Goal: Task Accomplishment & Management: Complete application form

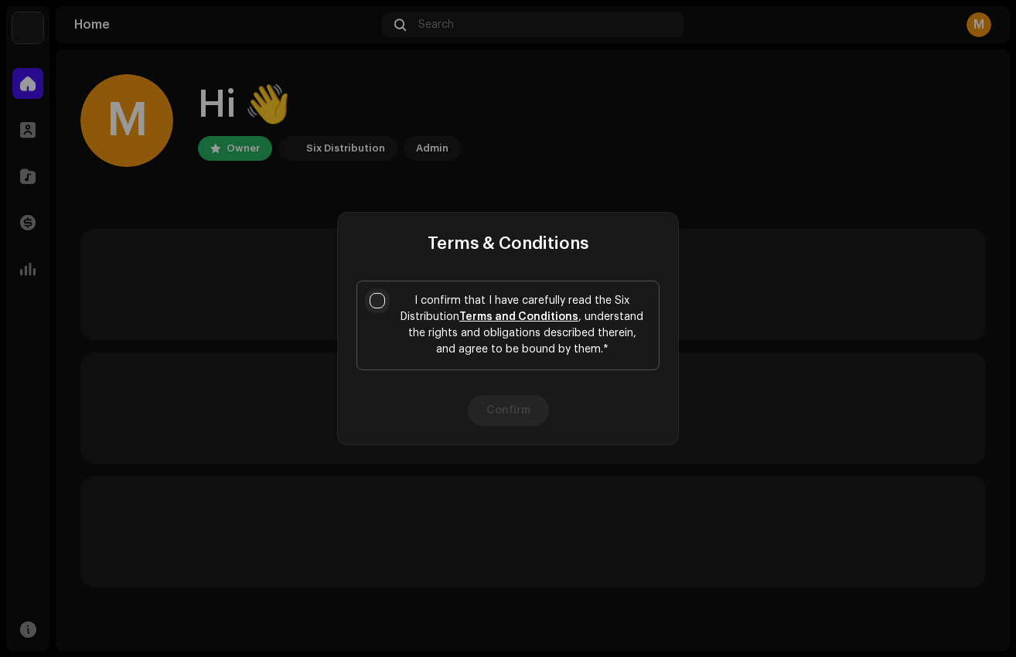
click at [375, 301] on input "I confirm that I have carefully read the Six Distribution Terms and Conditions …" at bounding box center [377, 300] width 15 height 15
checkbox input "true"
click at [490, 404] on button "Confirm" at bounding box center [508, 410] width 81 height 31
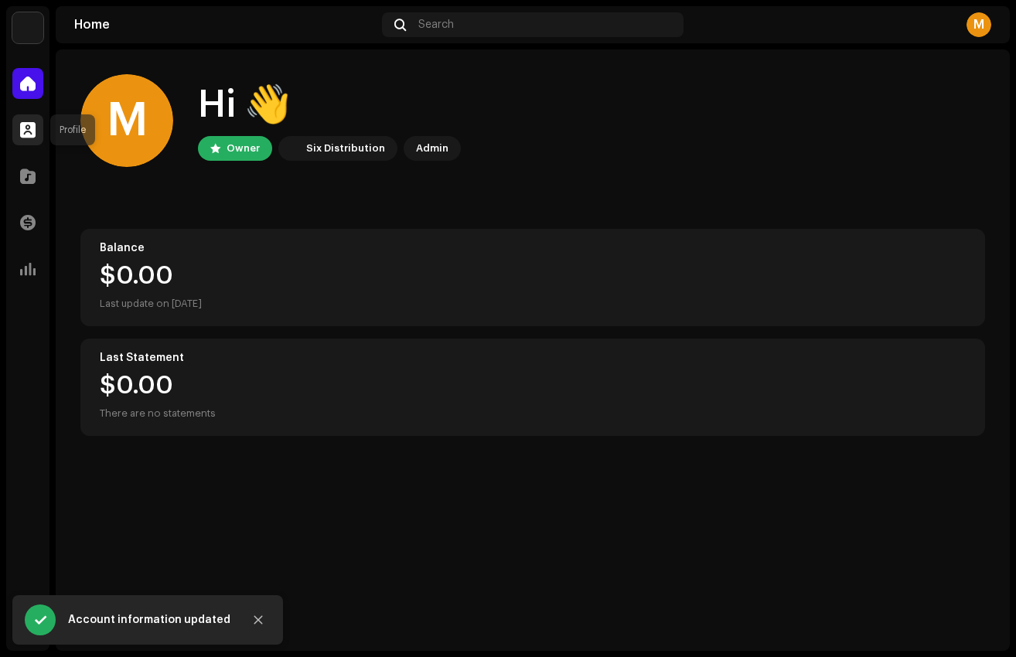
click at [32, 125] on span at bounding box center [27, 130] width 15 height 12
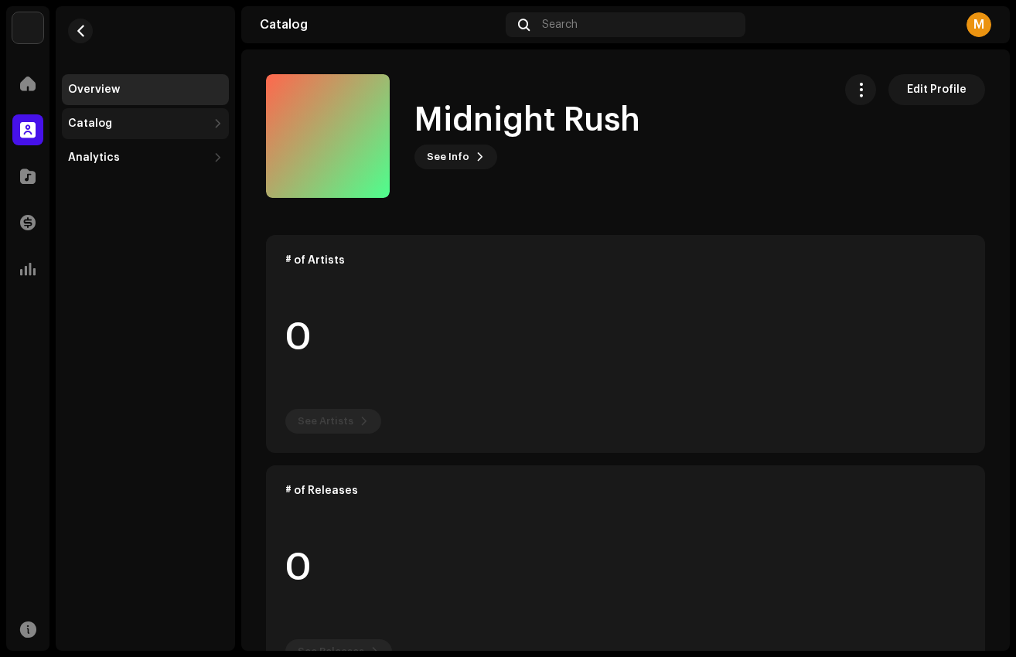
click at [152, 122] on div "Catalog" at bounding box center [137, 124] width 139 height 12
click at [142, 122] on div "Catalog" at bounding box center [137, 124] width 139 height 12
click at [35, 89] on span at bounding box center [27, 83] width 15 height 12
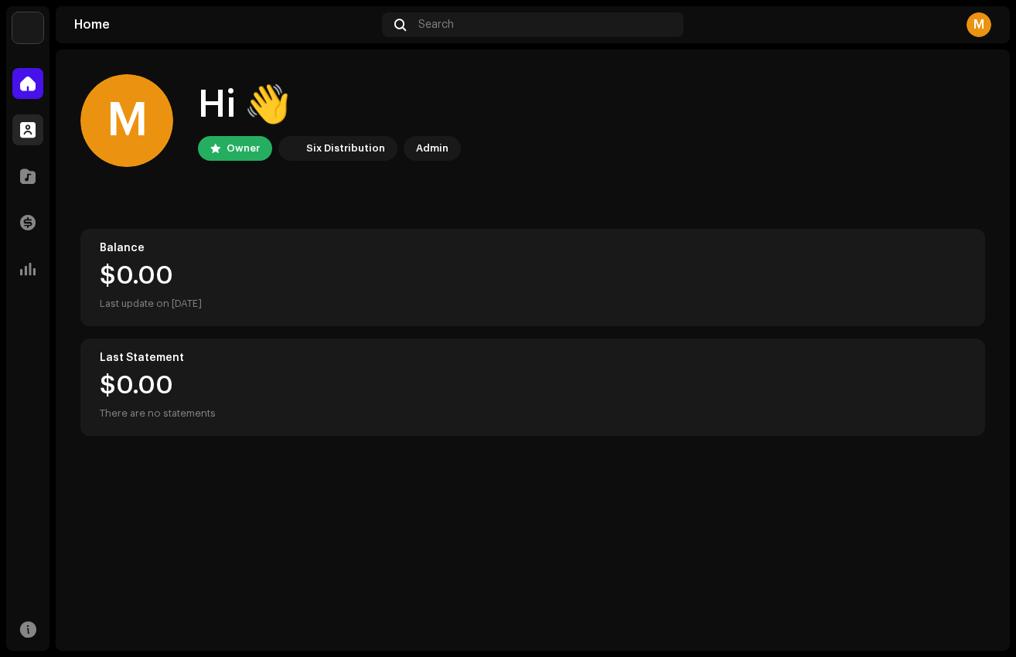
click at [29, 134] on span at bounding box center [27, 130] width 15 height 12
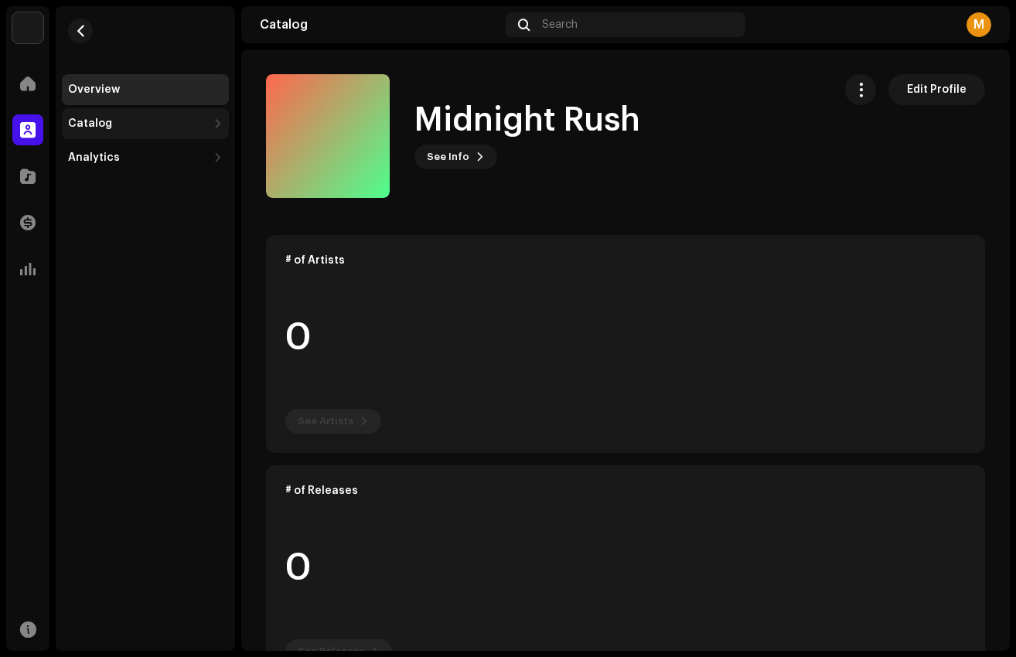
click at [145, 128] on div "Catalog" at bounding box center [137, 124] width 139 height 12
click at [123, 154] on div "Releases" at bounding box center [148, 158] width 148 height 12
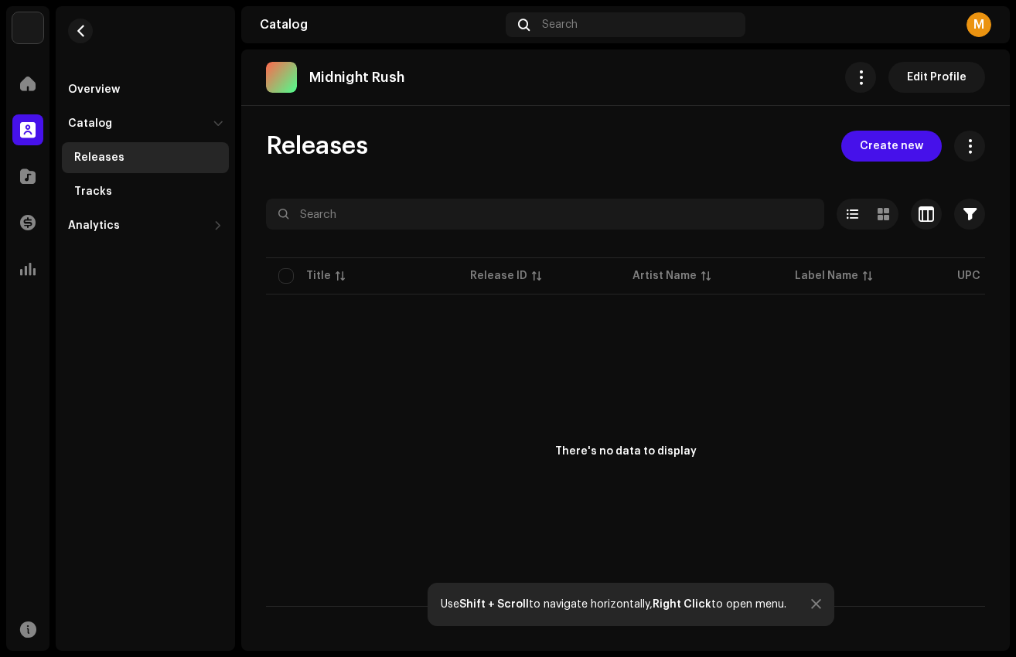
click at [278, 76] on div at bounding box center [281, 77] width 31 height 31
click at [162, 83] on div "Overview" at bounding box center [145, 89] width 167 height 31
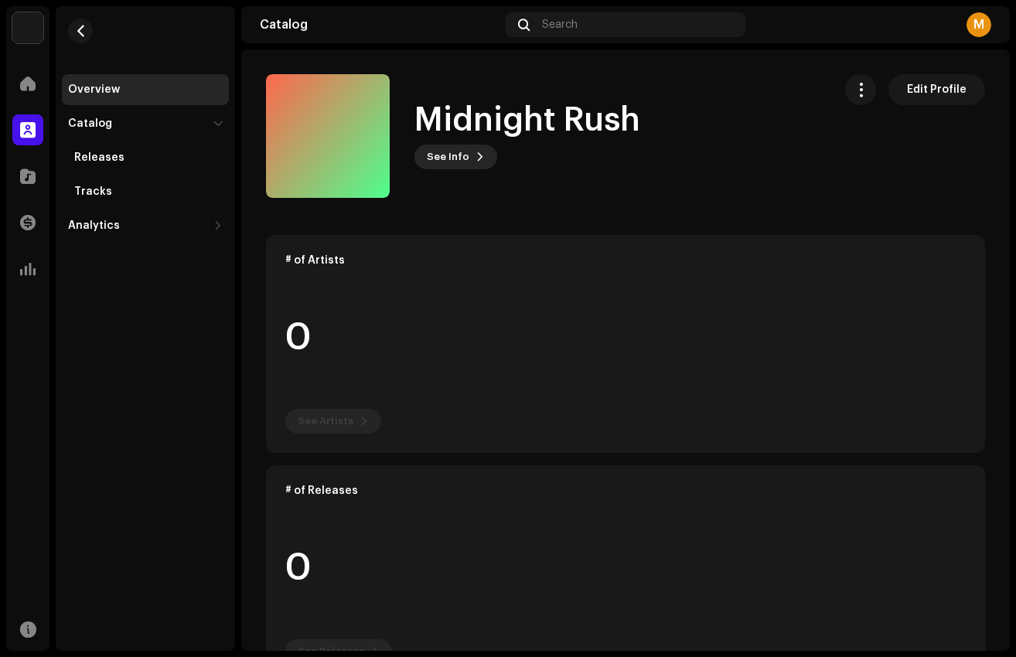
click at [458, 165] on span "See Info" at bounding box center [448, 157] width 43 height 31
click at [539, 157] on div "Midnight Rush 1065185 Description —" at bounding box center [508, 328] width 1016 height 657
click at [937, 87] on span "Edit Profile" at bounding box center [937, 89] width 60 height 31
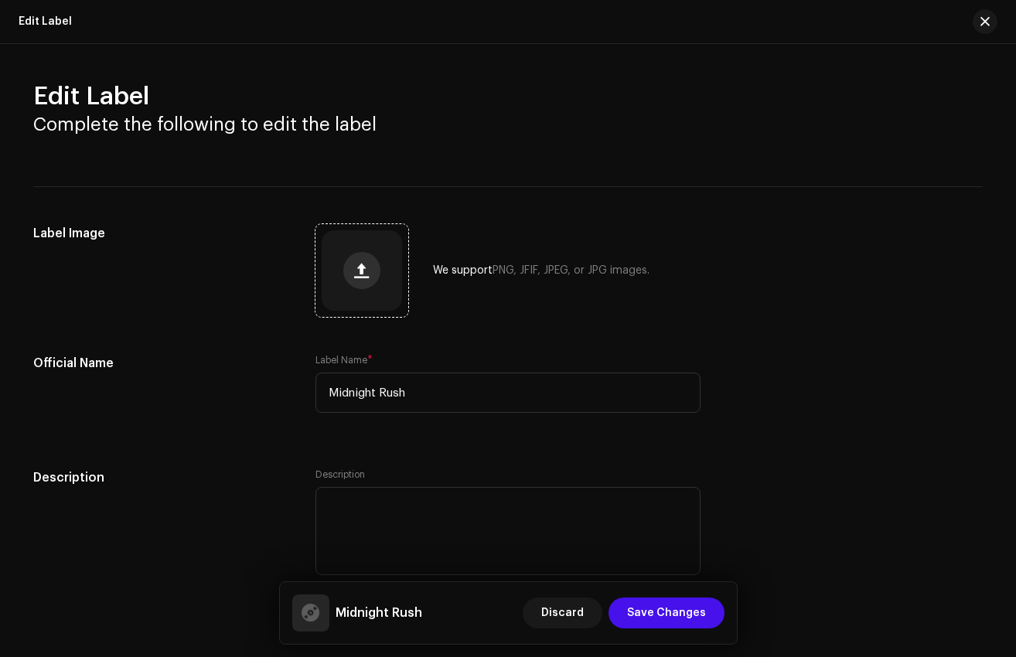
scroll to position [32, 0]
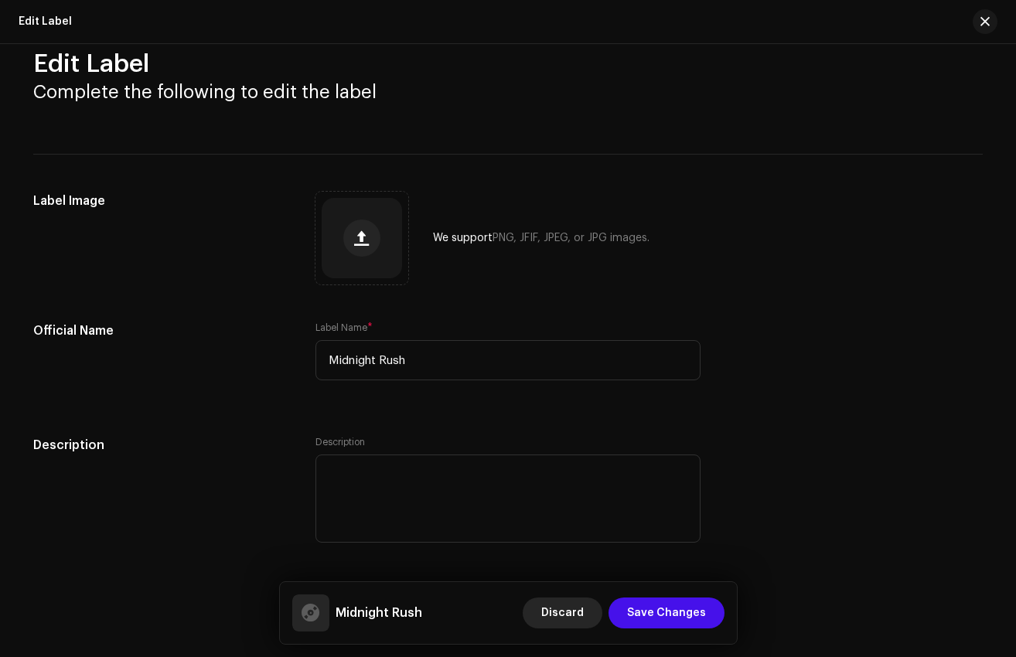
click at [564, 605] on span "Discard" at bounding box center [562, 613] width 43 height 31
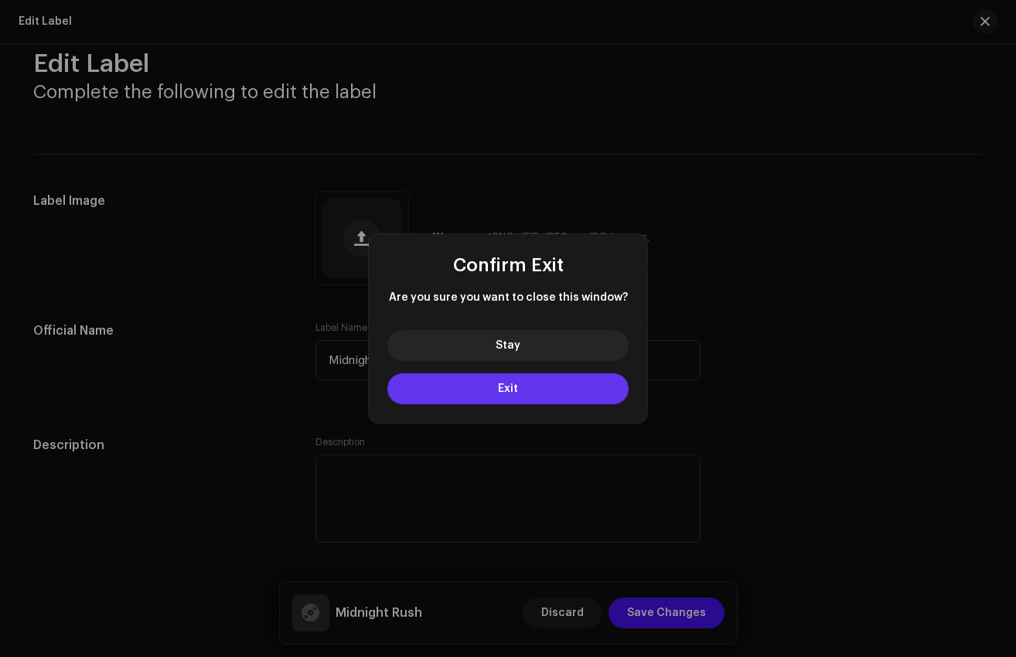
click at [513, 391] on span "Exit" at bounding box center [508, 389] width 20 height 11
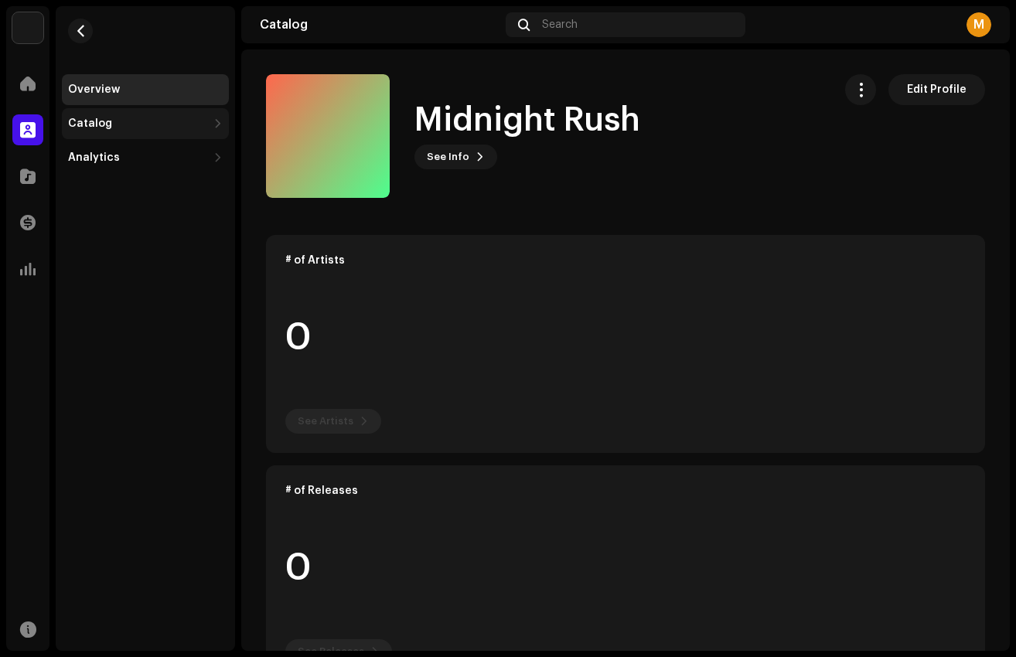
click at [134, 118] on div "Catalog" at bounding box center [137, 124] width 139 height 12
click at [115, 159] on div "Releases" at bounding box center [99, 158] width 50 height 12
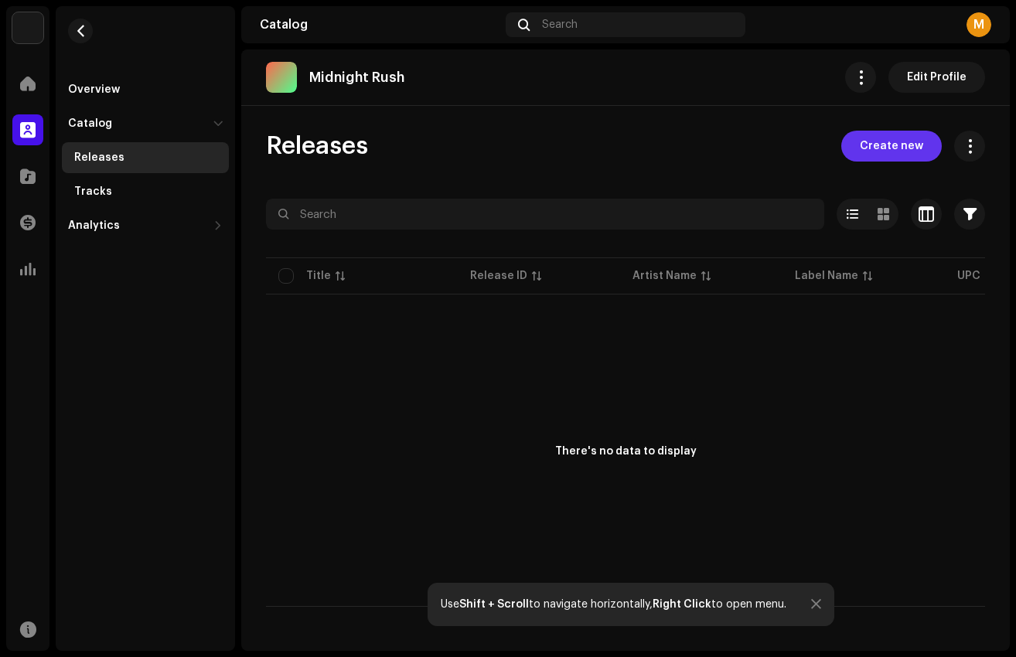
click at [866, 137] on span "Create new" at bounding box center [891, 146] width 63 height 31
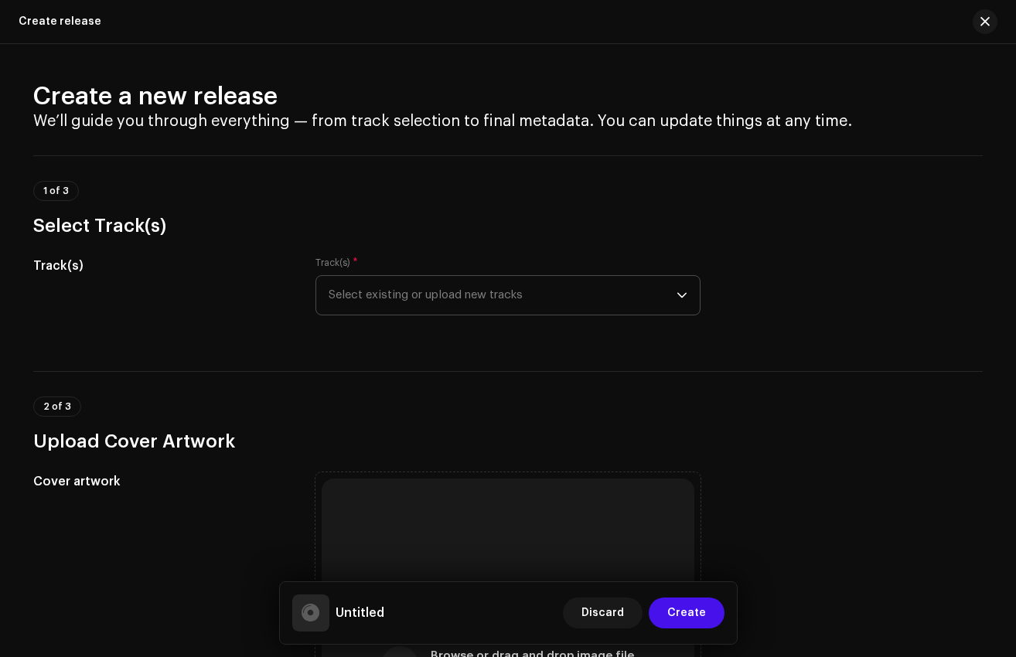
click at [380, 283] on span "Select existing or upload new tracks" at bounding box center [503, 295] width 348 height 39
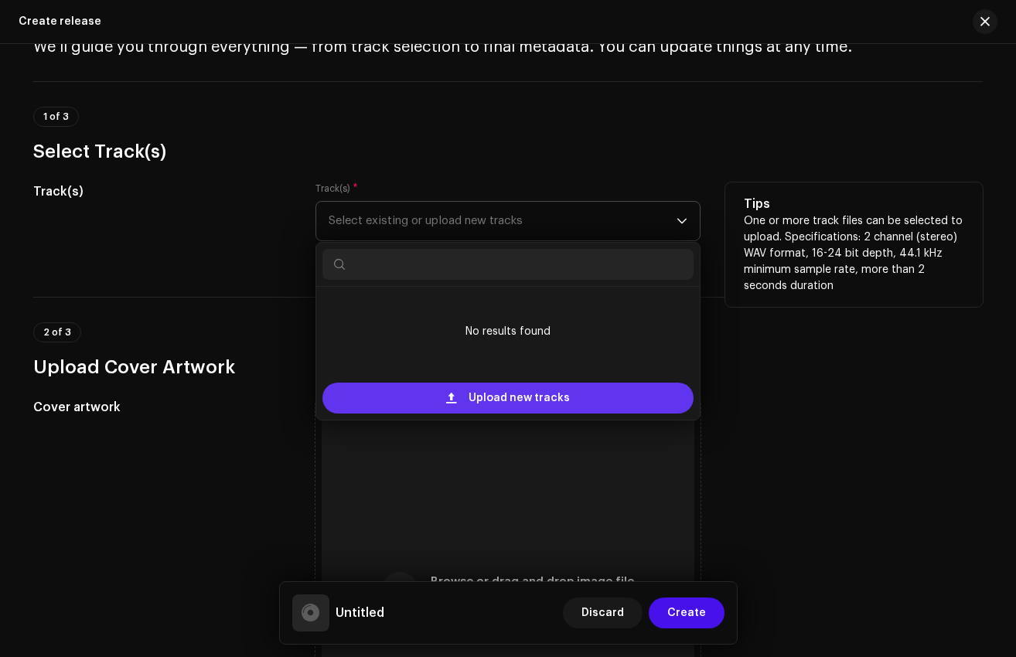
scroll to position [76, 0]
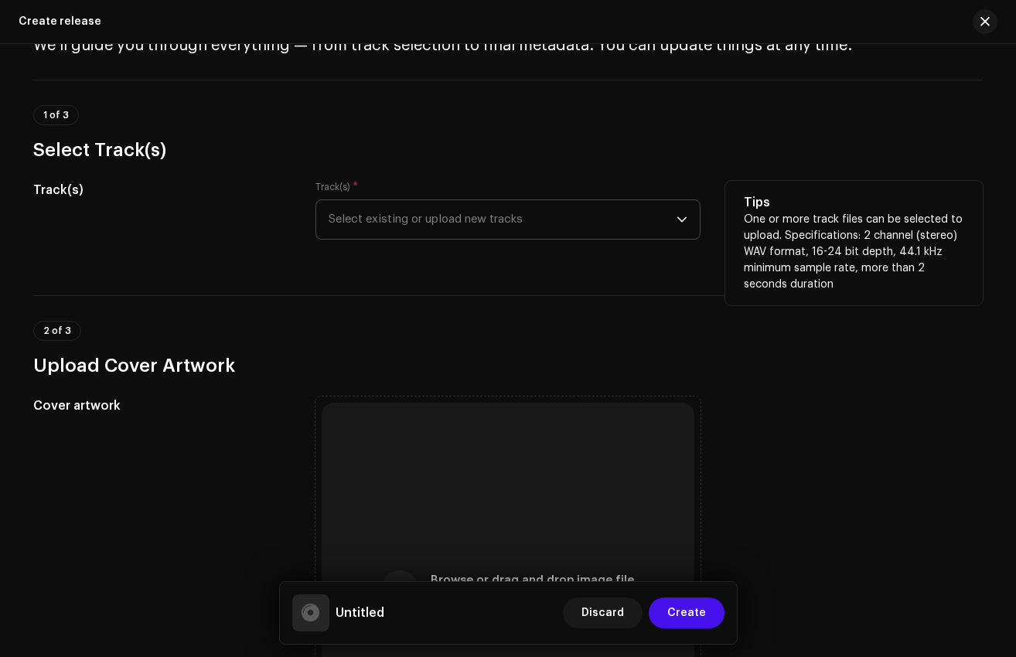
click at [587, 211] on span "Select existing or upload new tracks" at bounding box center [503, 219] width 348 height 39
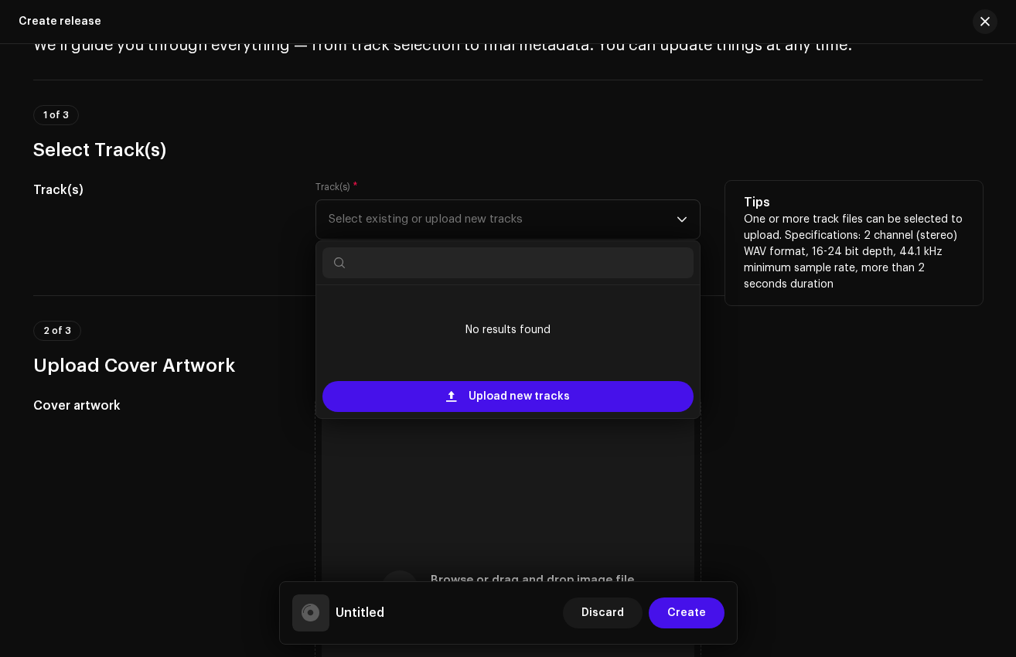
click at [412, 156] on h3 "Select Track(s)" at bounding box center [508, 150] width 950 height 25
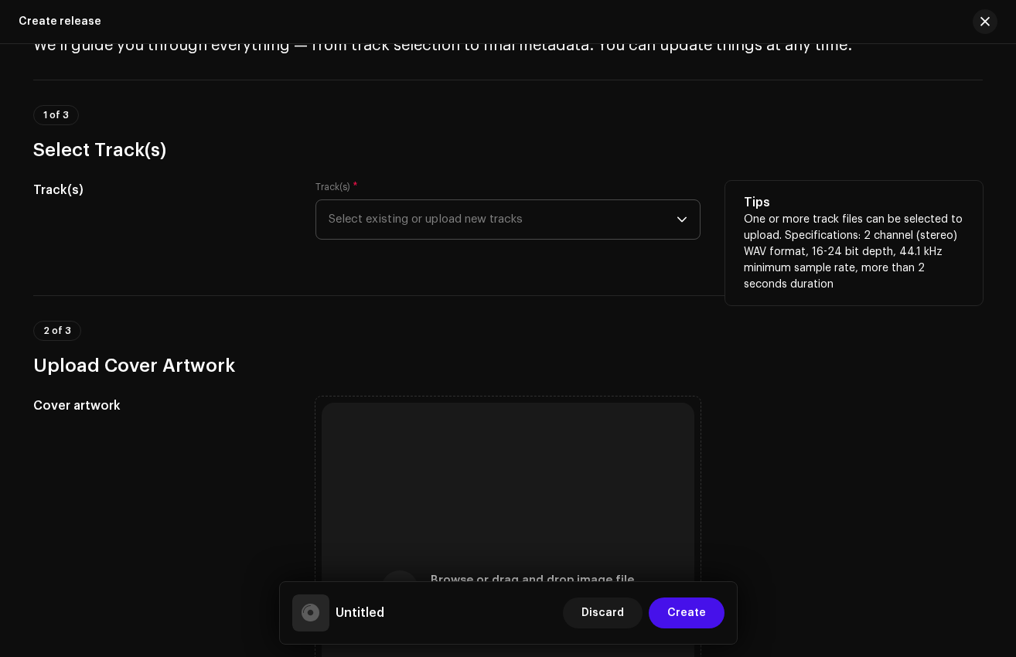
click at [465, 227] on span "Select existing or upload new tracks" at bounding box center [503, 219] width 348 height 39
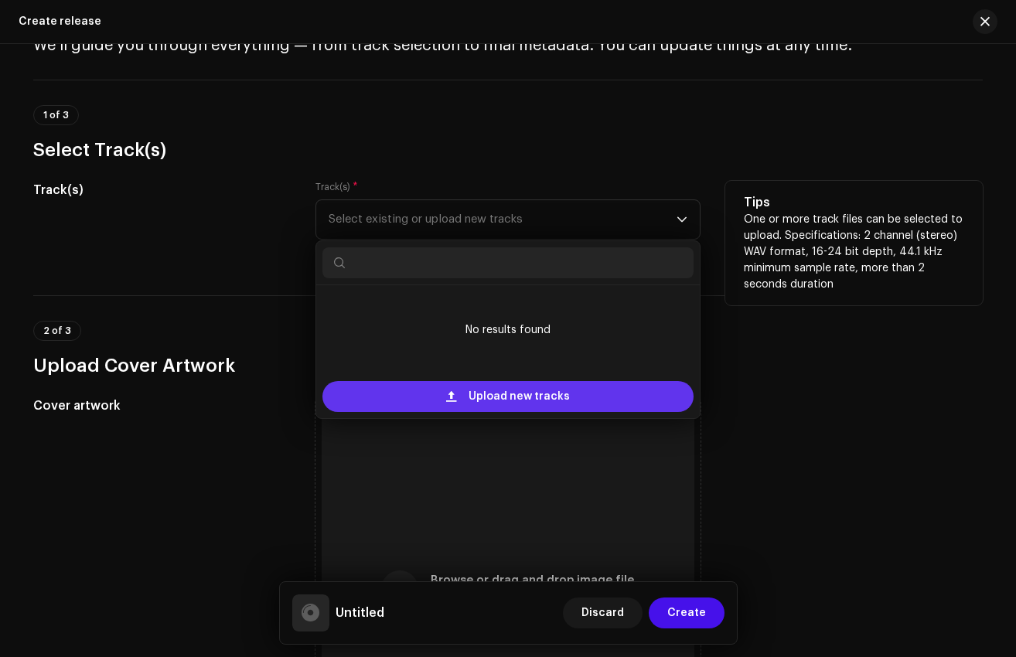
click at [496, 389] on span "Upload new tracks" at bounding box center [519, 396] width 101 height 31
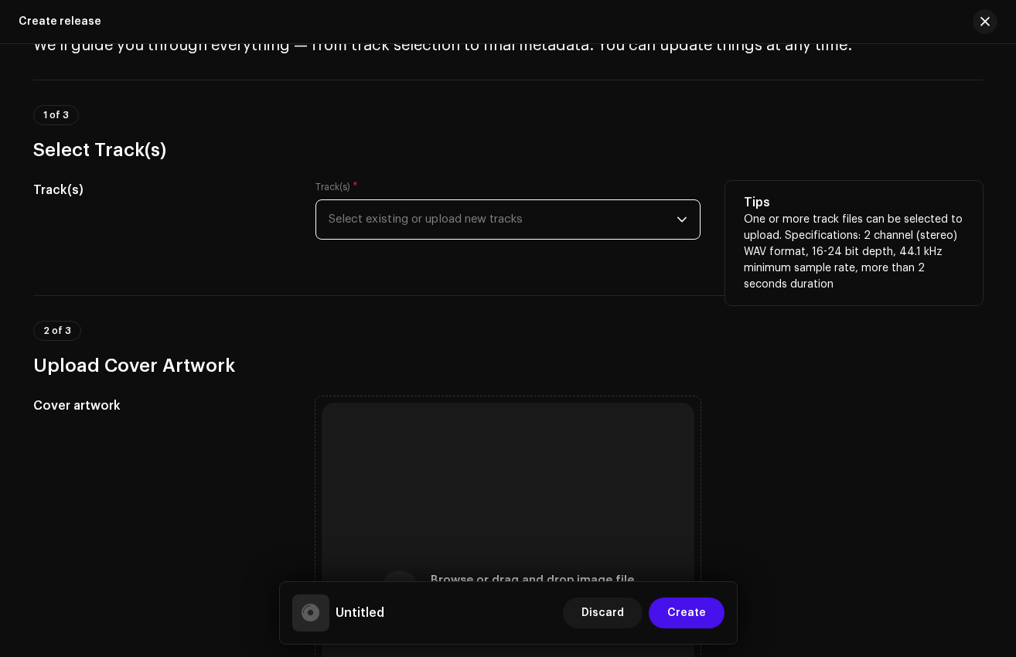
click at [417, 224] on span "Select existing or upload new tracks" at bounding box center [503, 219] width 348 height 39
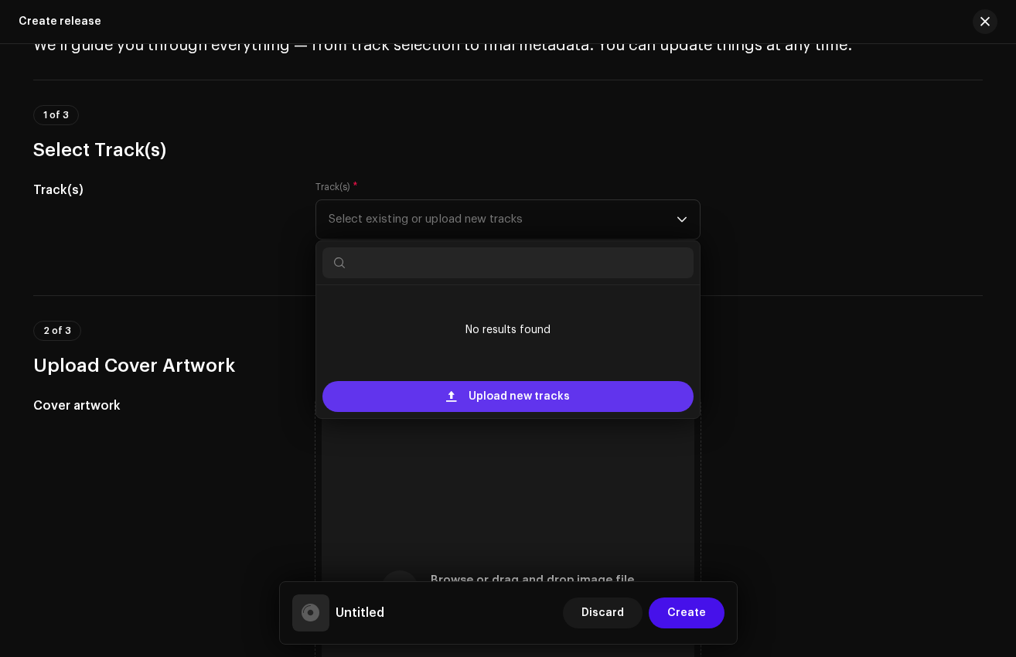
click at [488, 404] on span "Upload new tracks" at bounding box center [519, 396] width 101 height 31
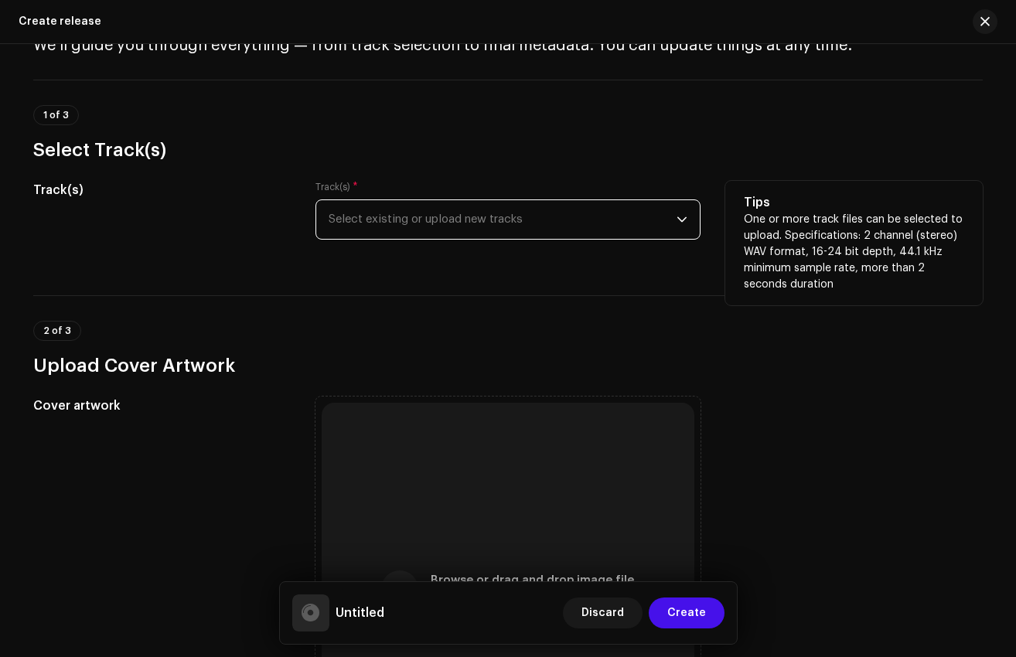
click at [425, 230] on span "Select existing or upload new tracks" at bounding box center [503, 219] width 348 height 39
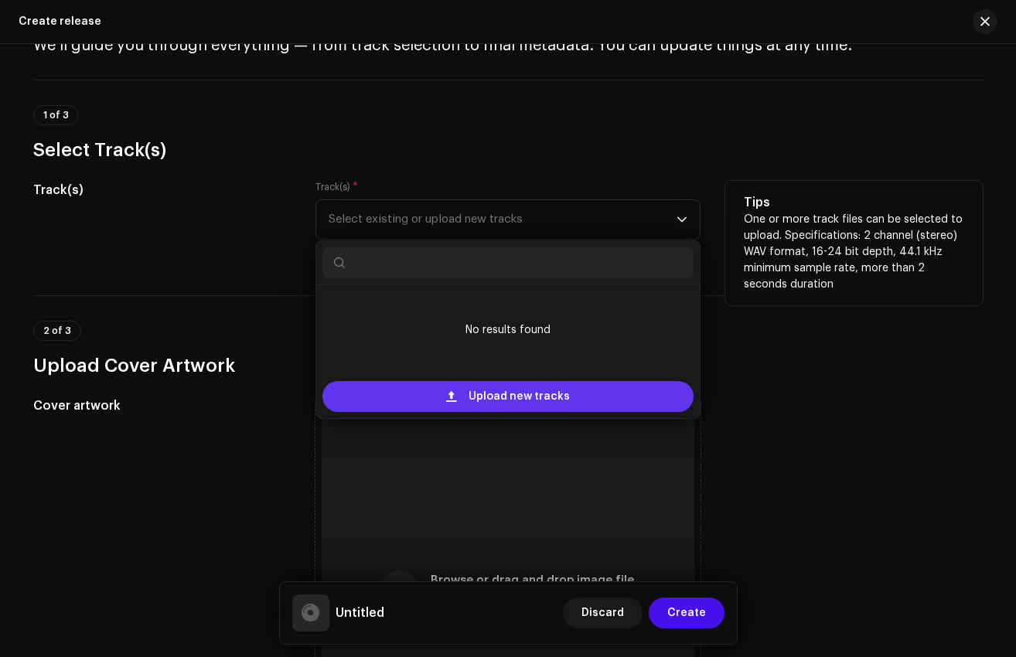
click at [515, 394] on span "Upload new tracks" at bounding box center [519, 396] width 101 height 31
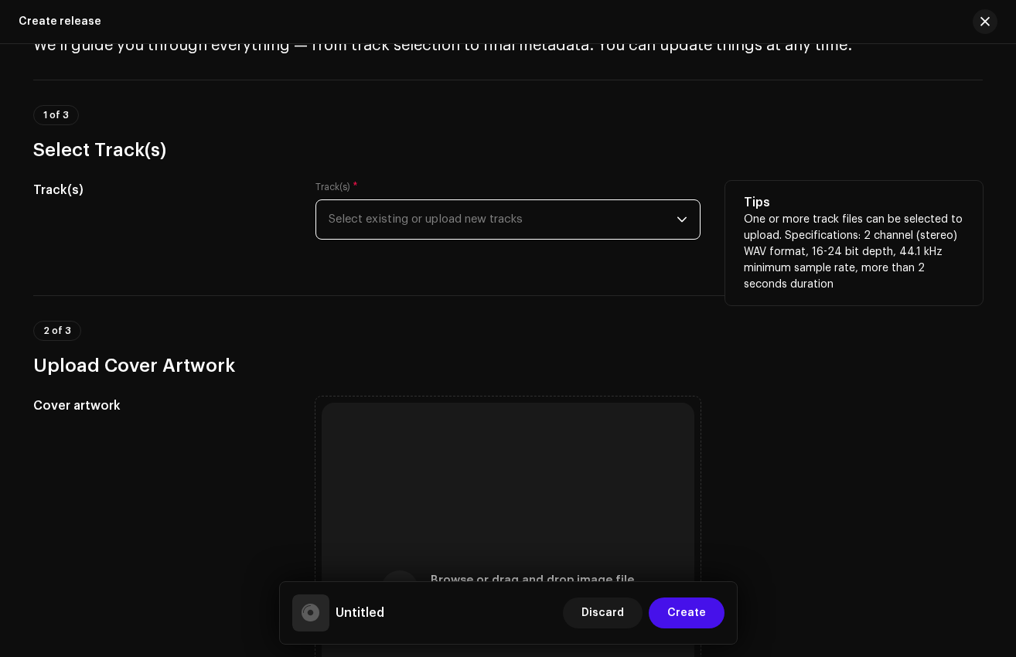
click at [511, 213] on span "Select existing or upload new tracks" at bounding box center [503, 219] width 348 height 39
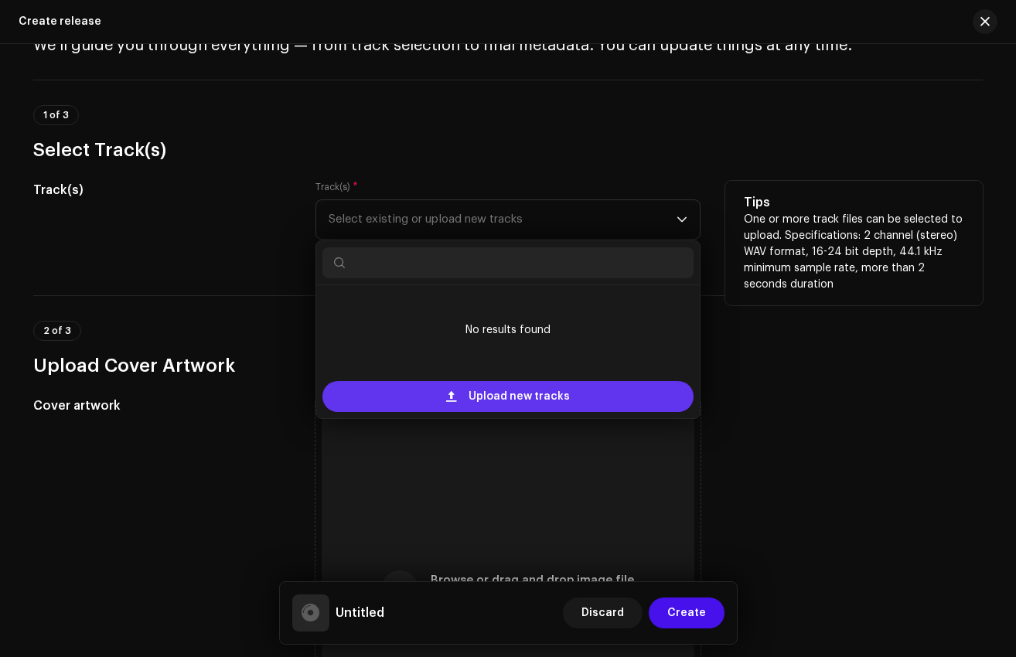
click at [502, 396] on span "Upload new tracks" at bounding box center [519, 396] width 101 height 31
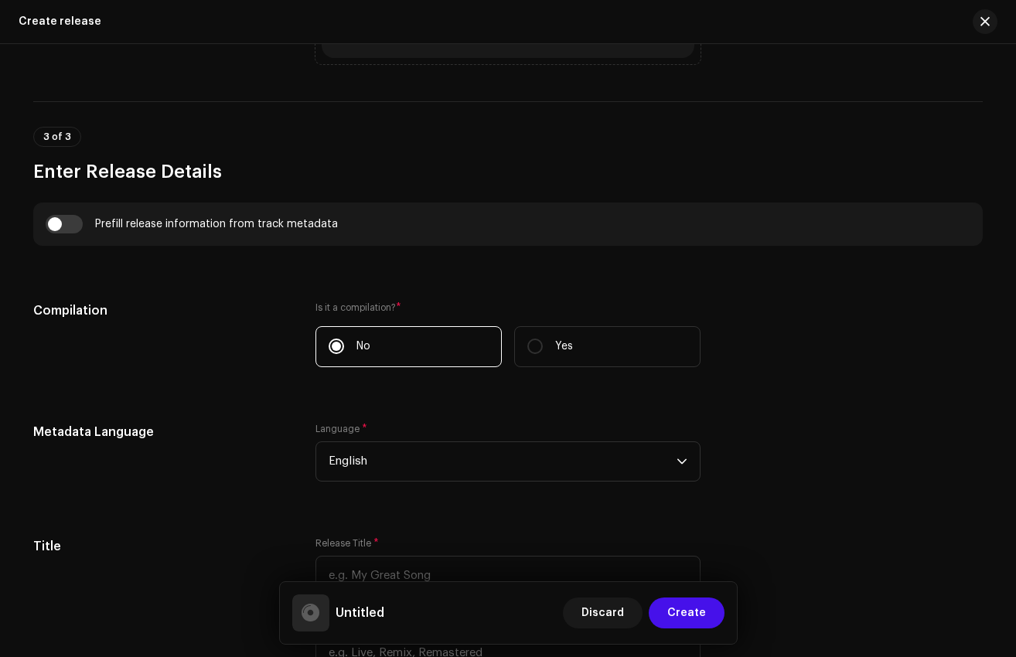
scroll to position [1036, 0]
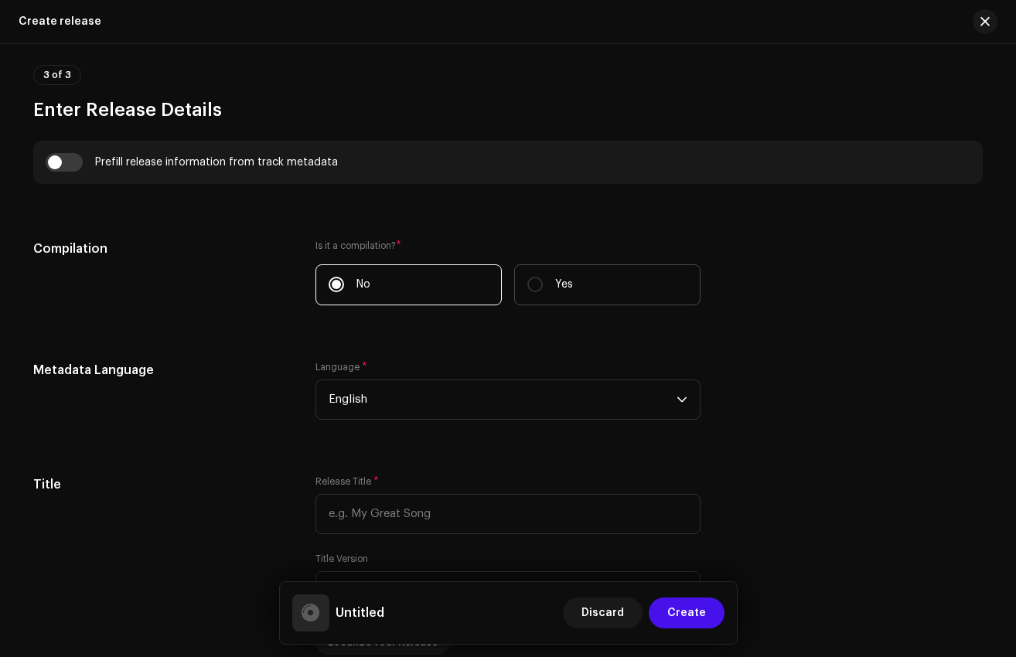
click at [618, 278] on label "Yes" at bounding box center [607, 284] width 186 height 41
click at [543, 278] on input "Yes" at bounding box center [534, 284] width 15 height 15
radio input "true"
click at [408, 274] on label "No" at bounding box center [409, 284] width 186 height 41
click at [344, 277] on input "No" at bounding box center [336, 284] width 15 height 15
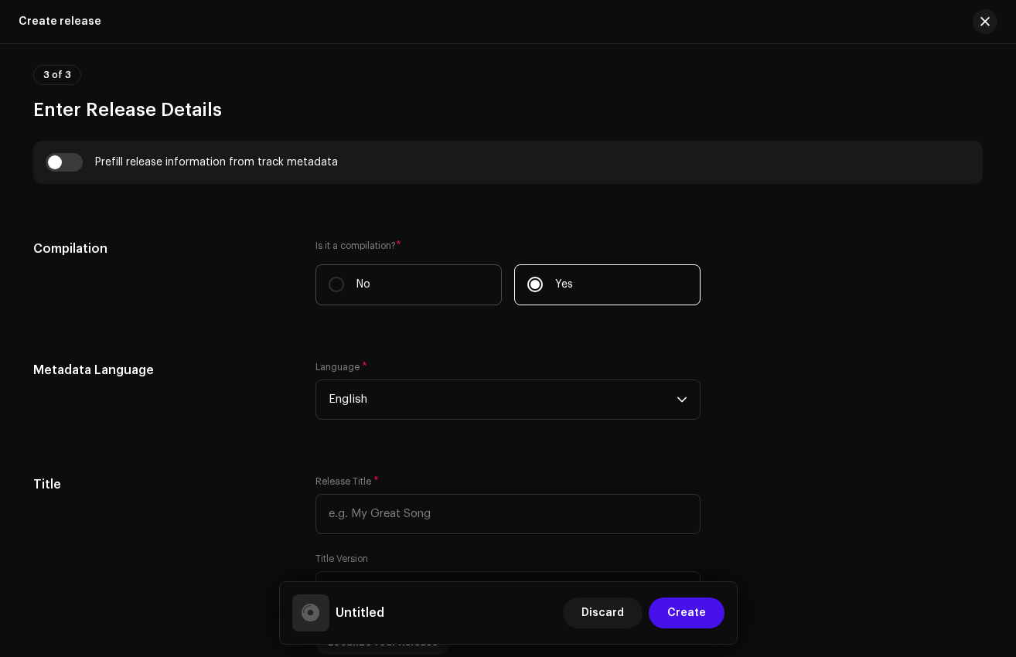
radio input "true"
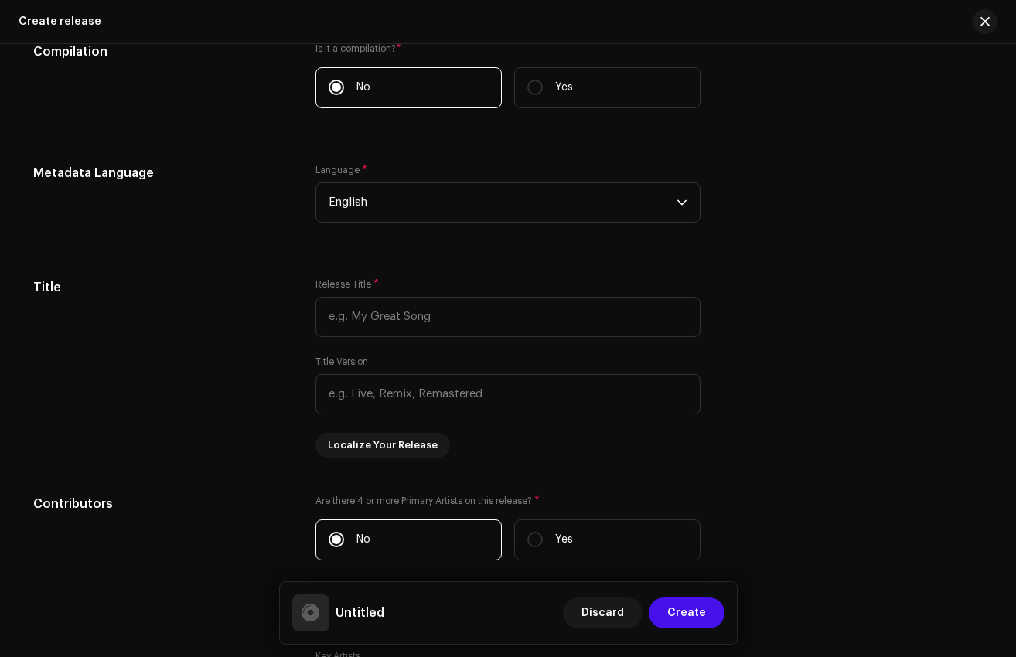
scroll to position [1238, 0]
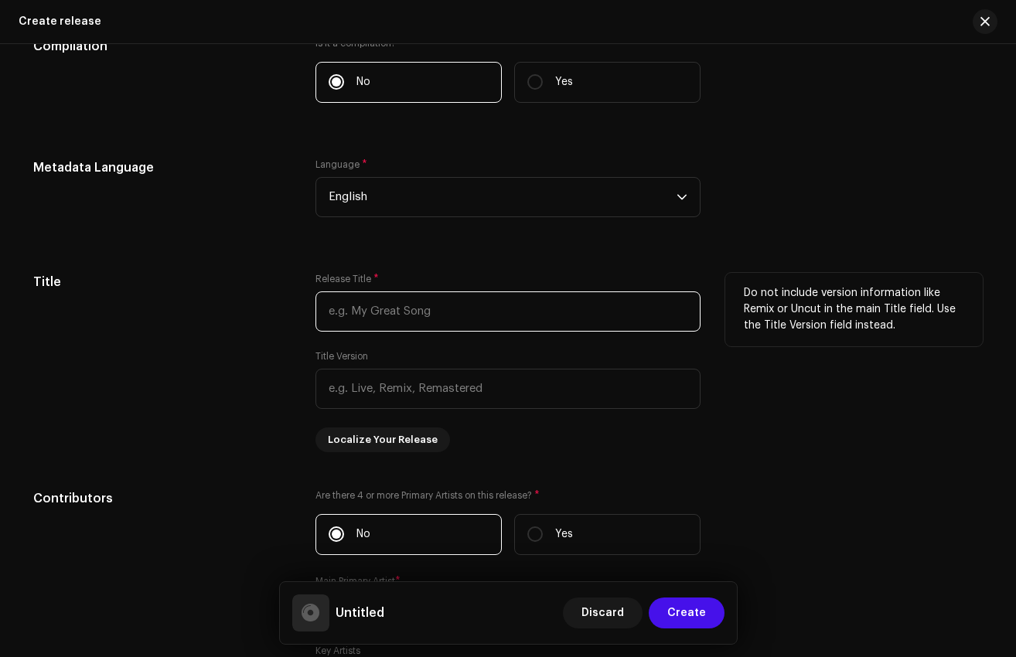
click at [356, 316] on input "text" at bounding box center [508, 312] width 385 height 40
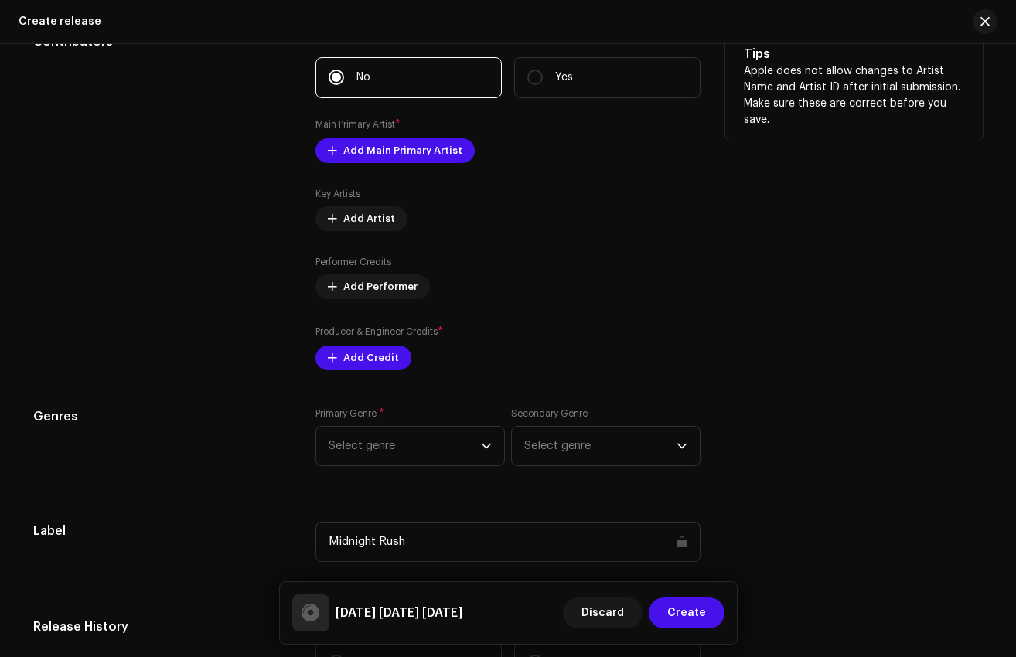
scroll to position [1710, 0]
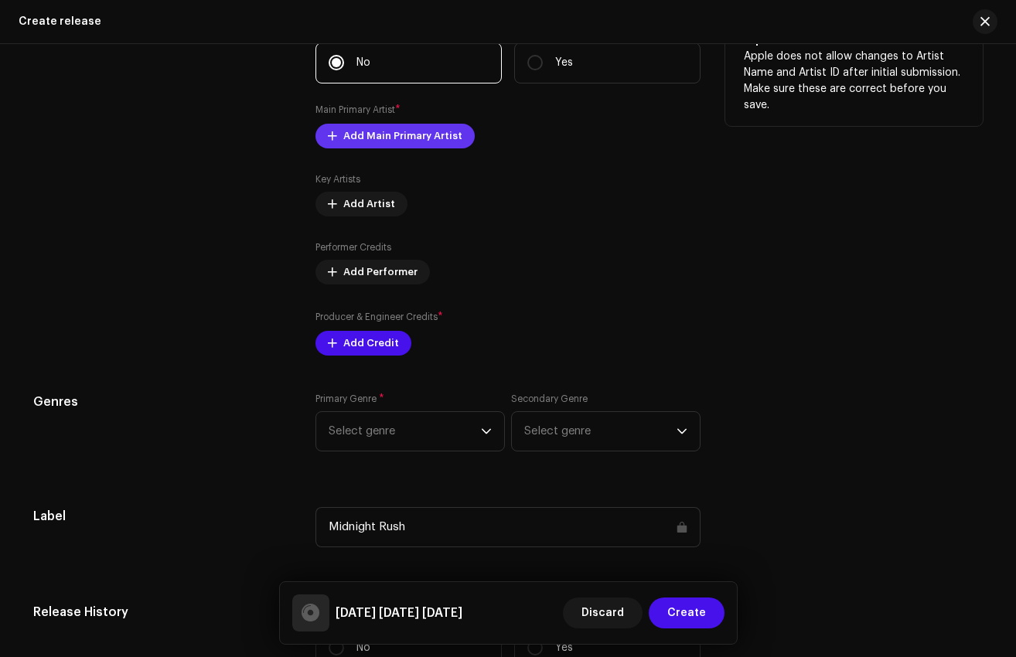
type input "[DATE] [DATE] [DATE]"
click at [418, 132] on span "Add Main Primary Artist" at bounding box center [402, 136] width 119 height 31
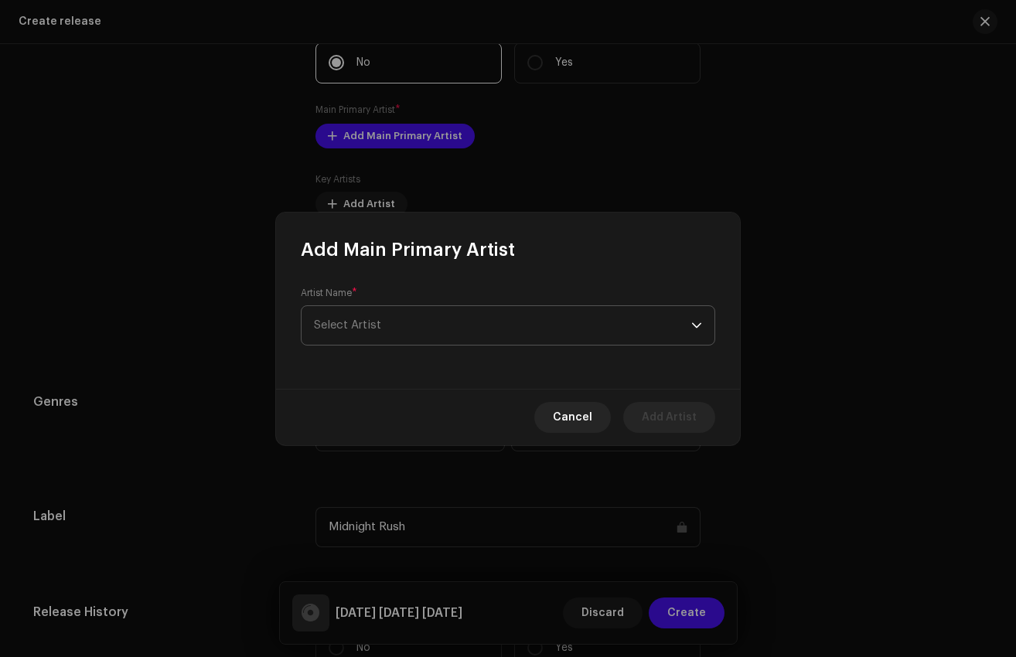
click at [360, 319] on span "Select Artist" at bounding box center [347, 325] width 67 height 12
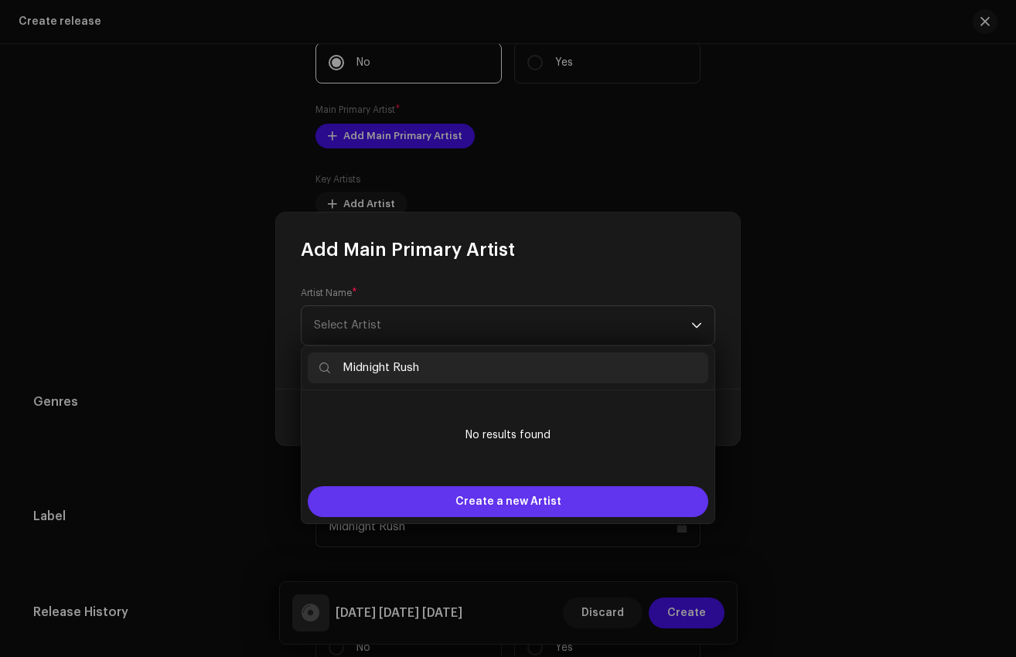
type input "Midnight Rush"
click at [462, 510] on span "Create a new Artist" at bounding box center [508, 501] width 106 height 31
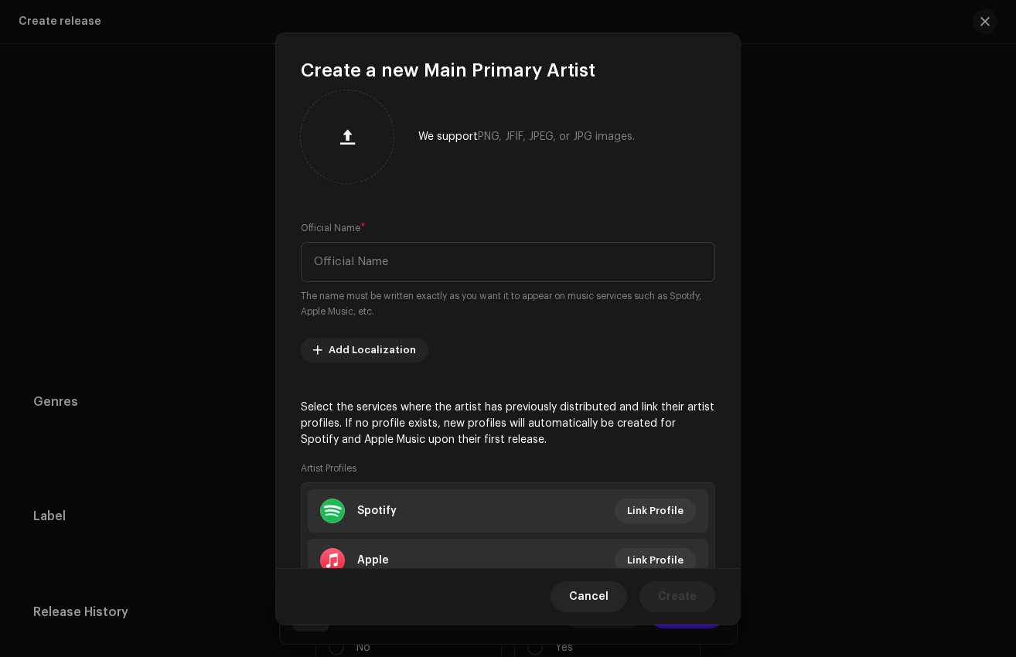
scroll to position [0, 0]
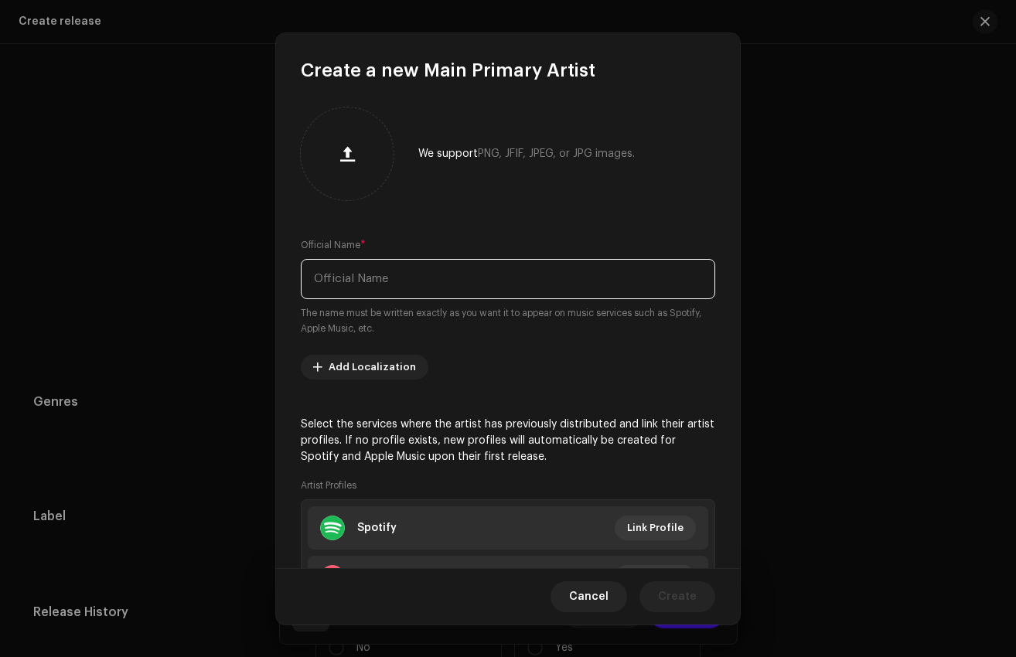
click at [374, 276] on input "text" at bounding box center [508, 279] width 415 height 40
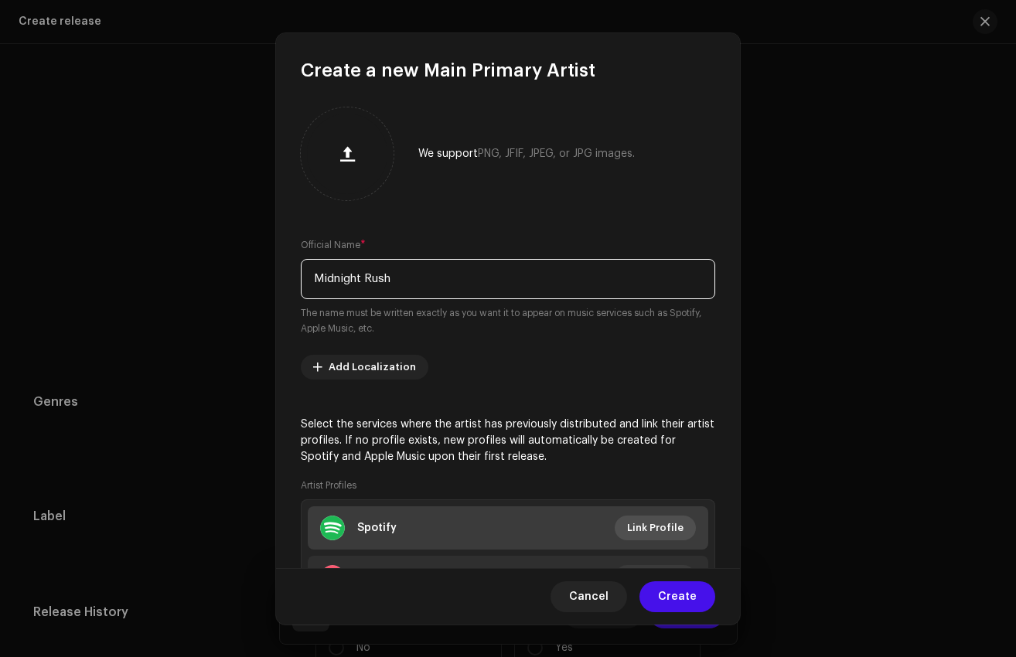
type input "Midnight Rush"
click at [640, 529] on span "Link Profile" at bounding box center [655, 528] width 56 height 31
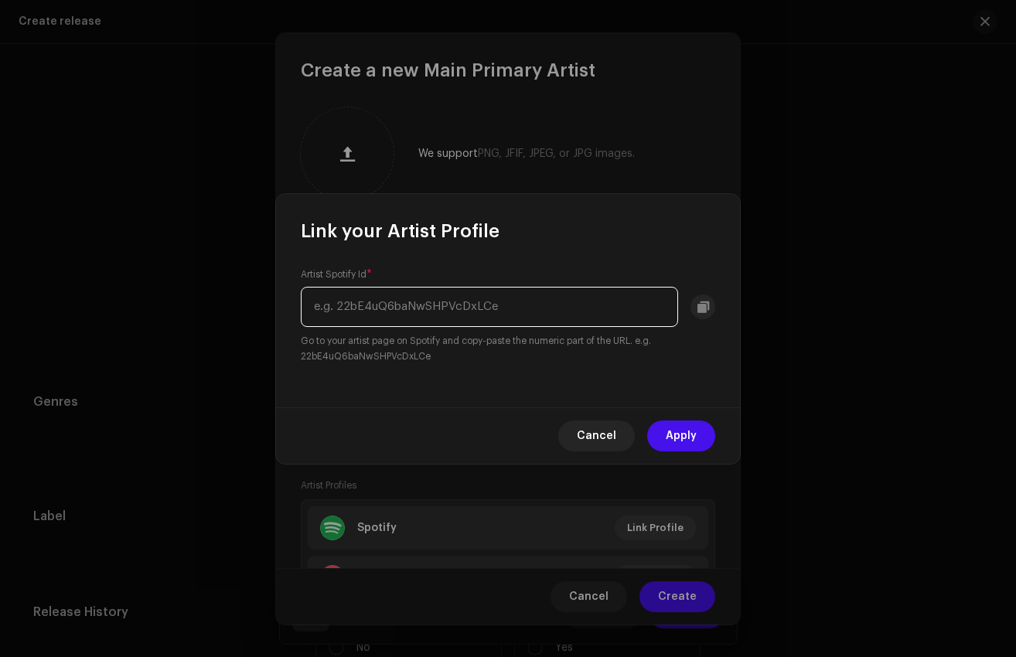
paste input "[URL][DOMAIN_NAME]"
type input "[URL][DOMAIN_NAME]"
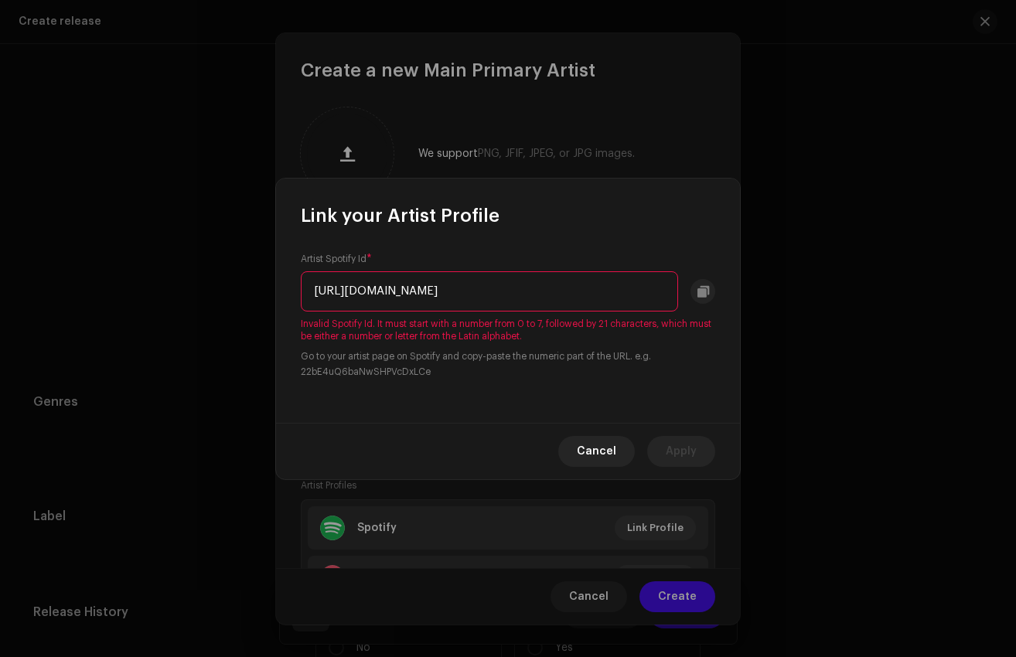
scroll to position [0, 131]
click at [445, 283] on input "[URL][DOMAIN_NAME]" at bounding box center [489, 291] width 377 height 40
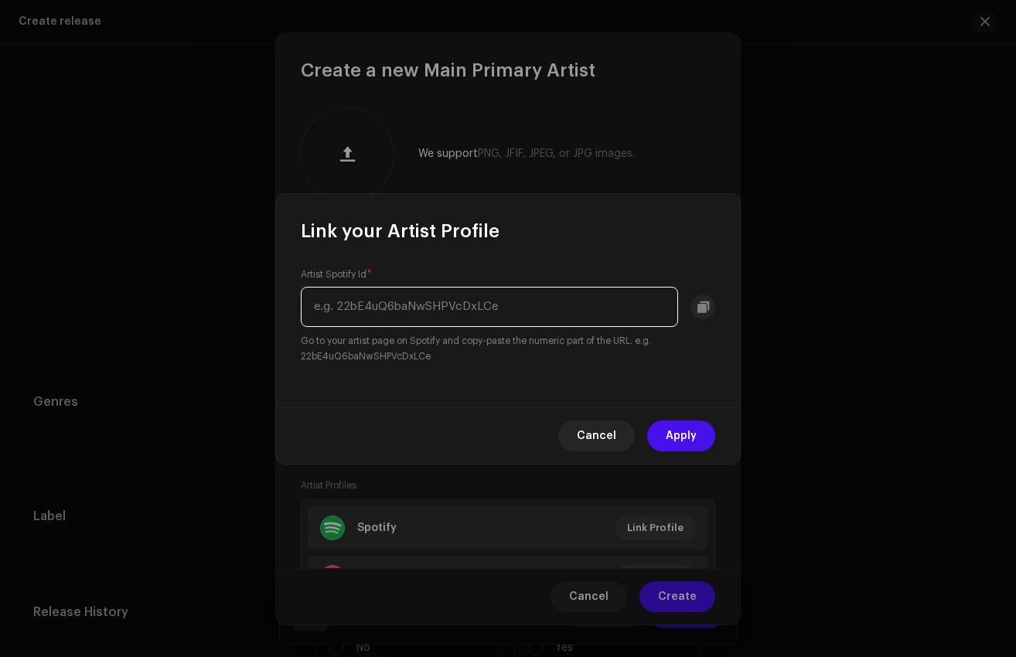
paste input "[URL][DOMAIN_NAME]"
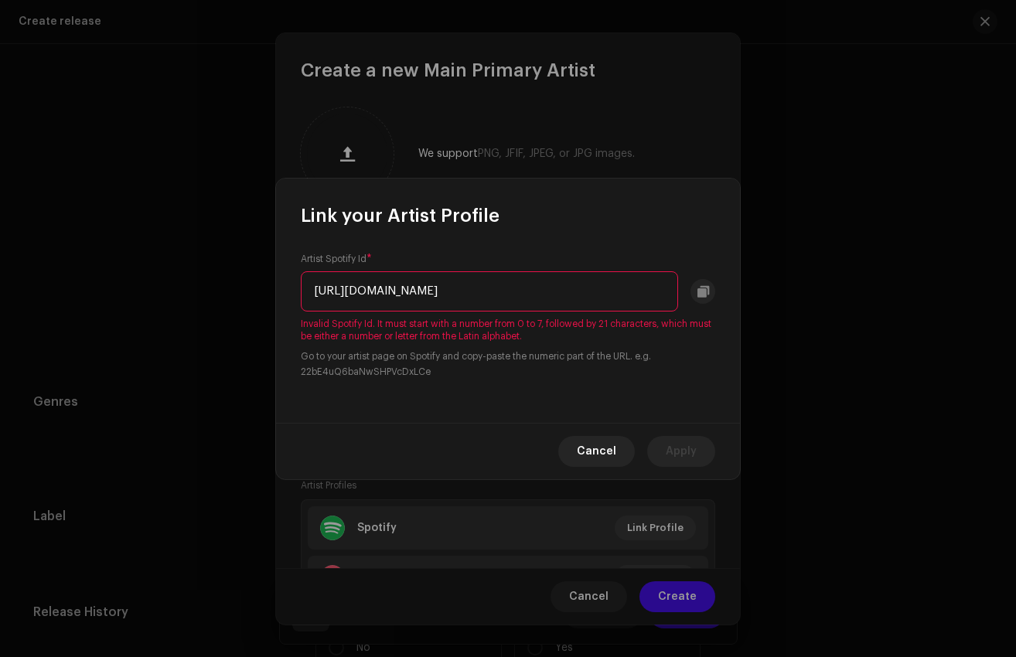
drag, startPoint x: 474, startPoint y: 295, endPoint x: 612, endPoint y: 302, distance: 137.8
click at [613, 302] on input "[URL][DOMAIN_NAME]" at bounding box center [489, 291] width 377 height 40
click at [592, 285] on input "[URL][DOMAIN_NAME]" at bounding box center [489, 291] width 377 height 40
type input "[URL][DOMAIN_NAME]"
click at [592, 452] on span "Cancel" at bounding box center [596, 451] width 39 height 31
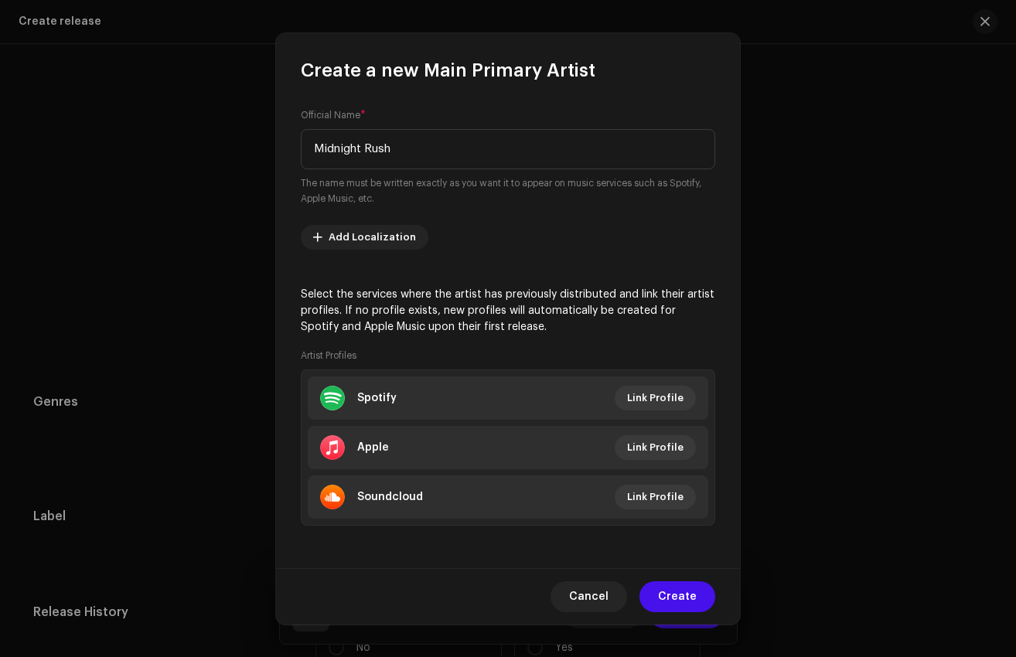
scroll to position [131, 0]
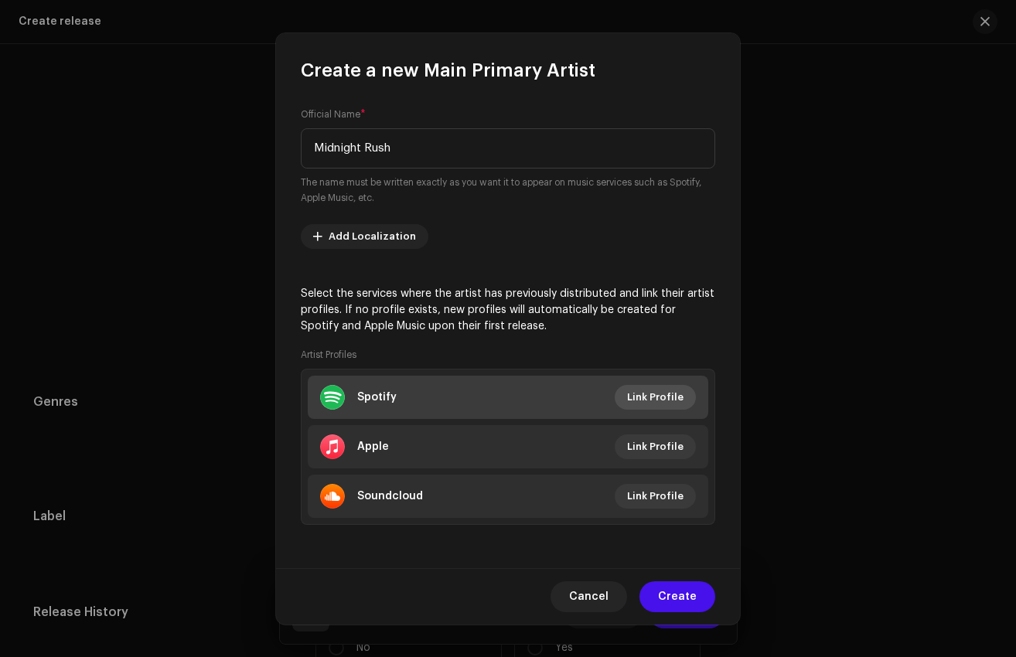
click at [653, 392] on span "Link Profile" at bounding box center [655, 397] width 56 height 31
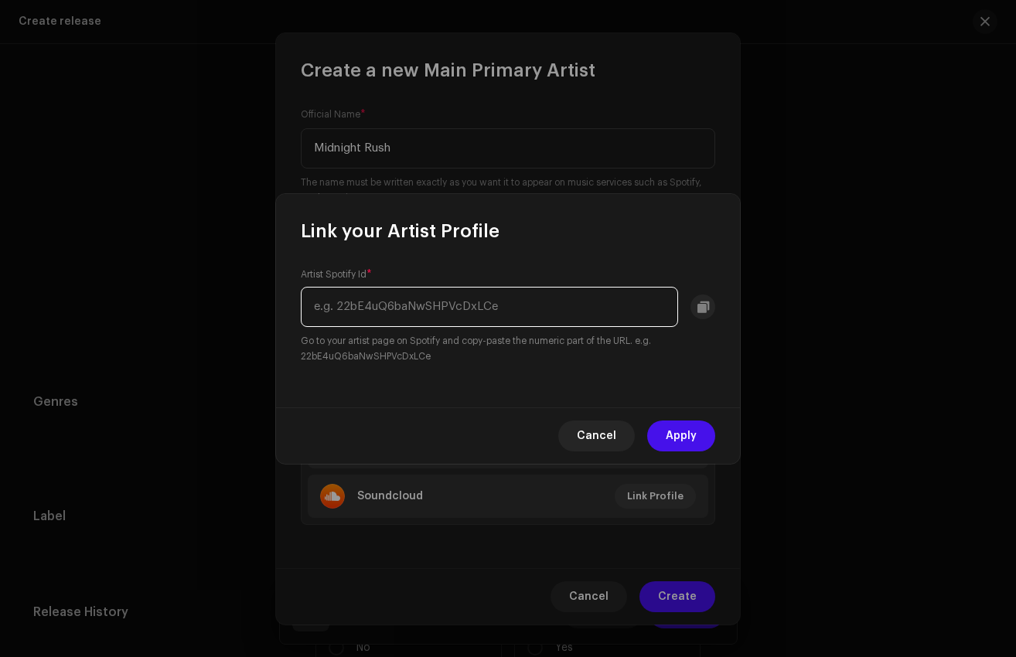
paste input "6hvHnyT8IxoOlRCbBjTkko"
type input "6hvHnyT8IxoOlRCbBjTkko"
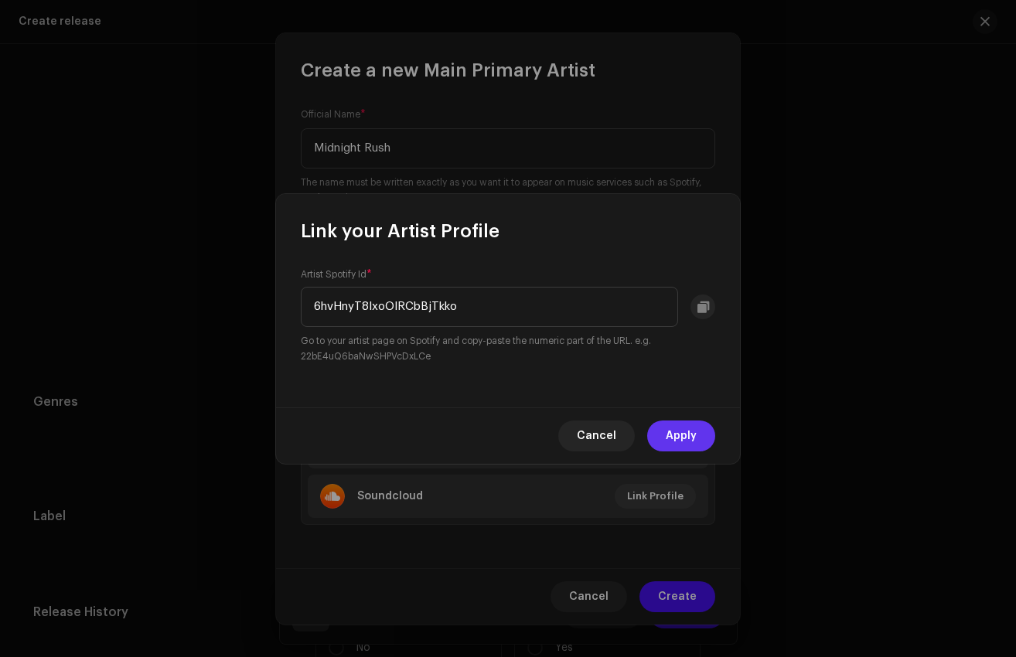
click at [676, 440] on span "Apply" at bounding box center [681, 436] width 31 height 31
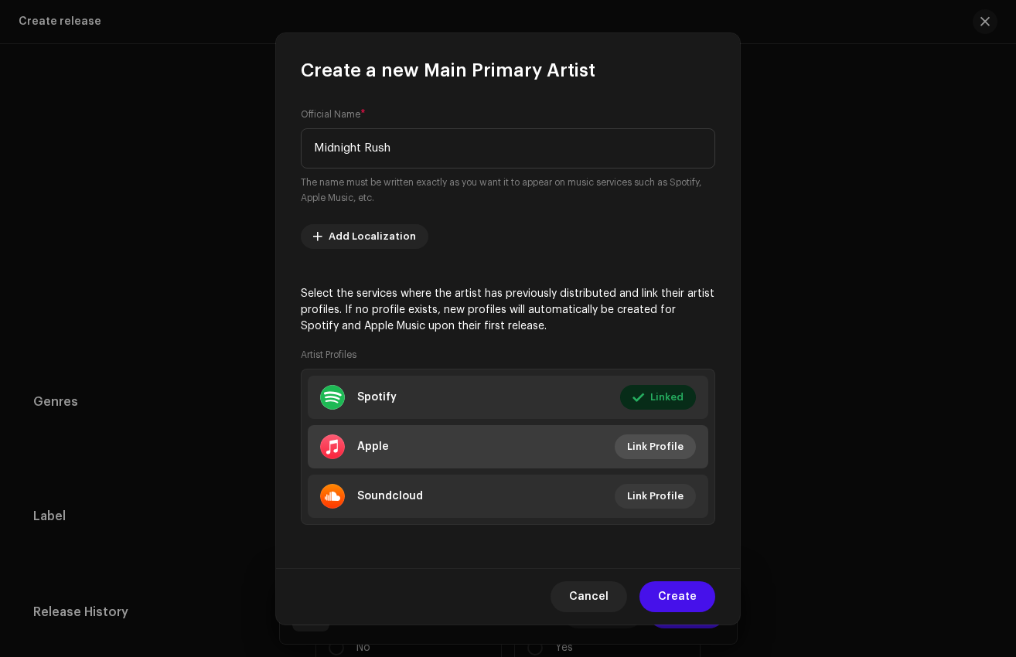
click at [653, 438] on span "Link Profile" at bounding box center [655, 447] width 56 height 31
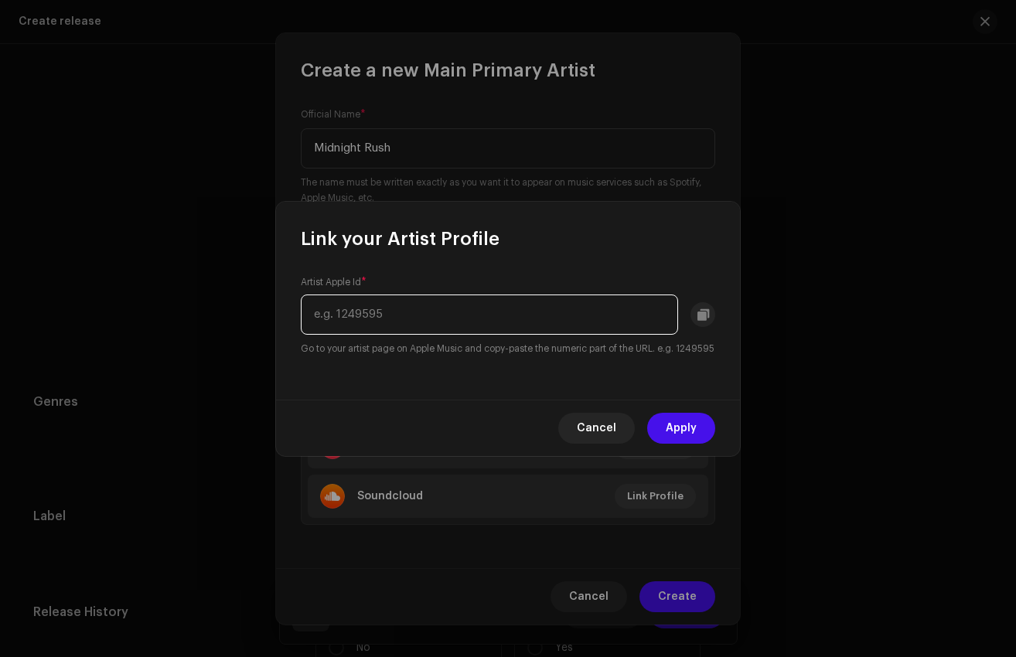
paste input "1191497152"
type input "1191497152"
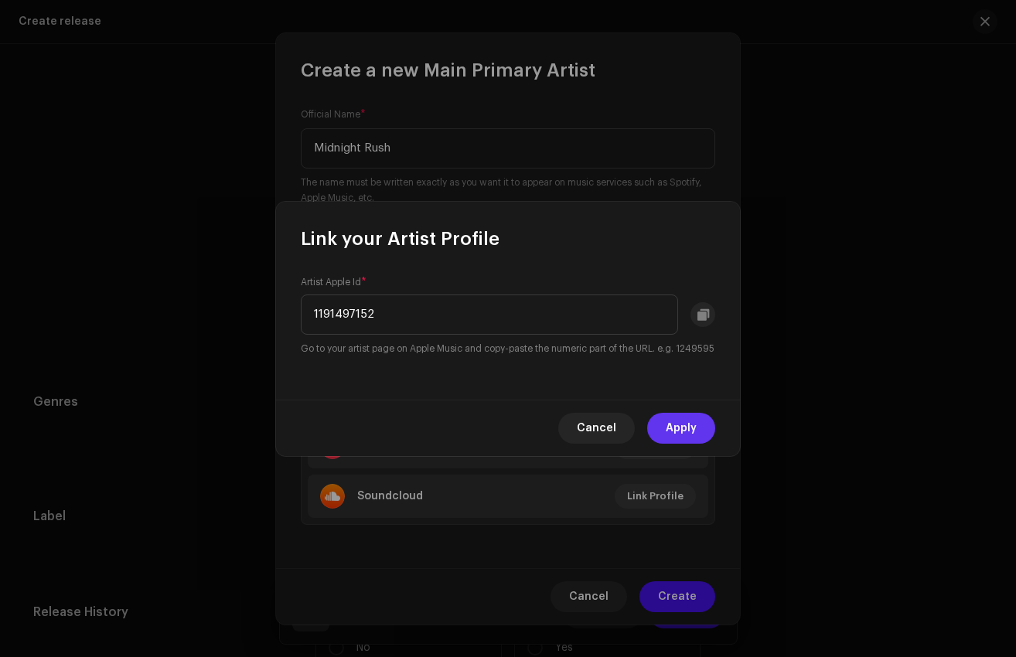
click at [692, 442] on span "Apply" at bounding box center [681, 428] width 31 height 31
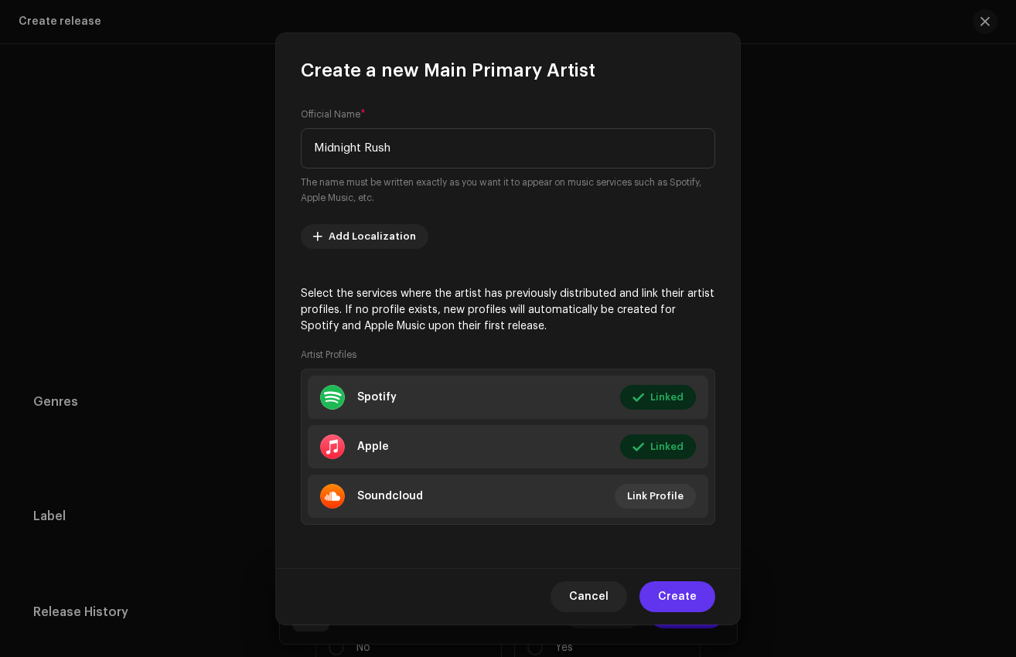
click at [684, 594] on span "Create" at bounding box center [677, 597] width 39 height 31
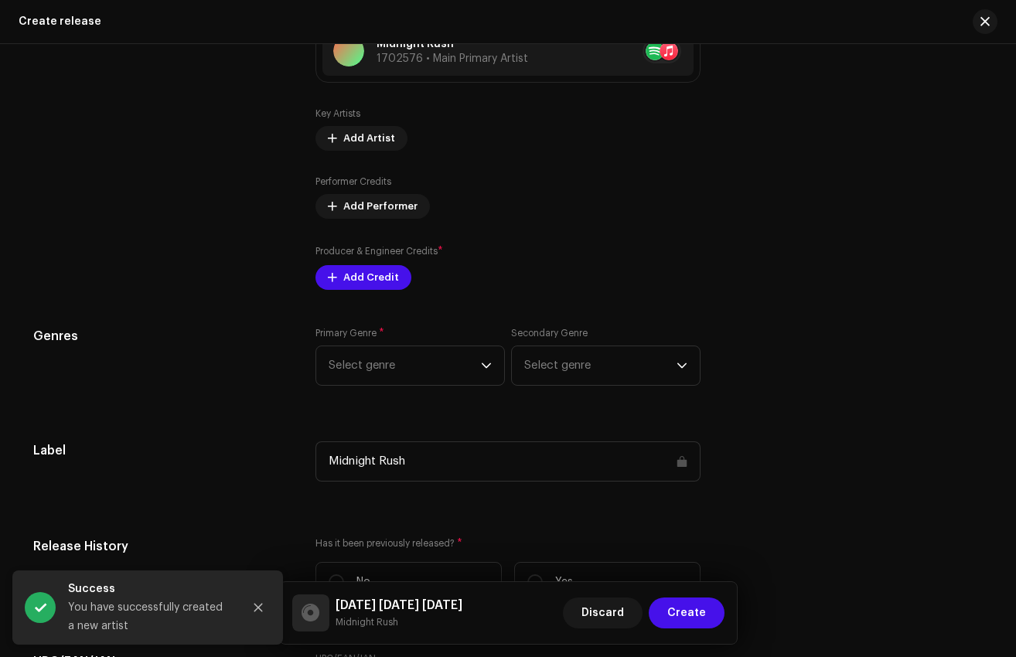
scroll to position [1793, 0]
click at [393, 365] on span "Select genre" at bounding box center [405, 365] width 152 height 39
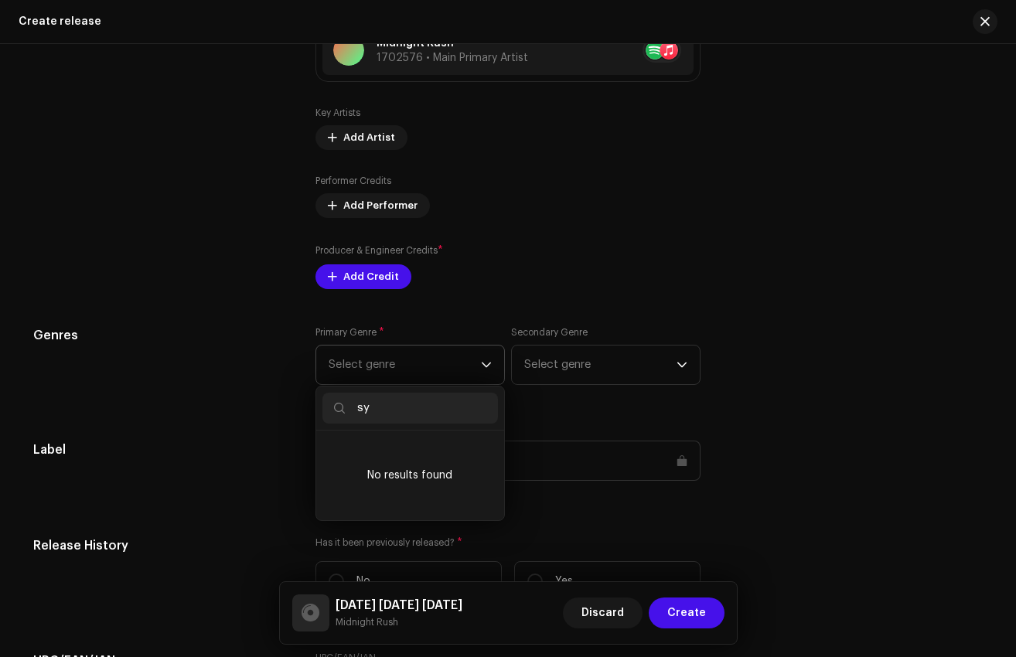
type input "s"
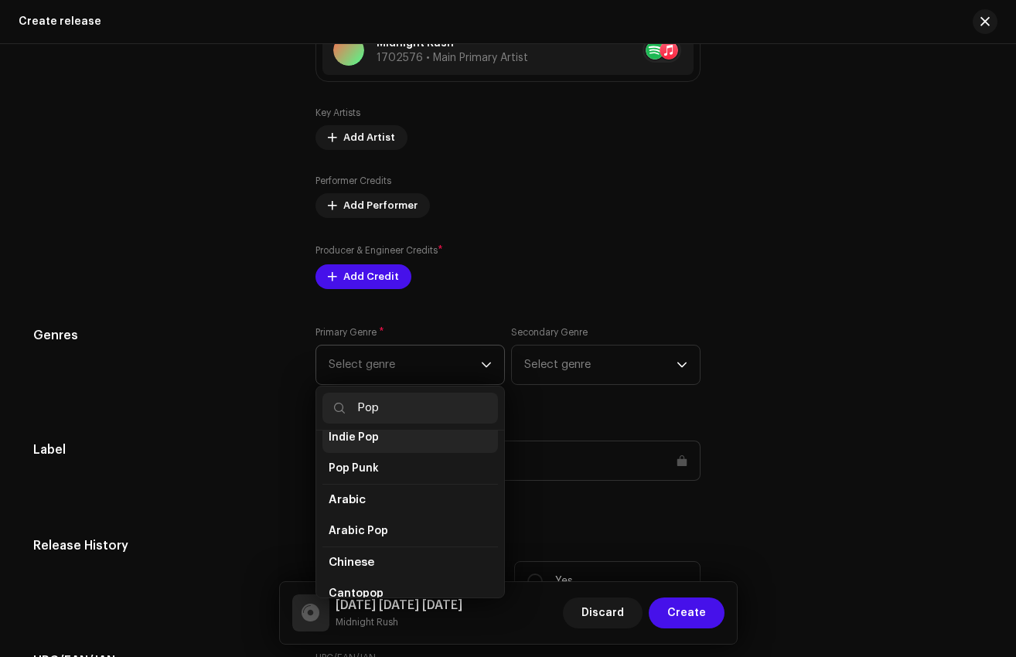
scroll to position [37, 0]
type input "Pop"
click at [370, 448] on span "Indie Pop" at bounding box center [354, 445] width 50 height 15
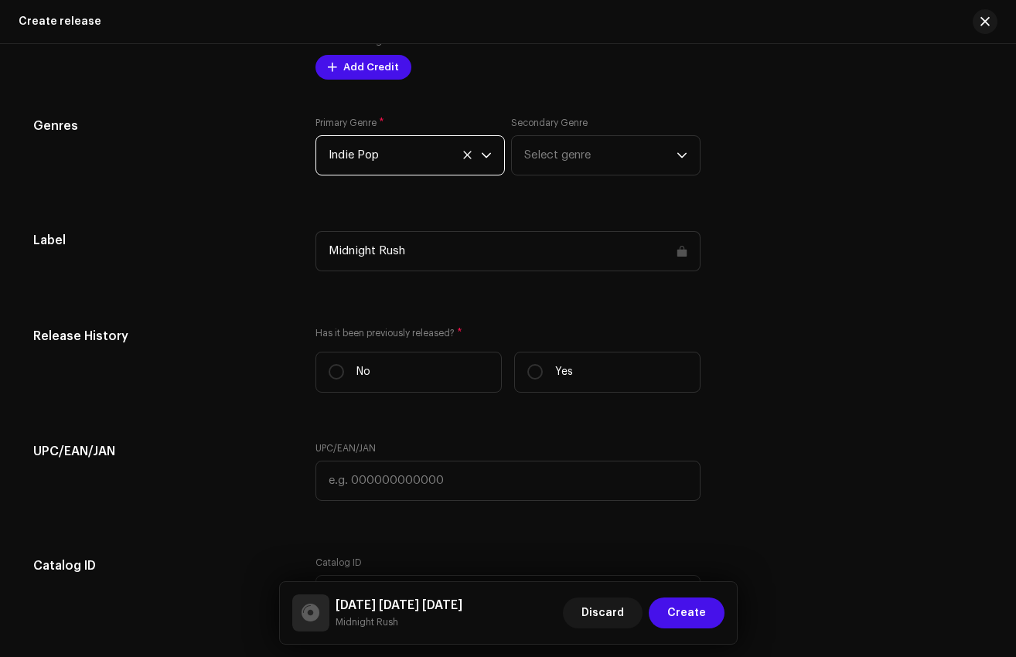
scroll to position [2010, 0]
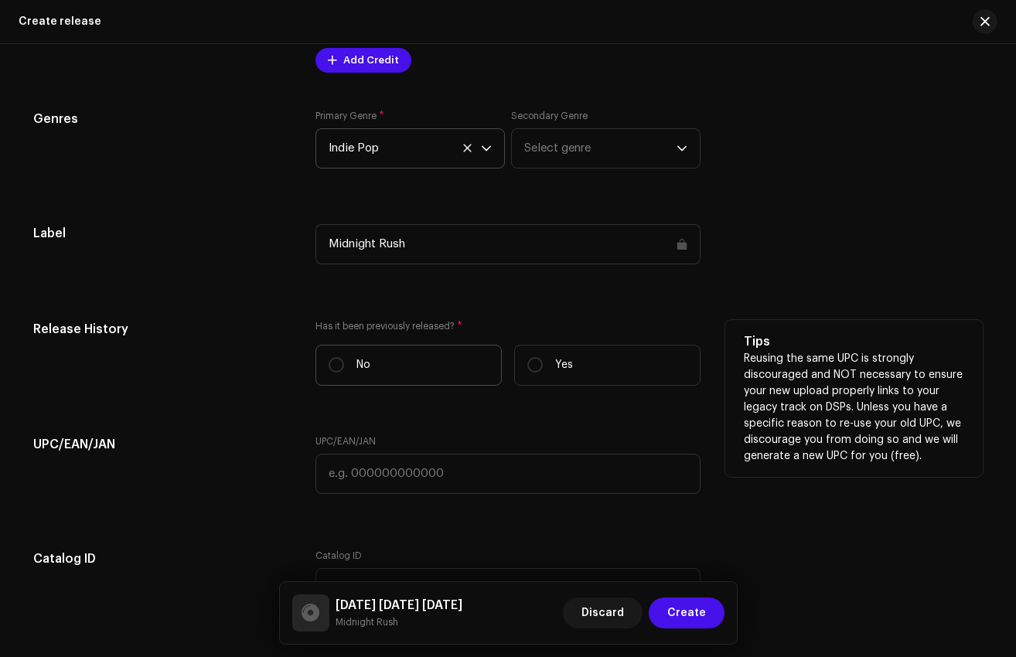
click at [350, 363] on label "No" at bounding box center [409, 365] width 186 height 41
click at [344, 363] on input "No" at bounding box center [336, 364] width 15 height 15
radio input "true"
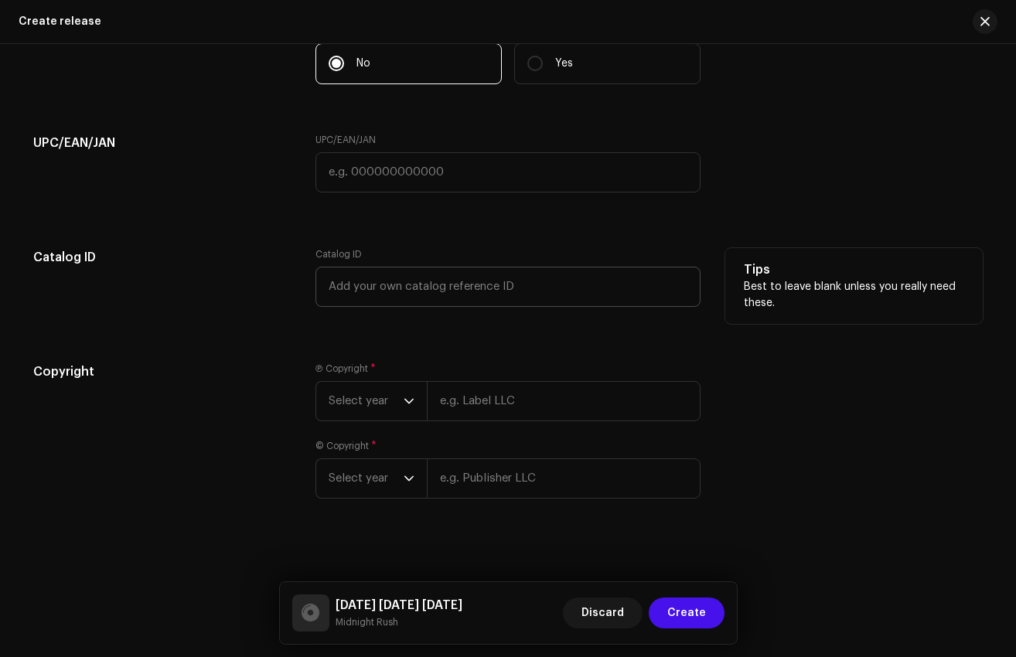
scroll to position [2324, 0]
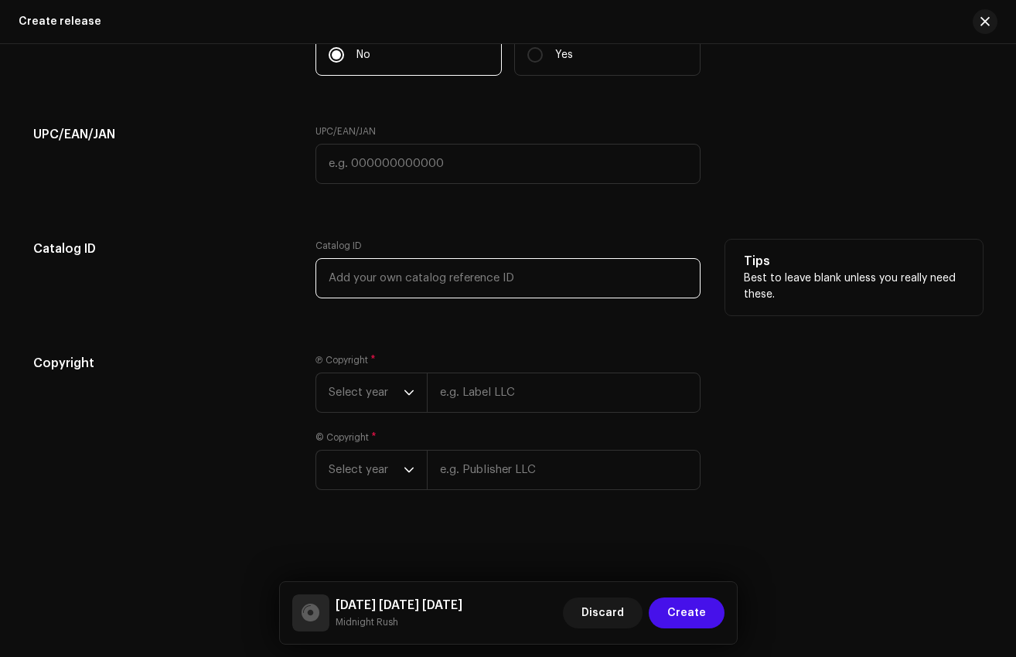
click at [414, 268] on input "text" at bounding box center [508, 278] width 385 height 40
type input "02"
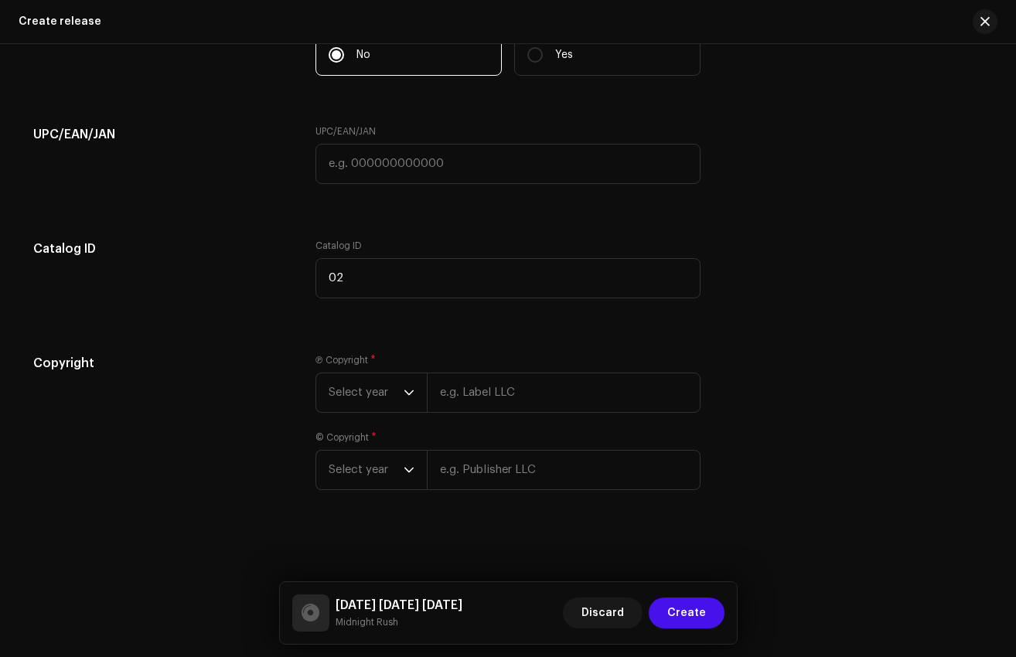
click at [234, 362] on h5 "Copyright" at bounding box center [162, 363] width 258 height 19
click at [531, 406] on input "text" at bounding box center [564, 393] width 274 height 40
type input "2025"
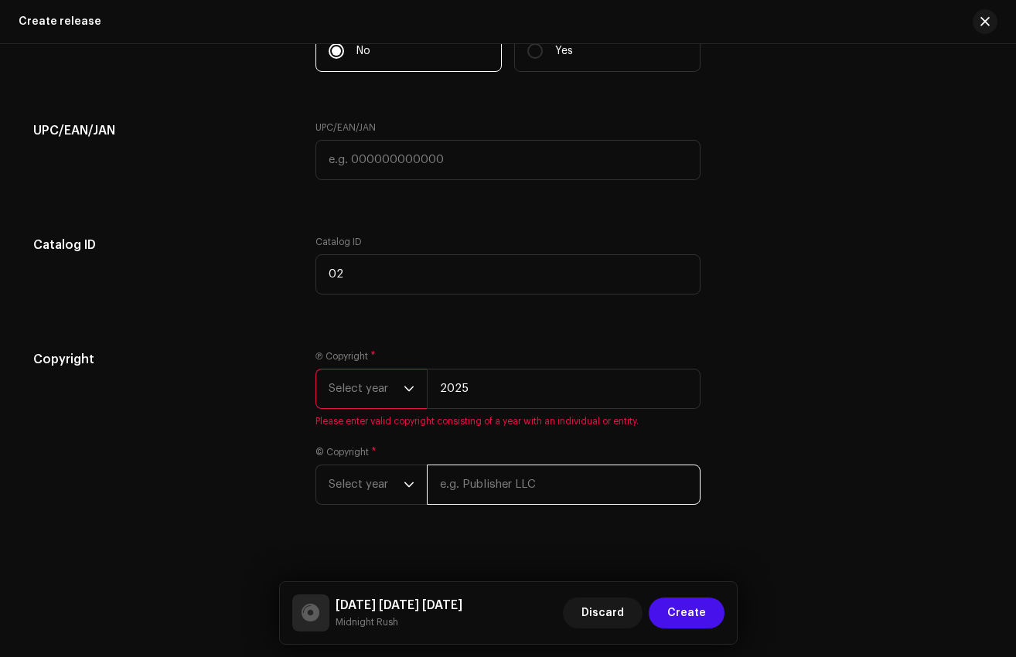
click at [507, 465] on div "© Copyright * Select year" at bounding box center [508, 475] width 385 height 59
click at [379, 391] on span "Select year" at bounding box center [366, 389] width 75 height 39
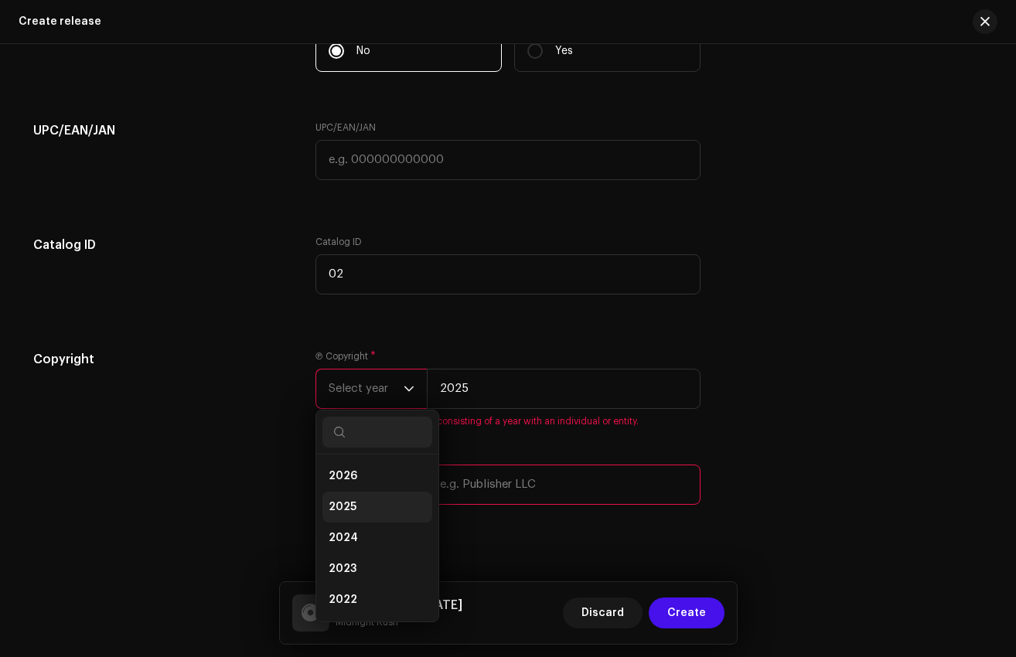
click at [360, 503] on li "2025" at bounding box center [377, 507] width 110 height 31
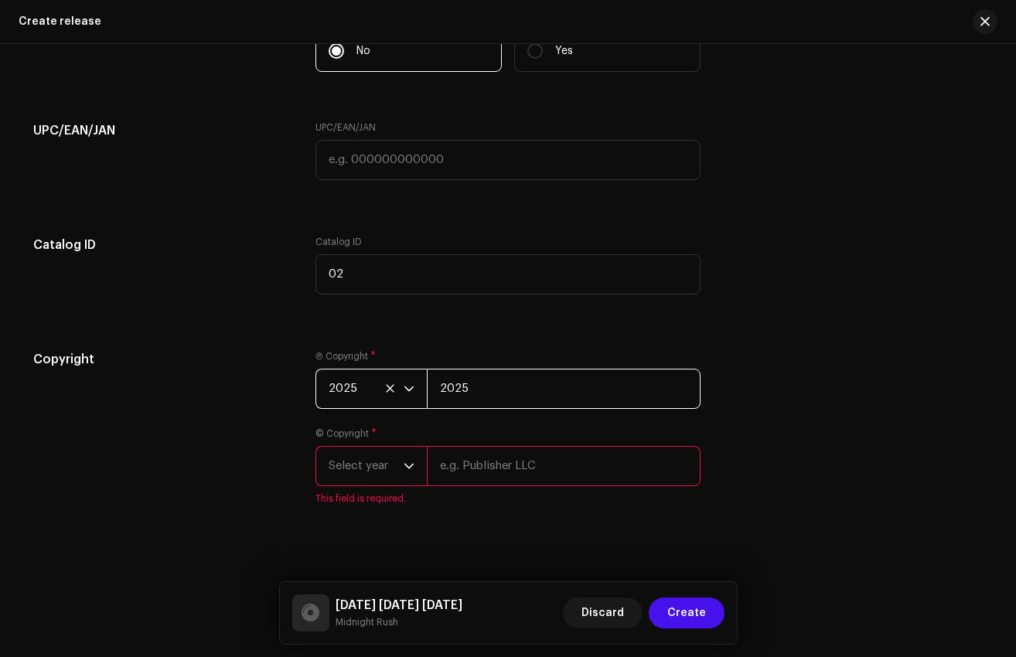
click at [492, 397] on input "2025" at bounding box center [564, 389] width 274 height 40
type input "Midnight Rush"
click at [347, 465] on span "Select year" at bounding box center [366, 466] width 75 height 39
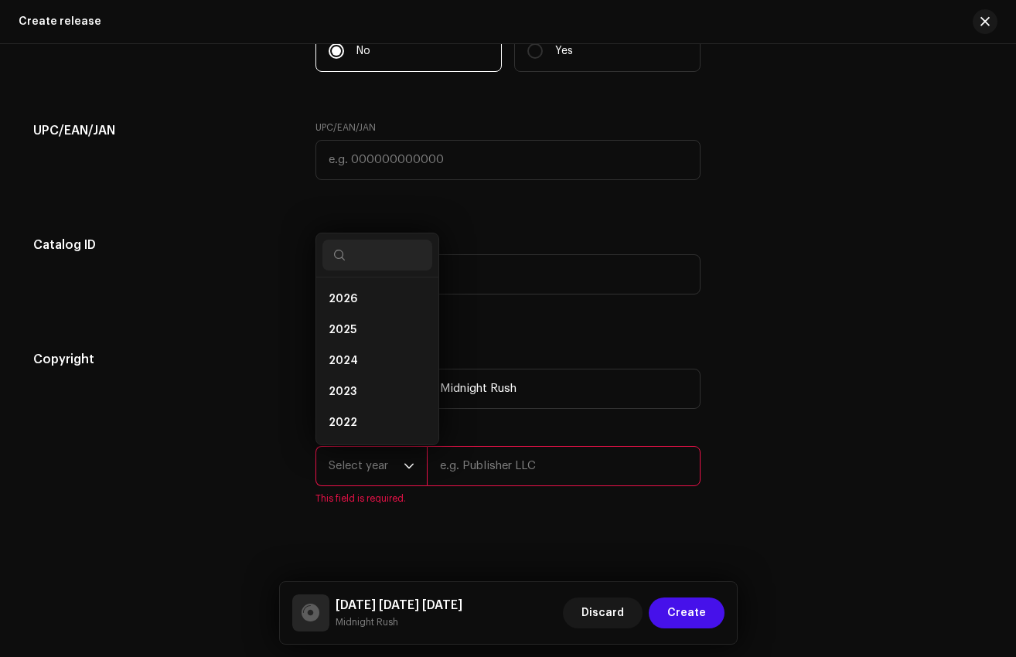
scroll to position [6, 0]
click at [363, 323] on li "2025" at bounding box center [377, 324] width 110 height 31
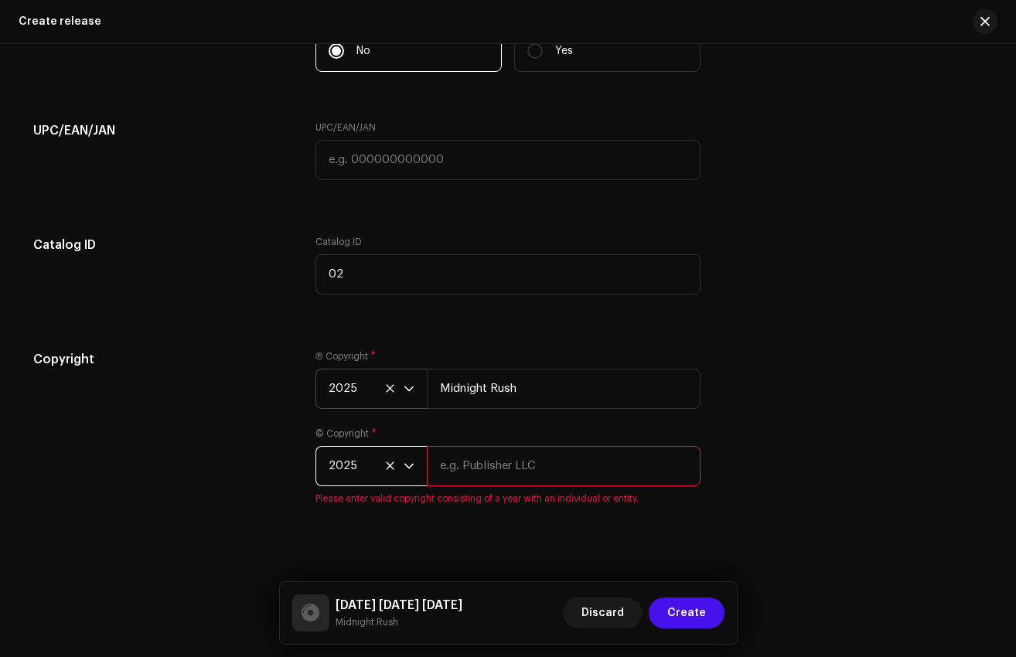
click at [498, 473] on input "text" at bounding box center [564, 466] width 274 height 40
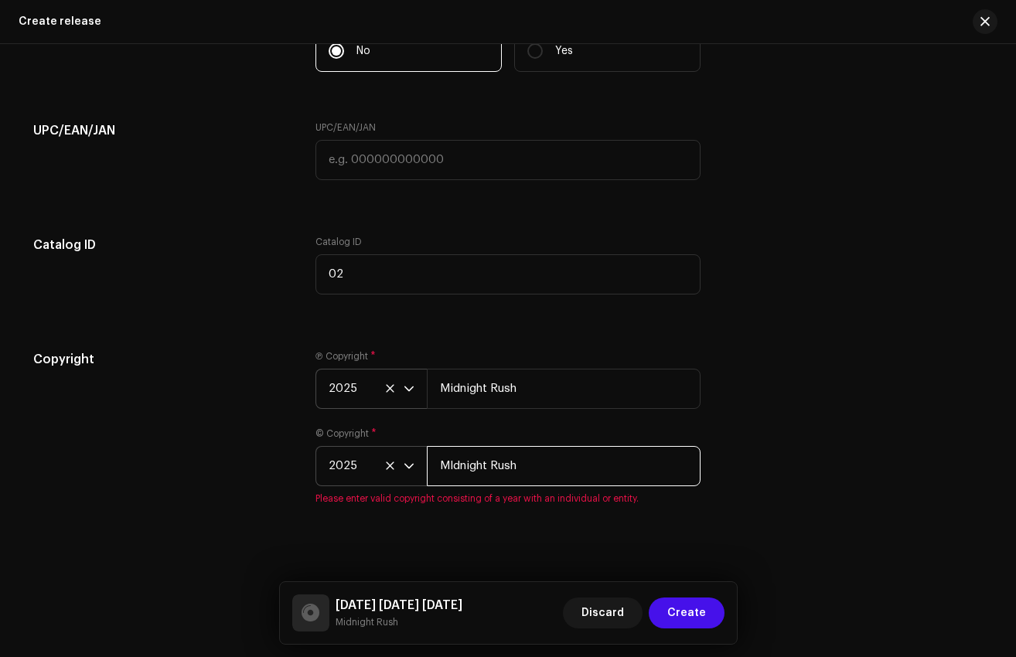
click at [486, 473] on input "MIdnight Rush" at bounding box center [564, 466] width 274 height 40
type input "Midnight Rush"
click at [741, 571] on div "Create a new release We’ll guide you through everything — from track selection …" at bounding box center [508, 350] width 1016 height 613
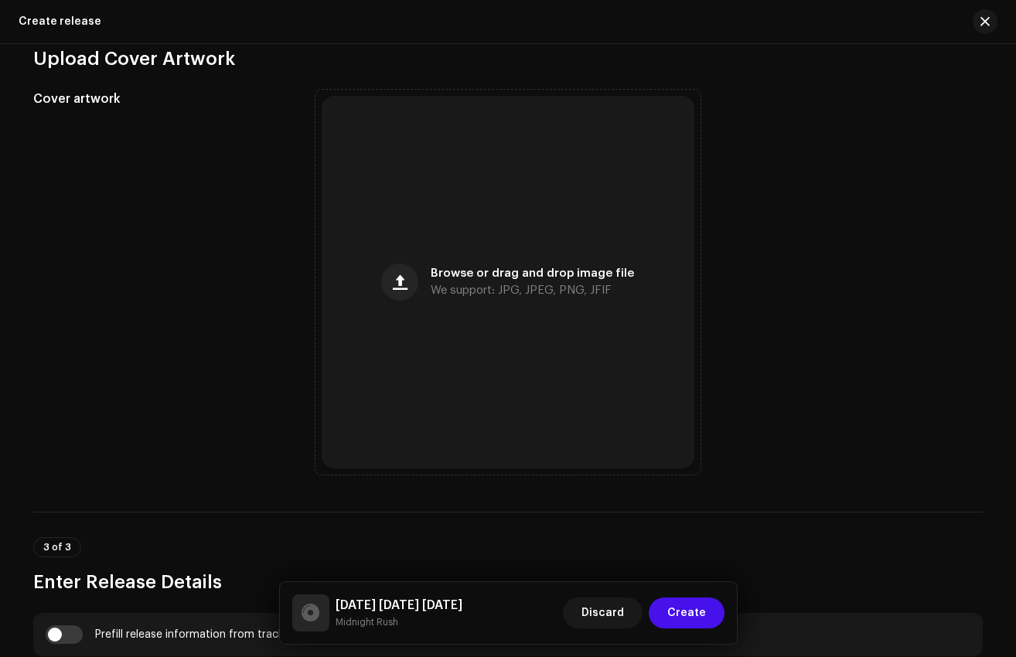
scroll to position [784, 0]
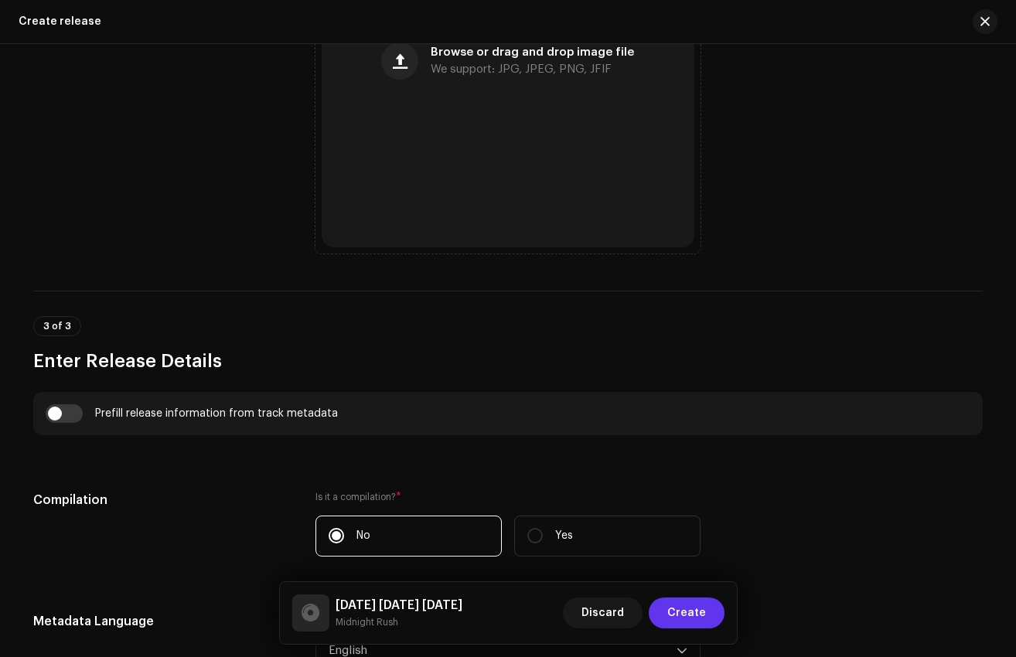
click at [702, 614] on span "Create" at bounding box center [686, 613] width 39 height 31
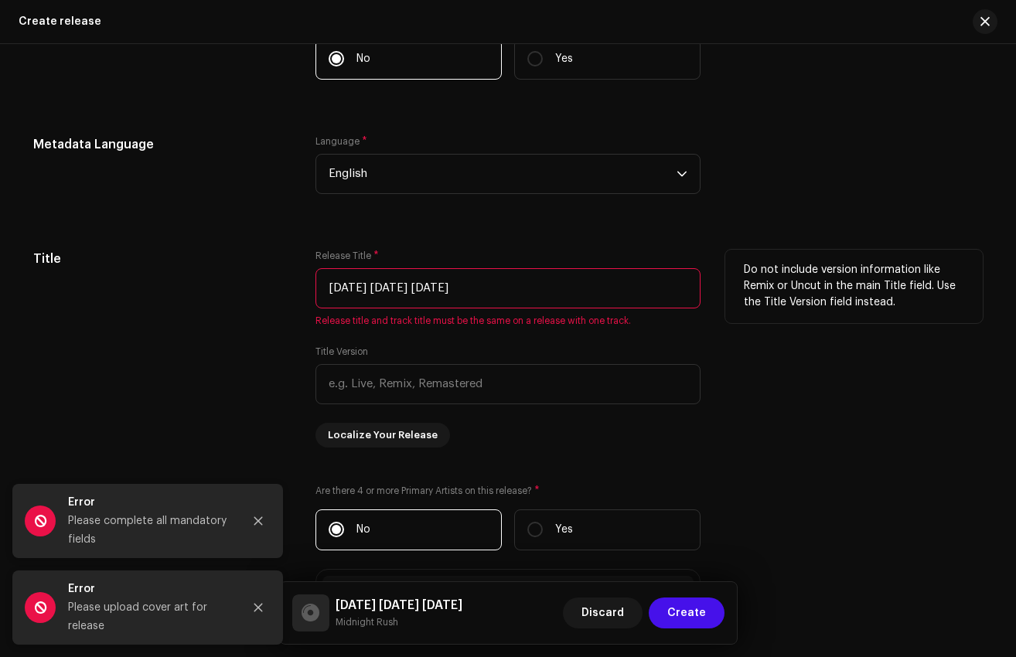
scroll to position [1267, 0]
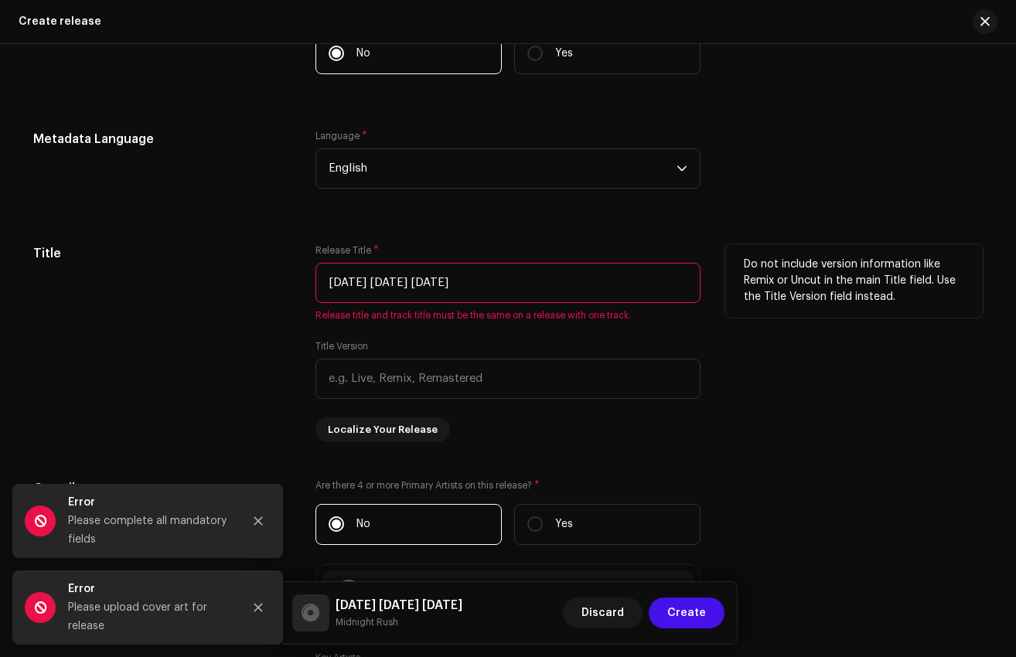
click at [514, 291] on input "[DATE] [DATE] [DATE]" at bounding box center [508, 283] width 385 height 40
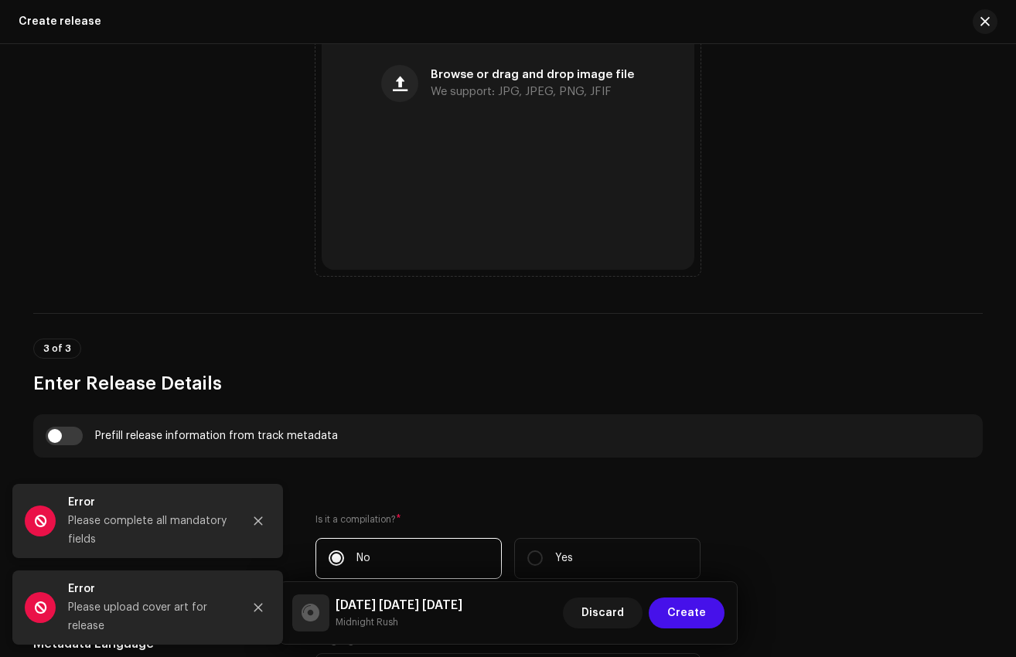
scroll to position [0, 0]
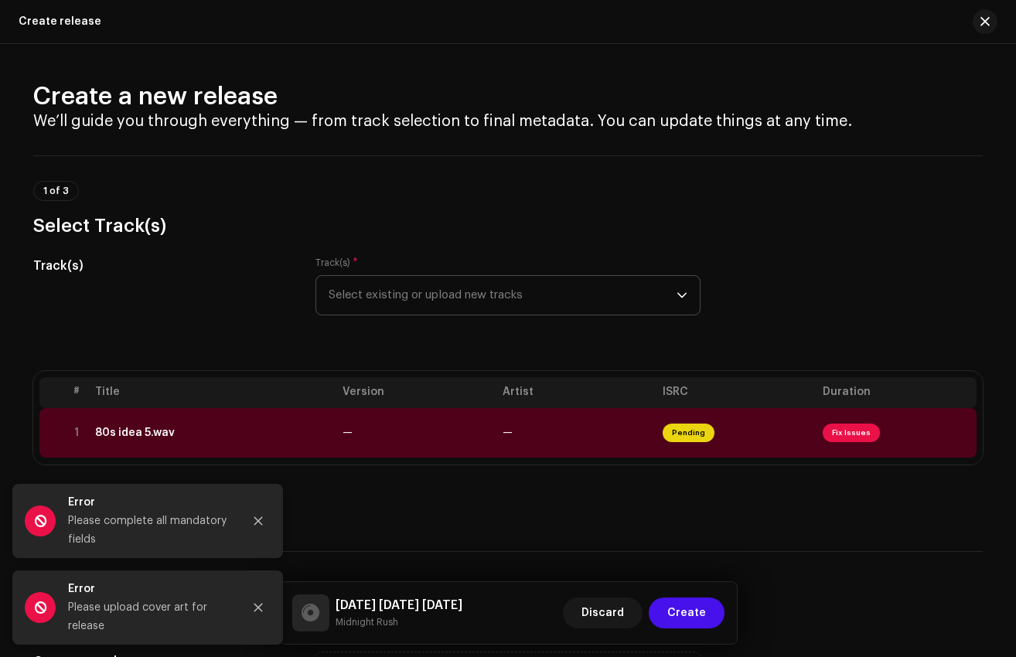
click at [395, 299] on span "Select existing or upload new tracks" at bounding box center [503, 295] width 348 height 39
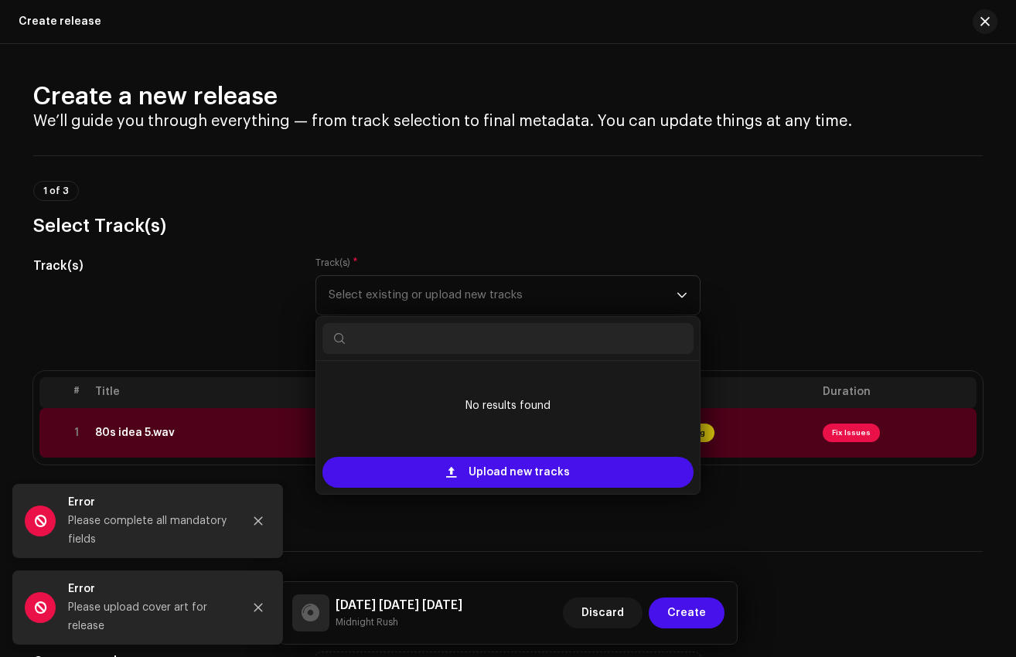
click at [258, 315] on div "Track(s)" at bounding box center [162, 295] width 258 height 77
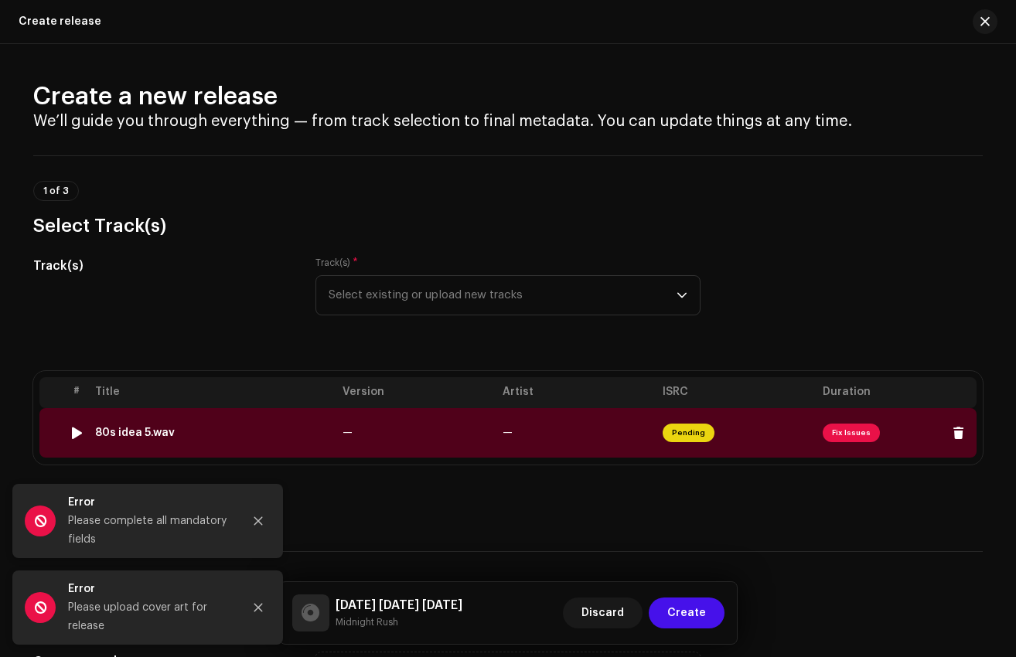
click at [152, 432] on div "80s idea 5.wav" at bounding box center [135, 433] width 80 height 12
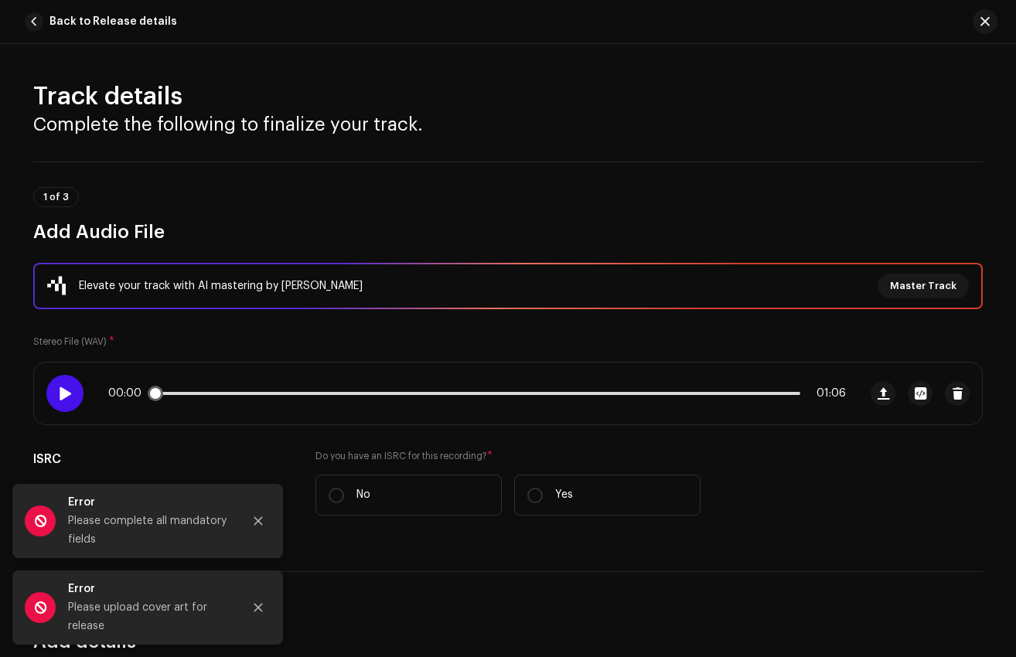
click at [64, 398] on span at bounding box center [64, 393] width 13 height 12
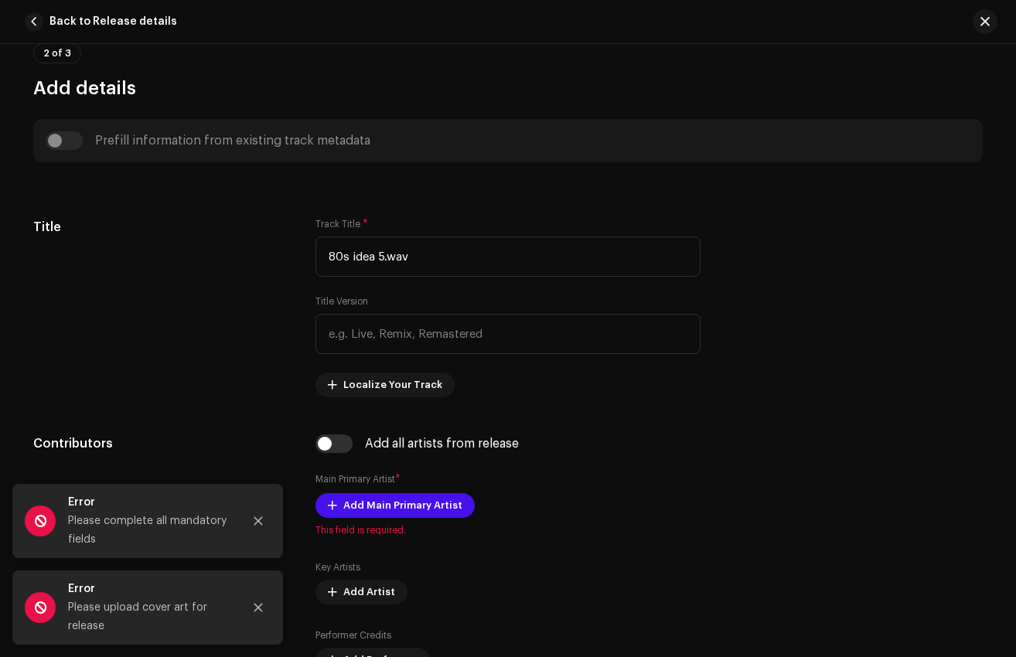
scroll to position [554, 0]
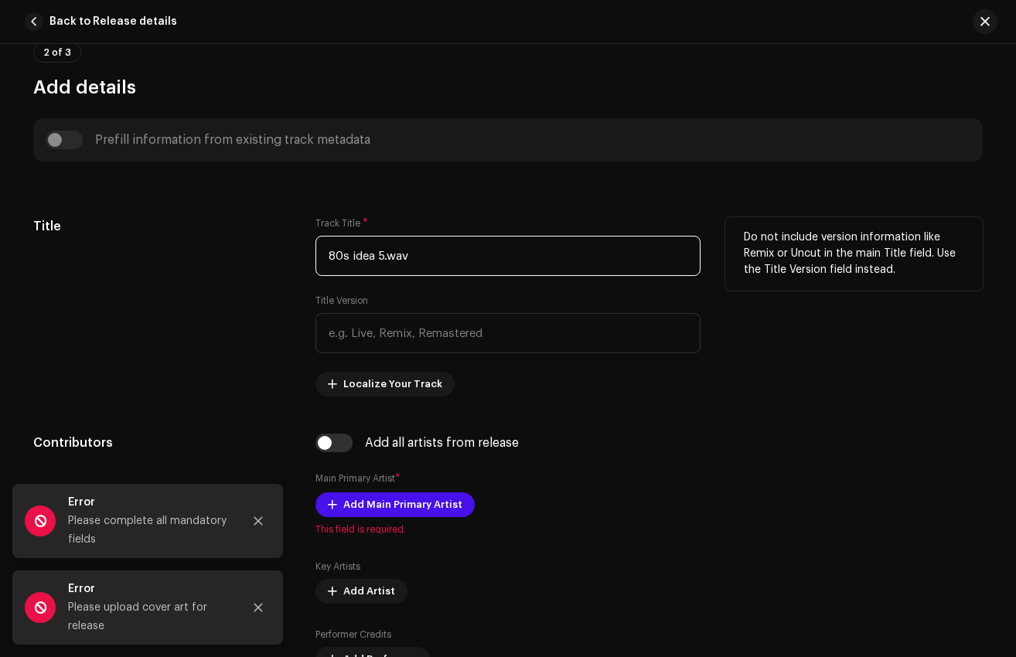
click at [401, 258] on input "80s idea 5.wav" at bounding box center [508, 256] width 385 height 40
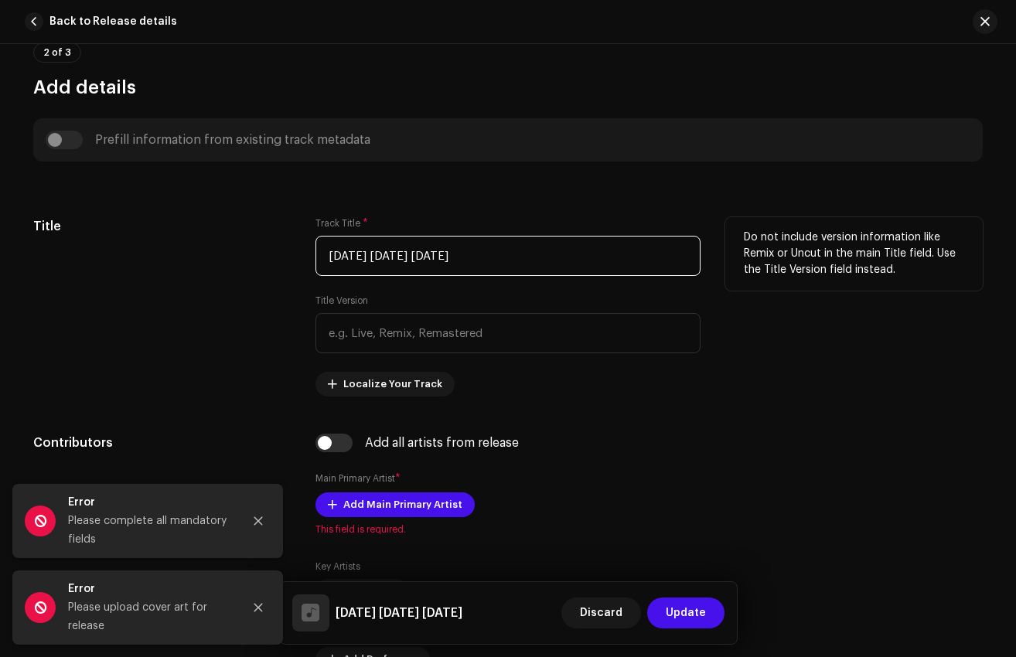
type input "[DATE] [DATE] [DATE]"
click at [764, 386] on div "Do not include version information like Remix or Uncut in the main Title field.…" at bounding box center [854, 306] width 258 height 179
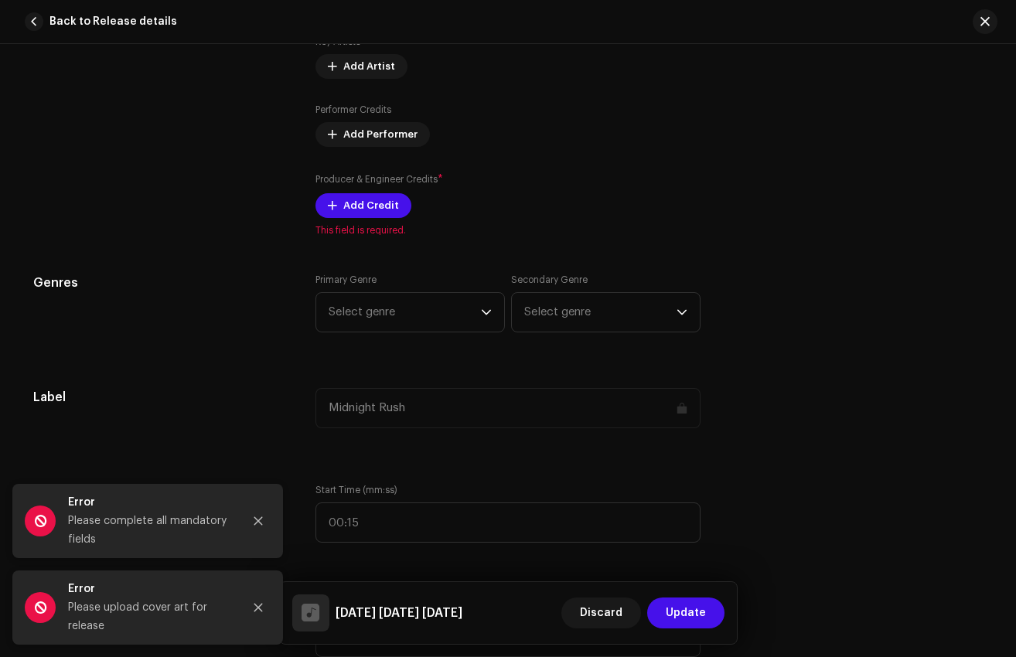
scroll to position [1081, 0]
click at [711, 611] on button "Update" at bounding box center [685, 613] width 77 height 31
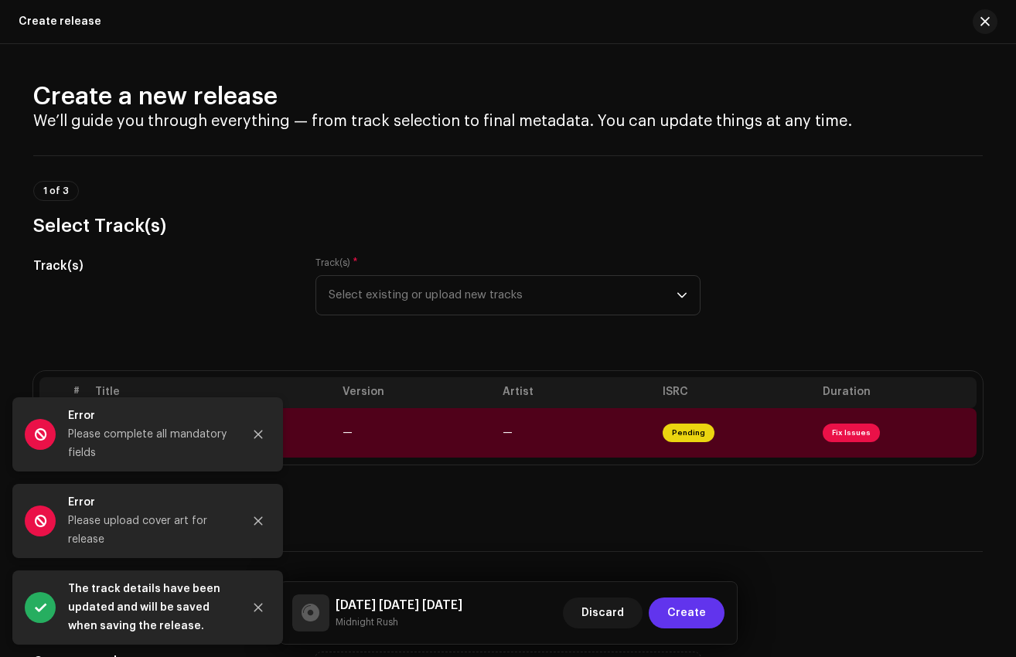
click at [713, 614] on button "Create" at bounding box center [687, 613] width 76 height 31
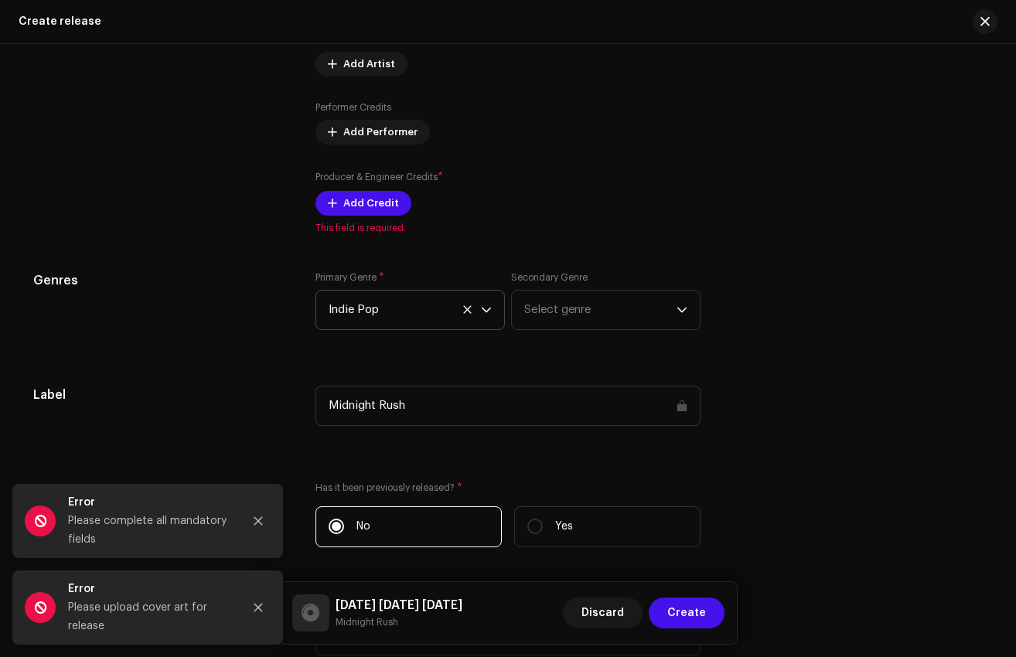
scroll to position [1870, 0]
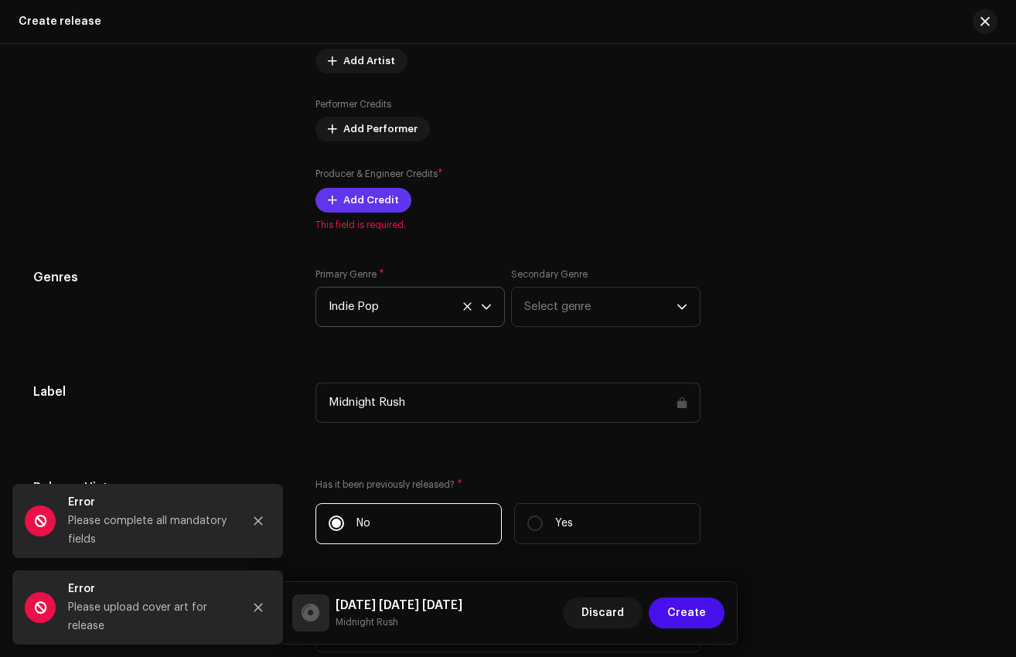
click at [370, 203] on span "Add Credit" at bounding box center [371, 200] width 56 height 31
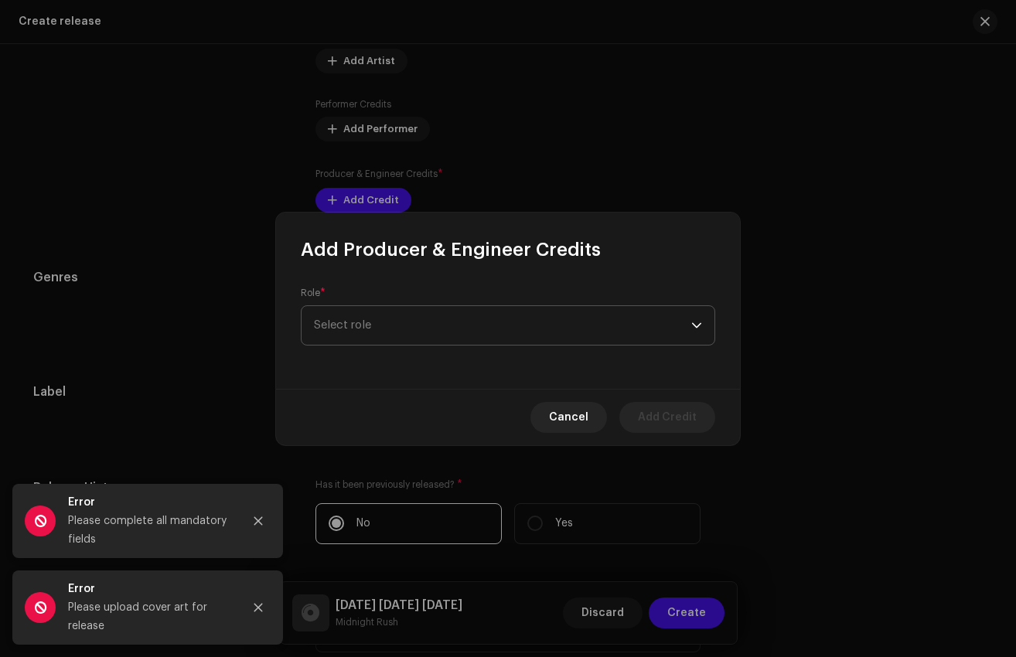
click at [401, 335] on span "Select role" at bounding box center [502, 325] width 377 height 39
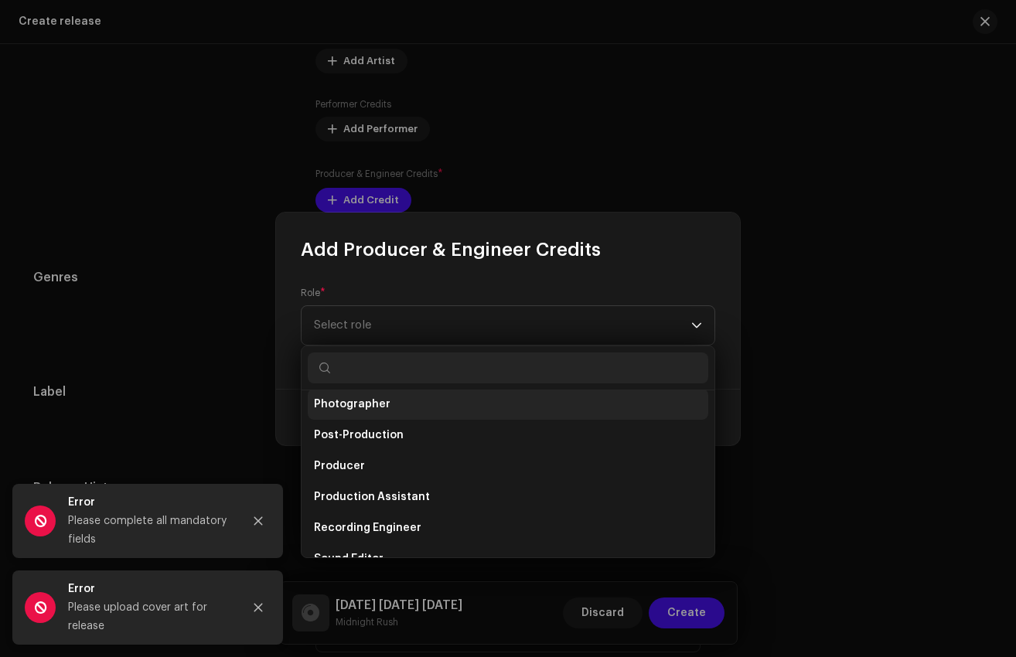
scroll to position [555, 0]
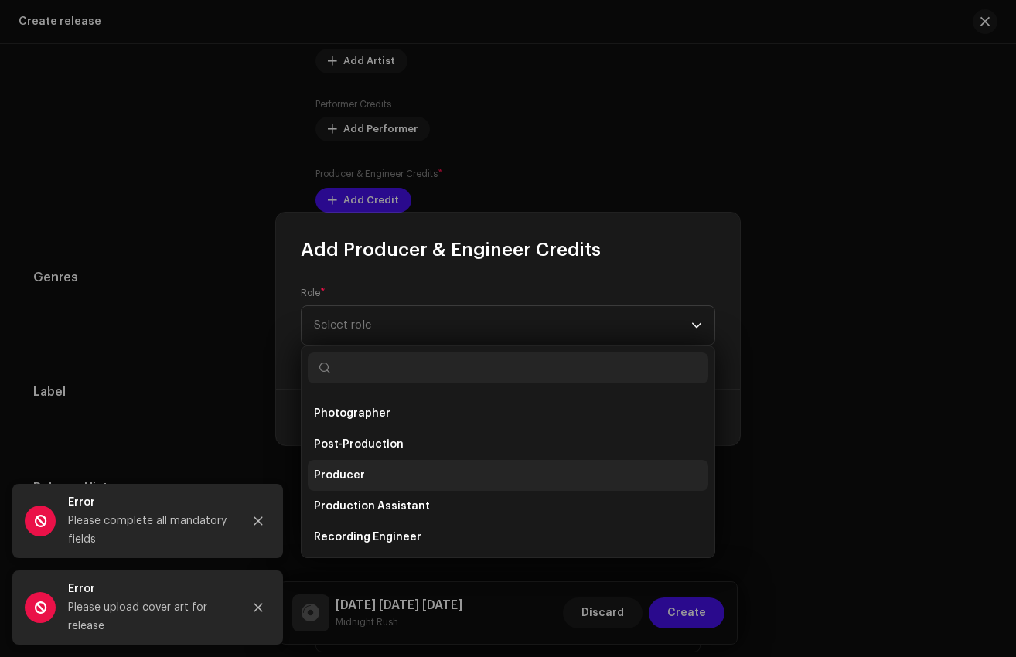
click at [367, 484] on li "Producer" at bounding box center [508, 475] width 401 height 31
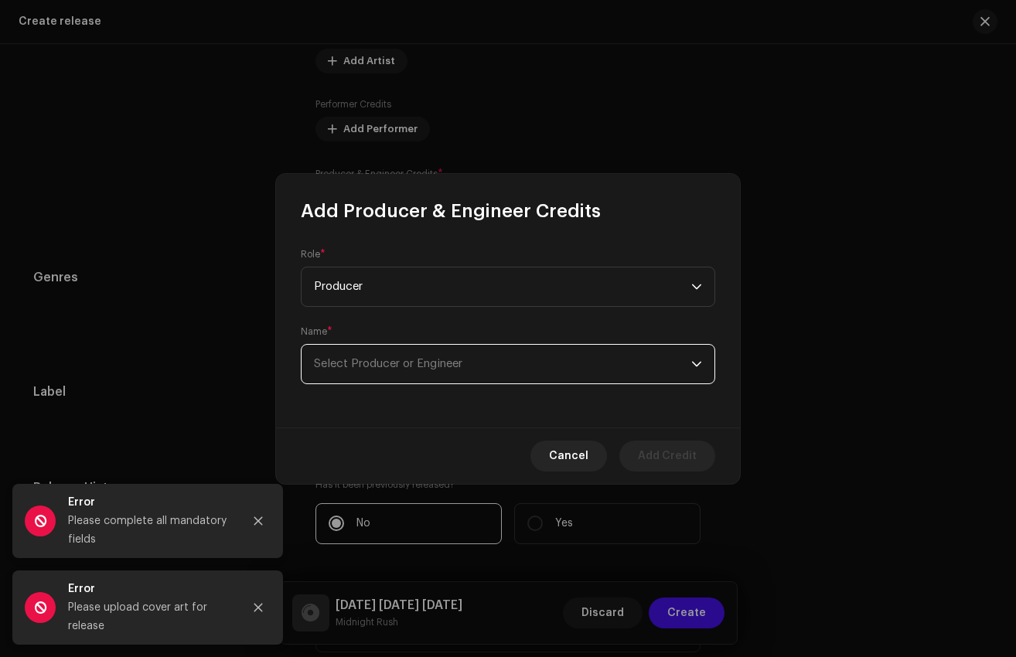
click at [397, 366] on span "Select Producer or Engineer" at bounding box center [388, 364] width 148 height 12
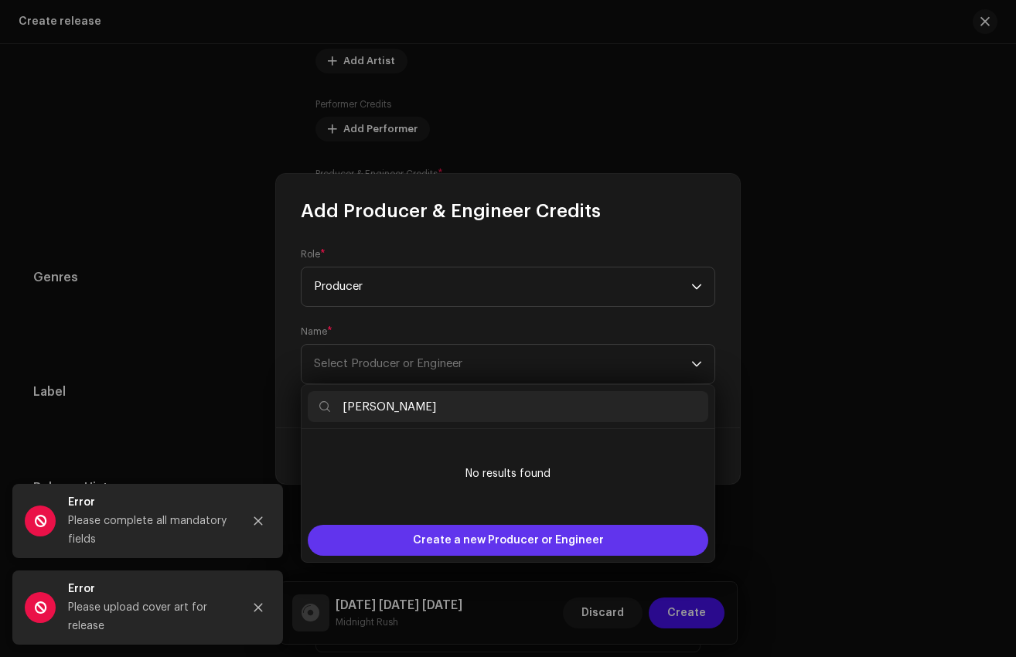
type input "[PERSON_NAME]"
click at [520, 547] on span "Create a new Producer or Engineer" at bounding box center [508, 540] width 191 height 31
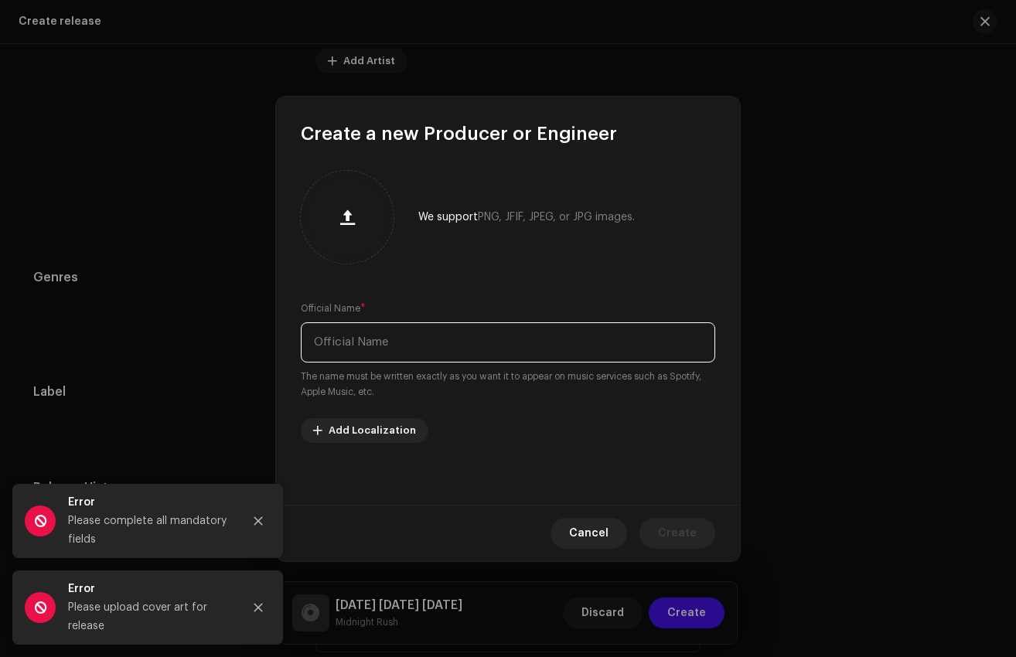
click at [408, 350] on input "text" at bounding box center [508, 342] width 415 height 40
type input "[PERSON_NAME]"
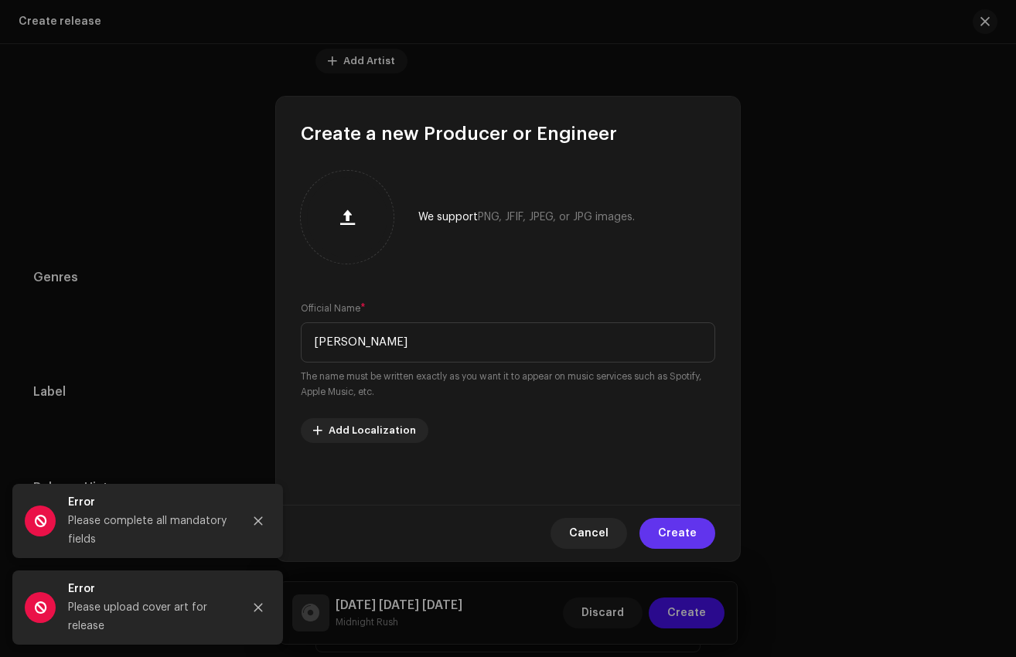
click at [687, 533] on span "Create" at bounding box center [677, 533] width 39 height 31
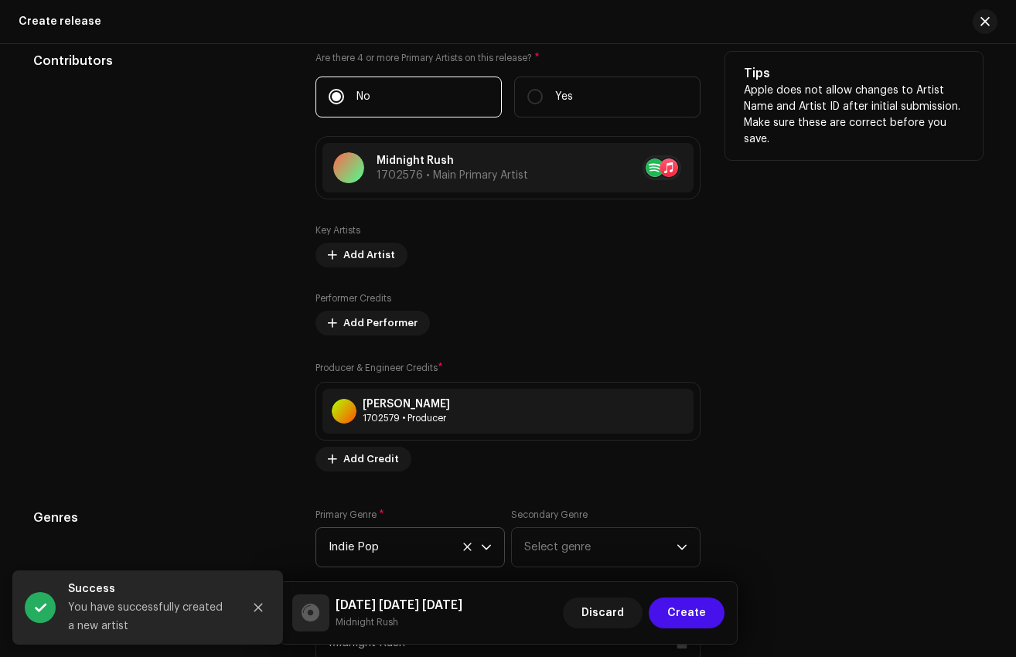
scroll to position [1688, 0]
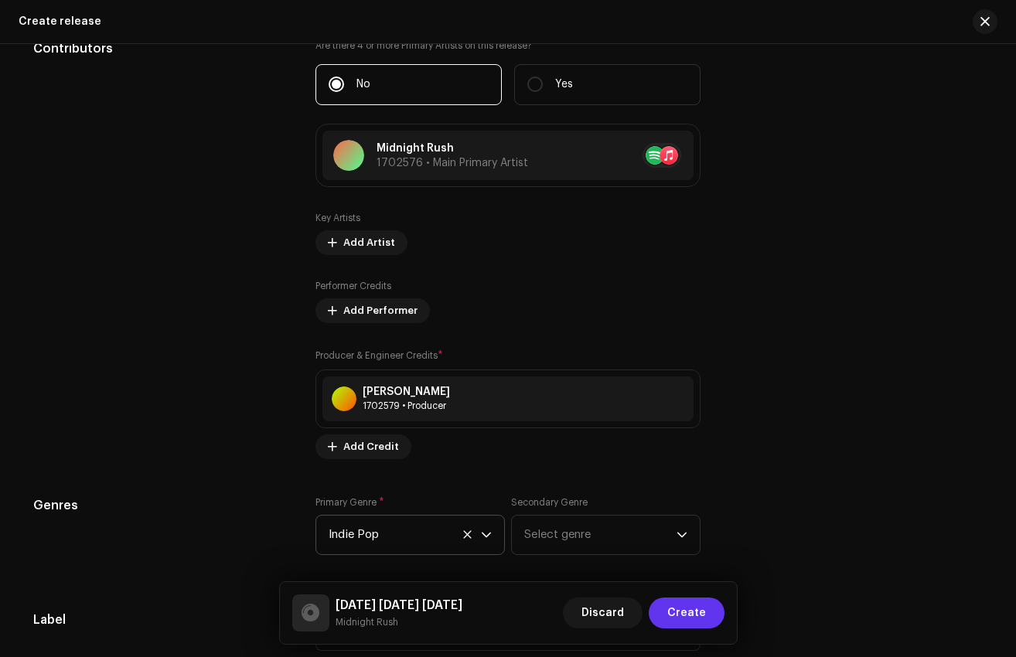
click at [698, 618] on span "Create" at bounding box center [686, 613] width 39 height 31
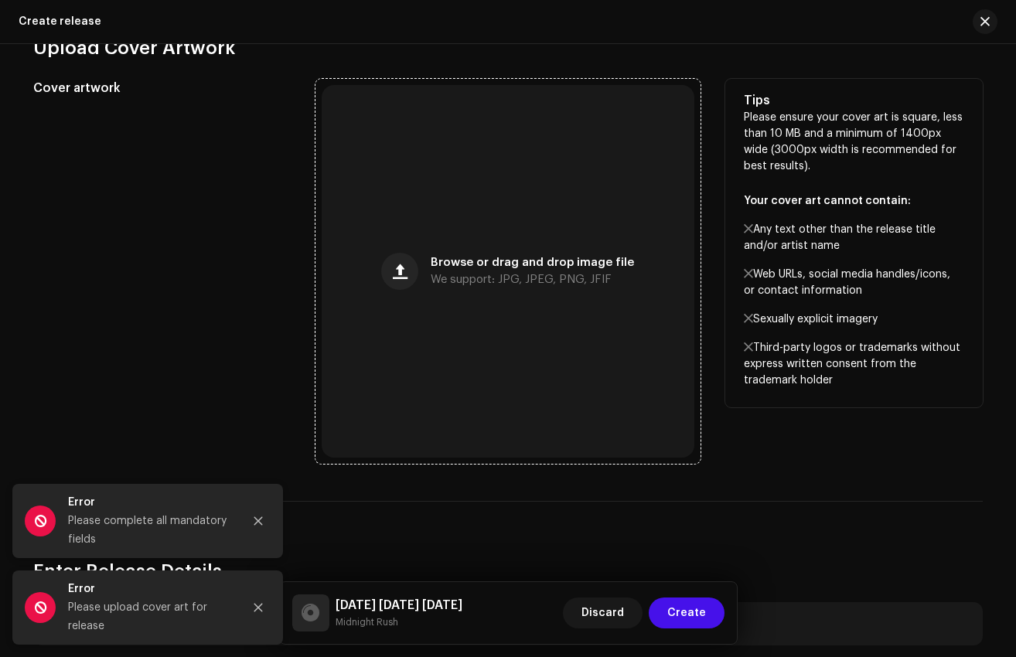
scroll to position [578, 0]
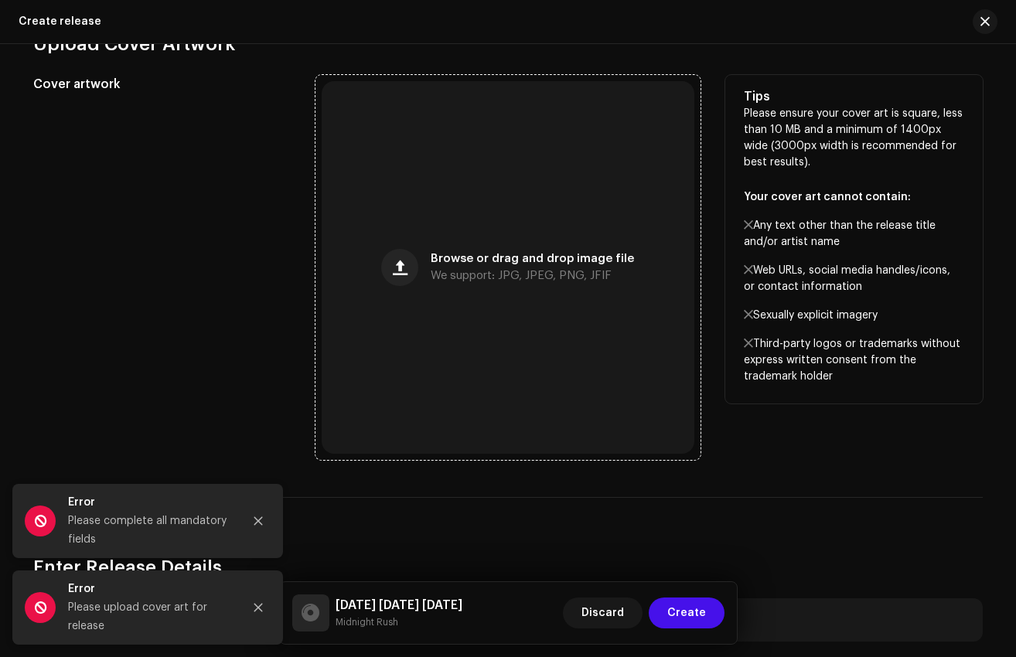
click at [481, 260] on span "Browse or drag and drop image file" at bounding box center [532, 259] width 203 height 11
drag, startPoint x: 742, startPoint y: 93, endPoint x: 882, endPoint y: 390, distance: 328.3
click at [883, 391] on div "Tips Please ensure your cover art is square, less than 10 MB and a minimum of 1…" at bounding box center [854, 239] width 258 height 329
copy div "Tips Please ensure your cover art is square, less than 10 MB and a minimum of 1…"
click at [487, 277] on span "We support: JPG, JPEG, PNG, JFIF" at bounding box center [521, 276] width 181 height 11
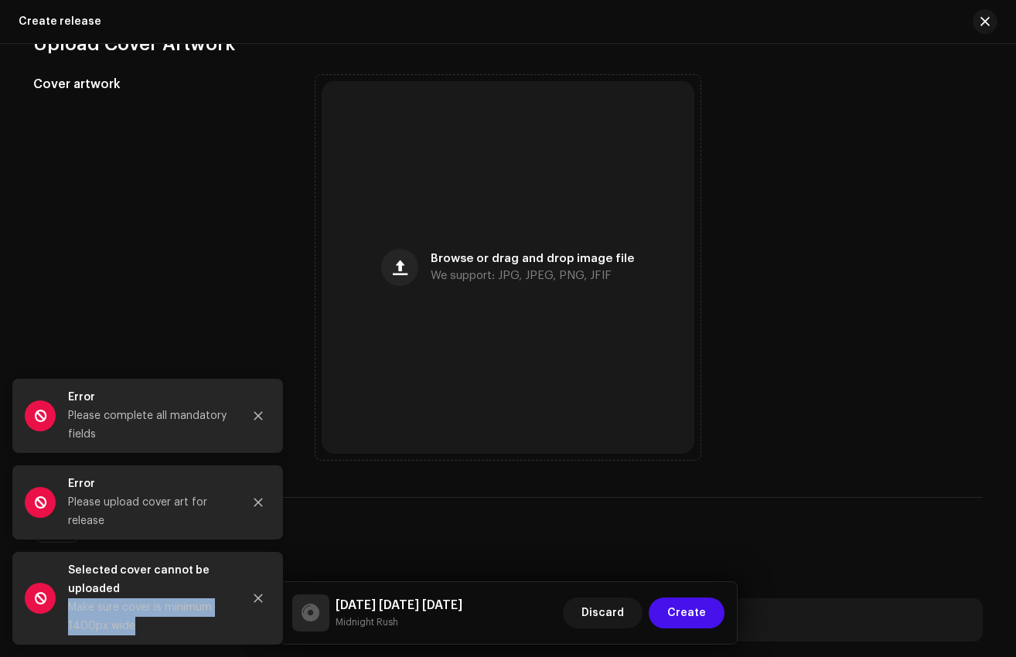
drag, startPoint x: 192, startPoint y: 626, endPoint x: 67, endPoint y: 606, distance: 126.0
click at [68, 606] on div "Make sure cover is minimum 1400px wide" at bounding box center [149, 617] width 162 height 37
copy div "Make sure cover is minimum 1400px wide"
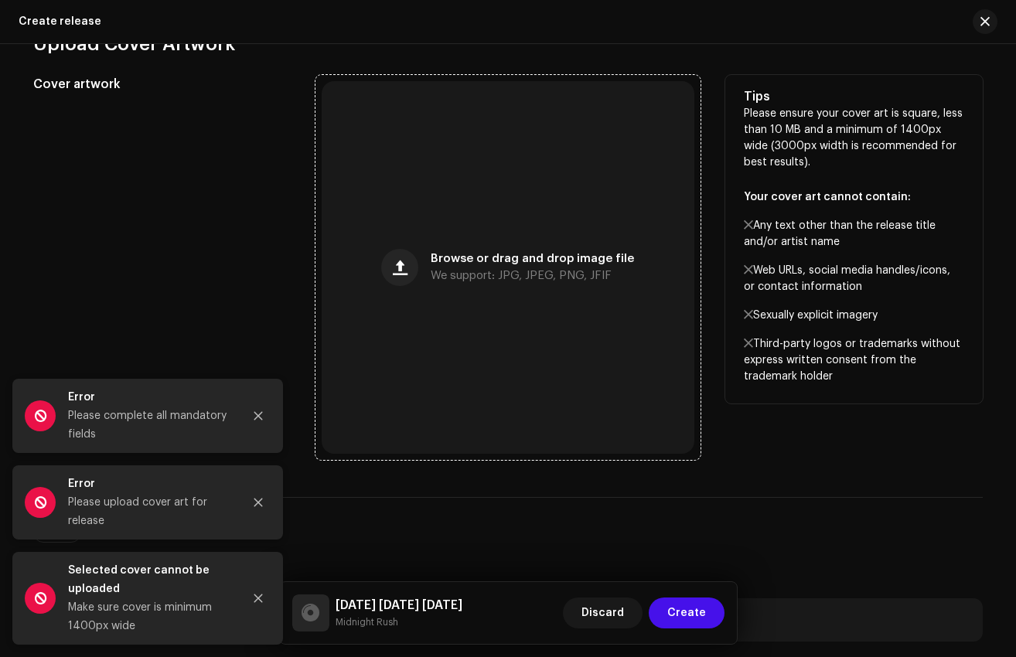
click at [500, 282] on div "Browse or drag and drop image file We support: JPG, JPEG, PNG, JFIF" at bounding box center [508, 267] width 373 height 373
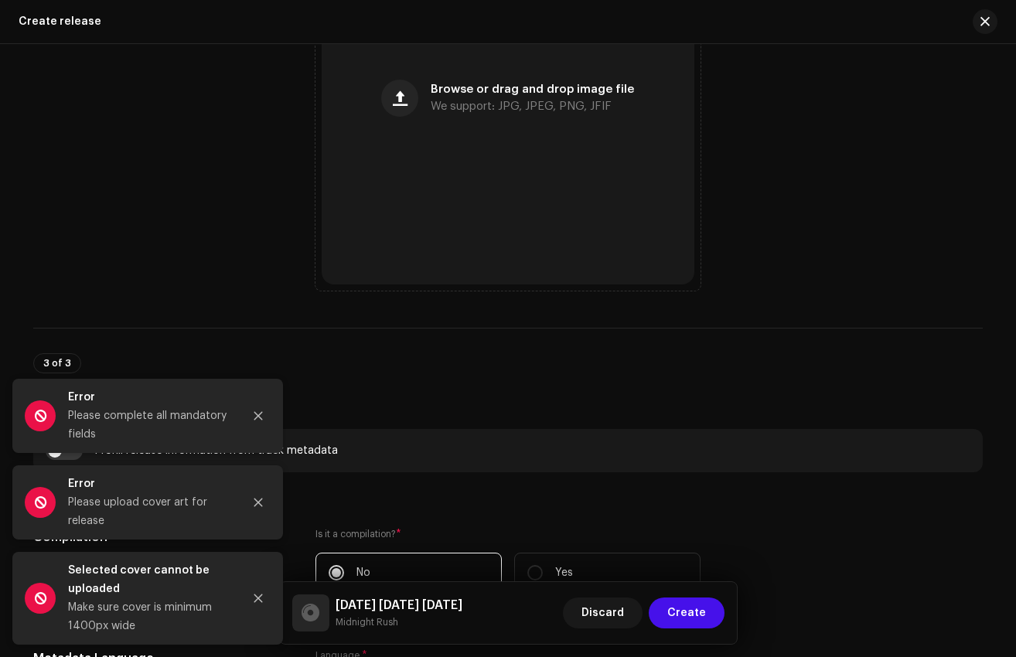
scroll to position [712, 0]
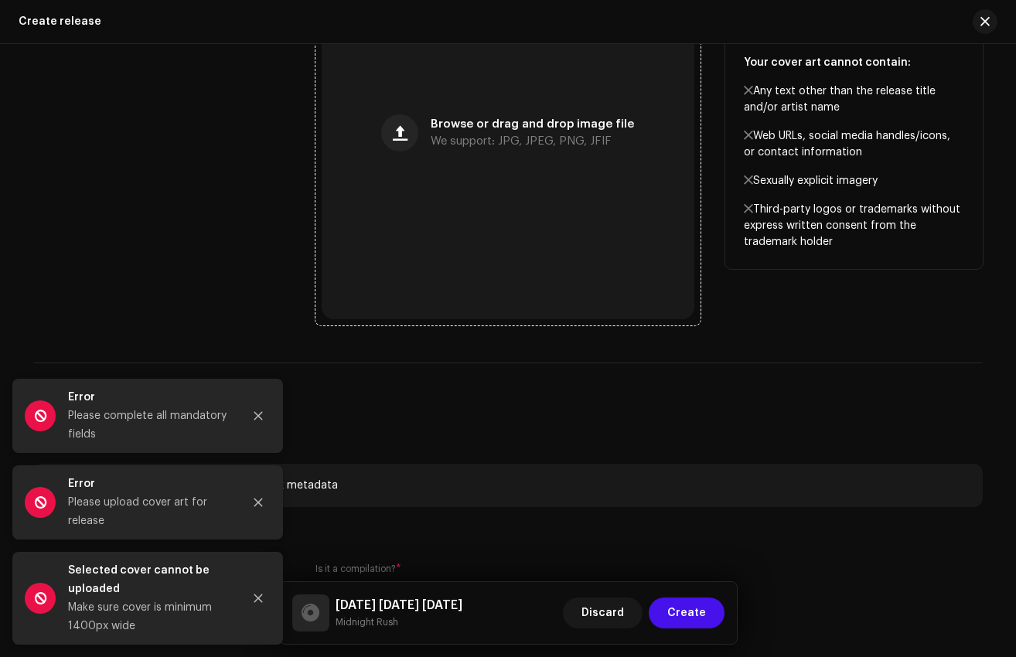
click at [487, 148] on div "Browse or drag and drop image file We support: JPG, JPEG, PNG, JFIF" at bounding box center [508, 133] width 373 height 373
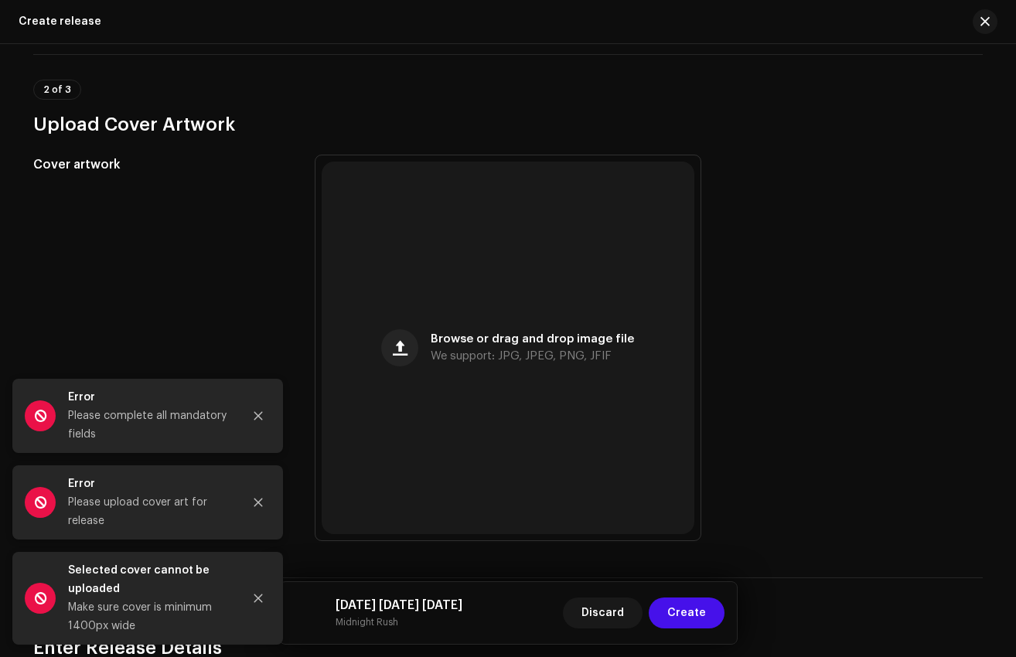
scroll to position [495, 0]
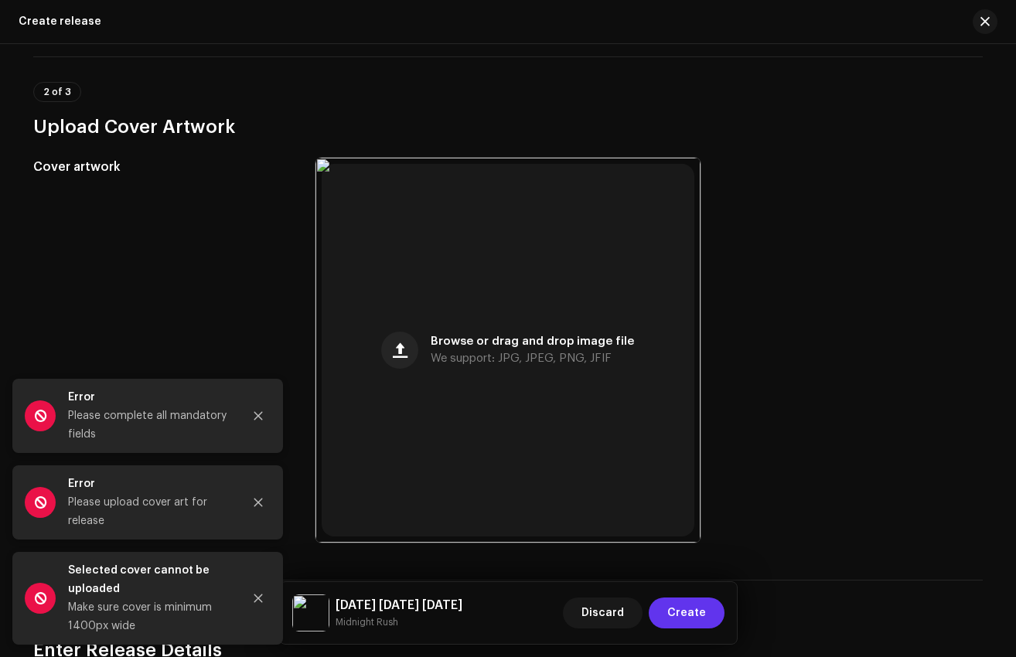
click at [695, 617] on span "Create" at bounding box center [686, 613] width 39 height 31
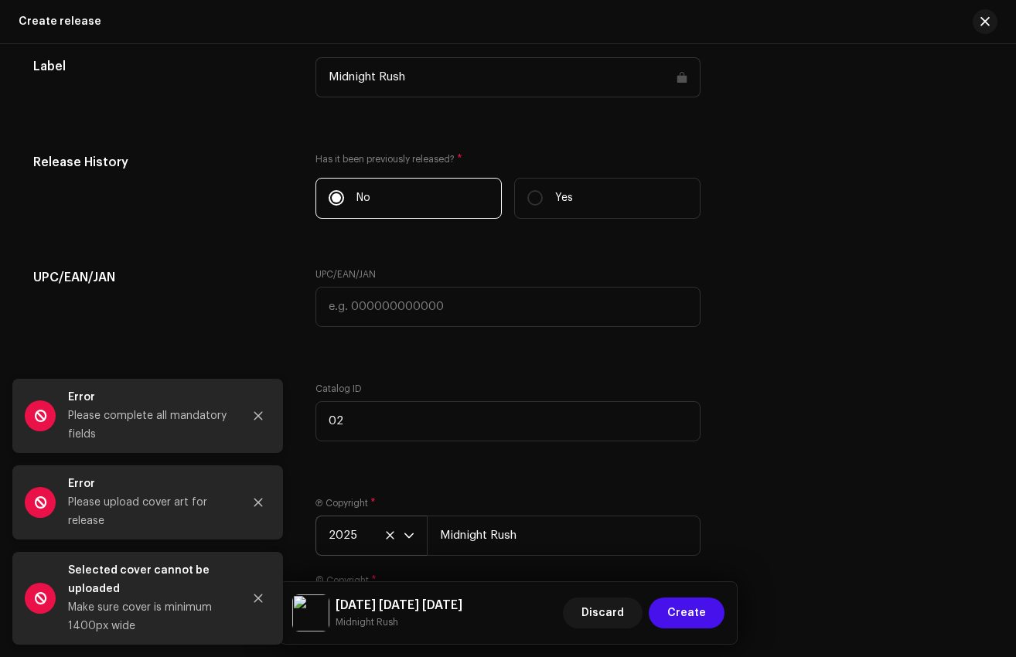
scroll to position [2389, 0]
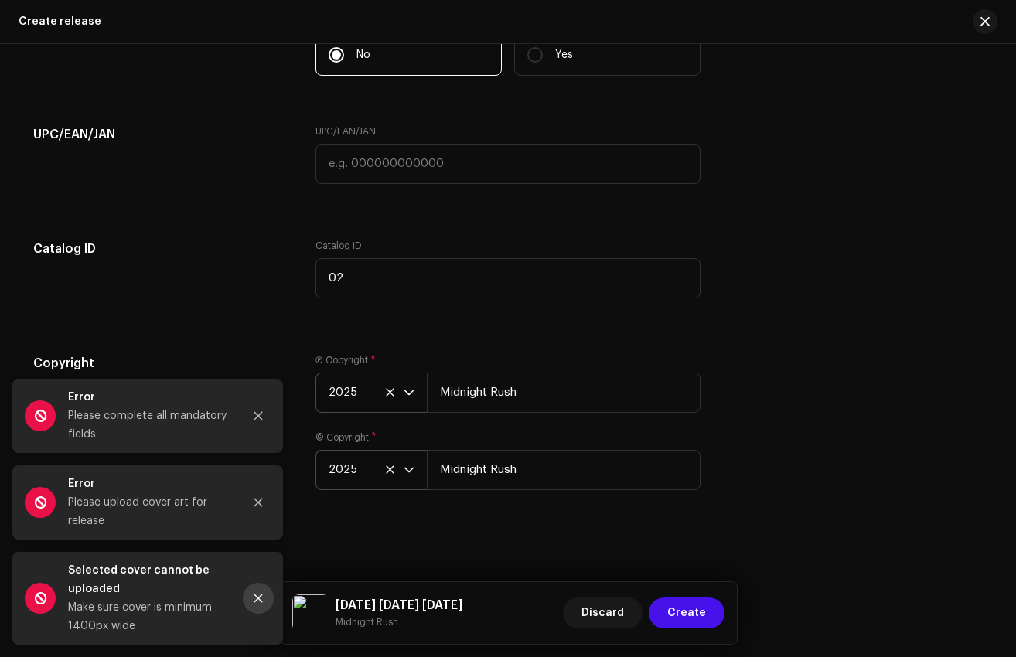
click at [260, 599] on icon "Close" at bounding box center [258, 598] width 11 height 11
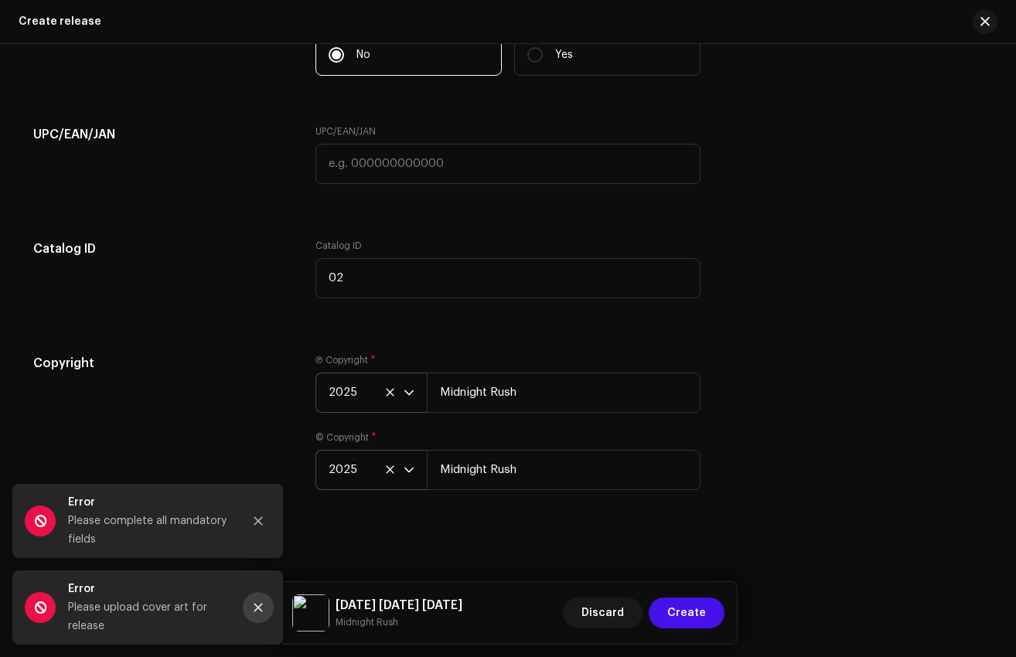
click at [263, 614] on button "Close" at bounding box center [258, 607] width 31 height 31
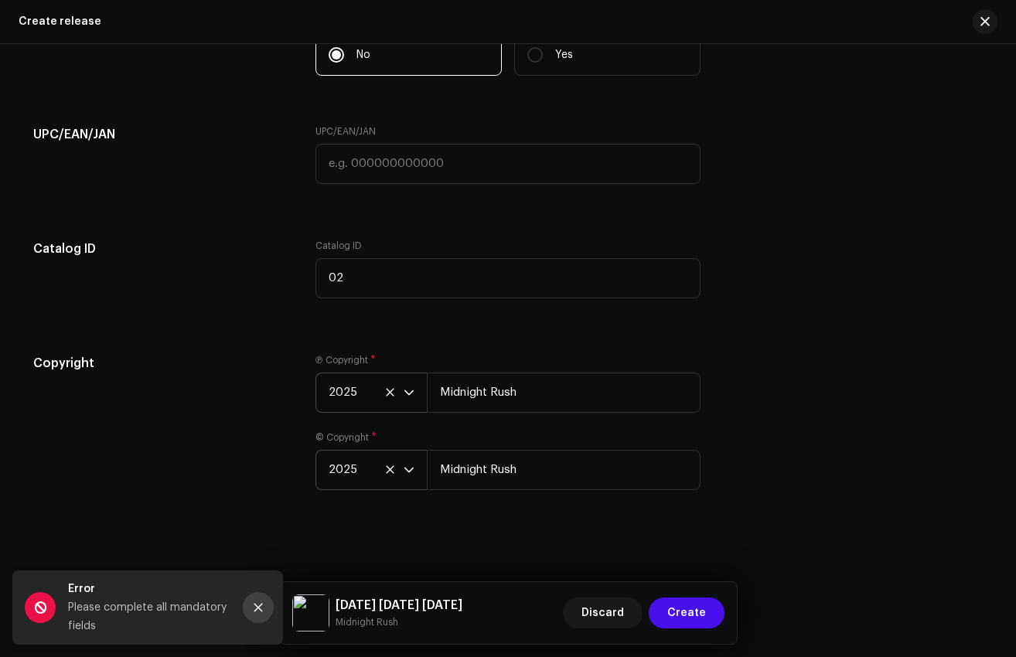
click at [262, 621] on button "Close" at bounding box center [258, 607] width 31 height 31
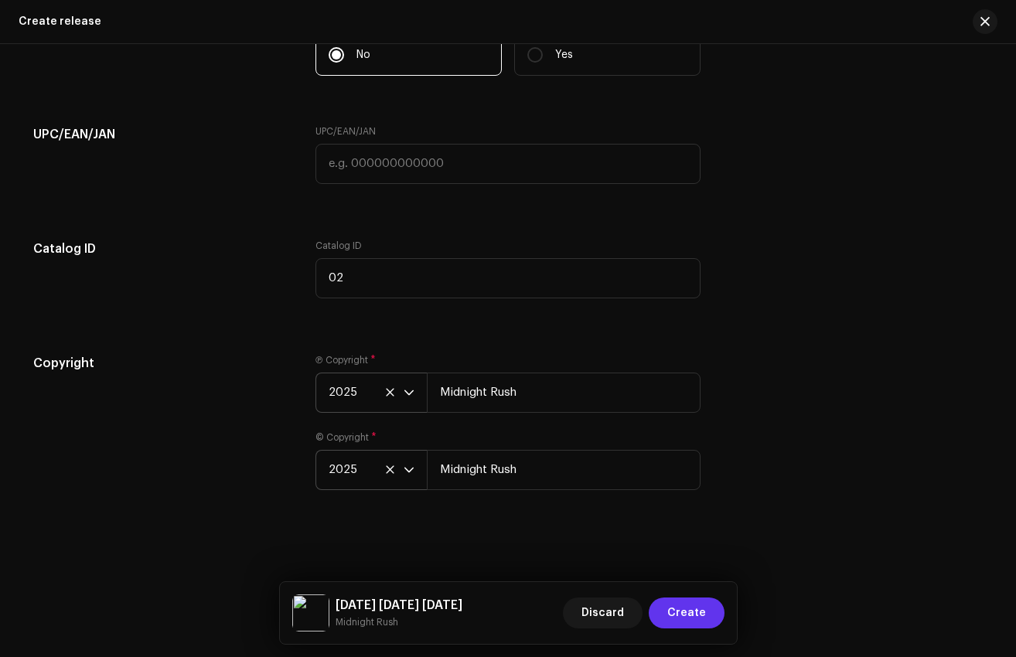
click at [677, 620] on span "Create" at bounding box center [686, 613] width 39 height 31
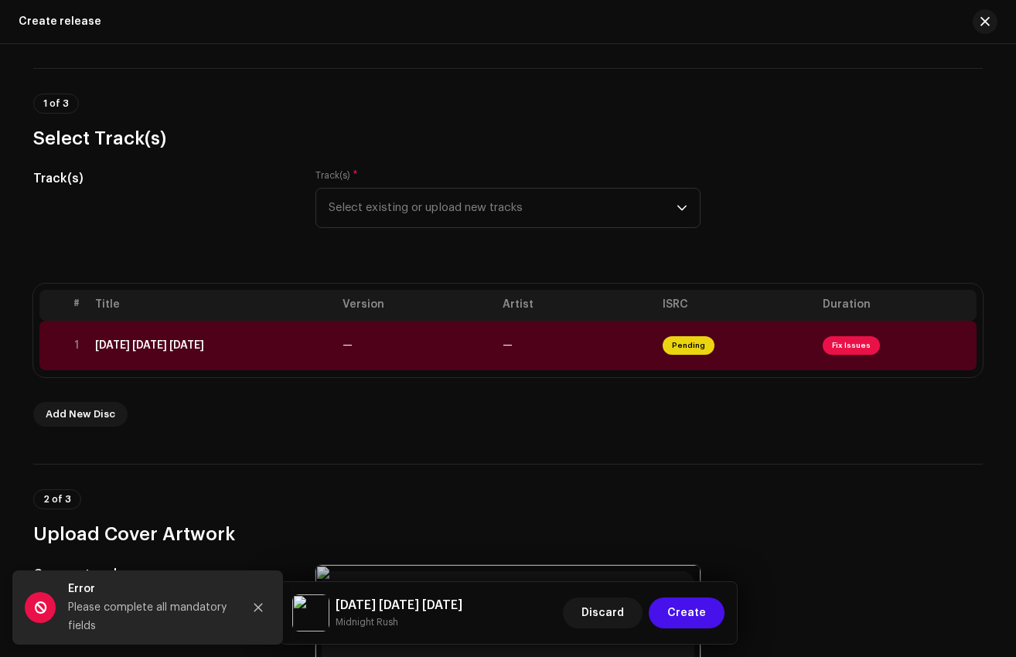
scroll to position [86, 0]
click at [508, 345] on span "—" at bounding box center [508, 347] width 10 height 11
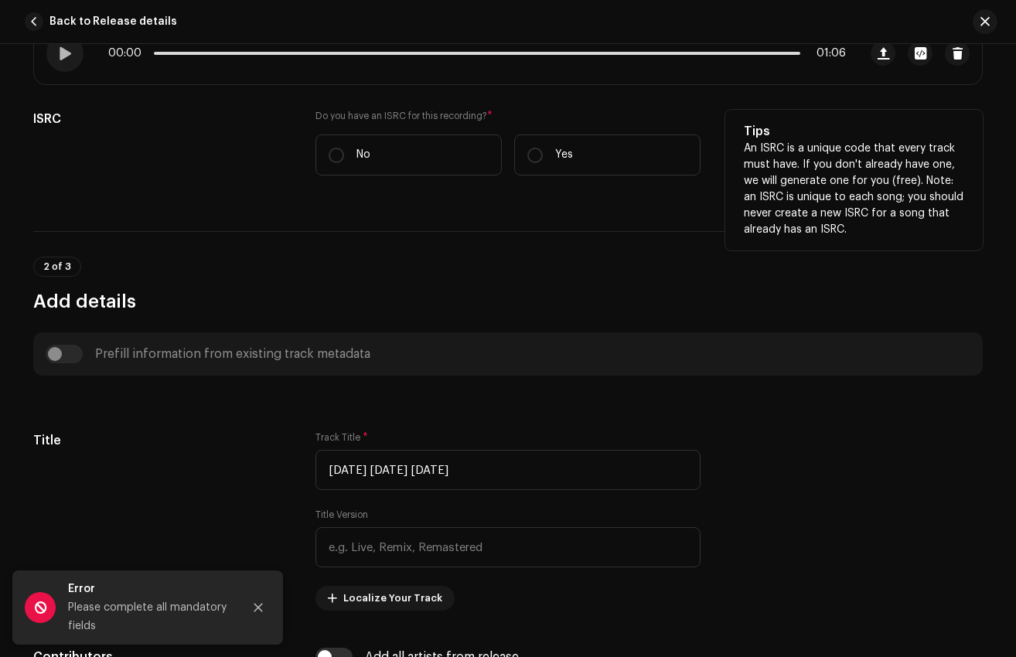
scroll to position [350, 0]
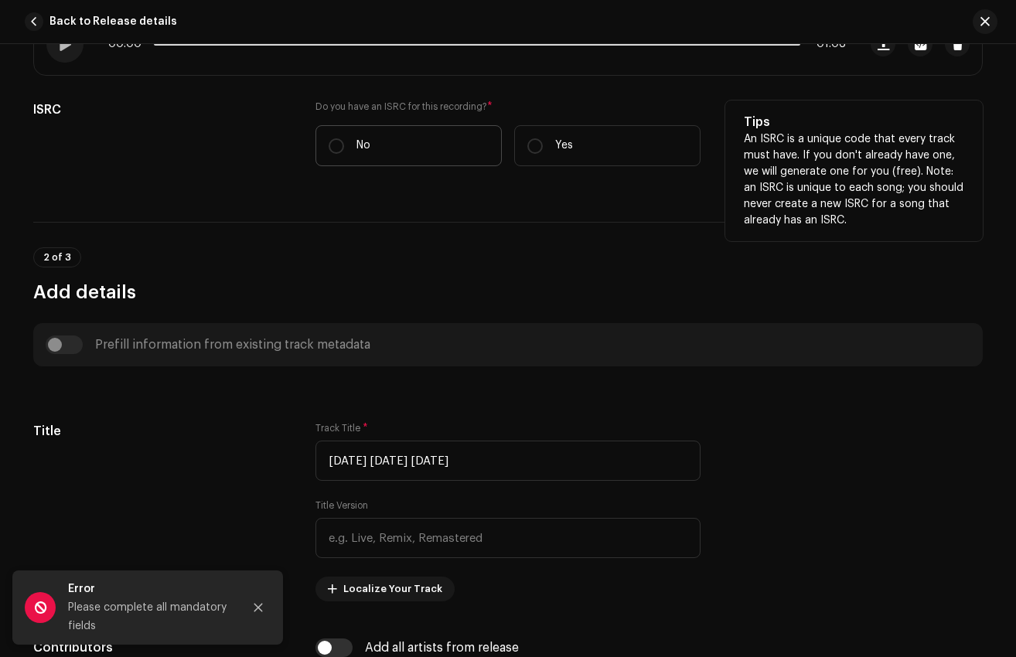
click at [394, 150] on label "No" at bounding box center [409, 145] width 186 height 41
click at [344, 150] on input "No" at bounding box center [336, 145] width 15 height 15
radio input "true"
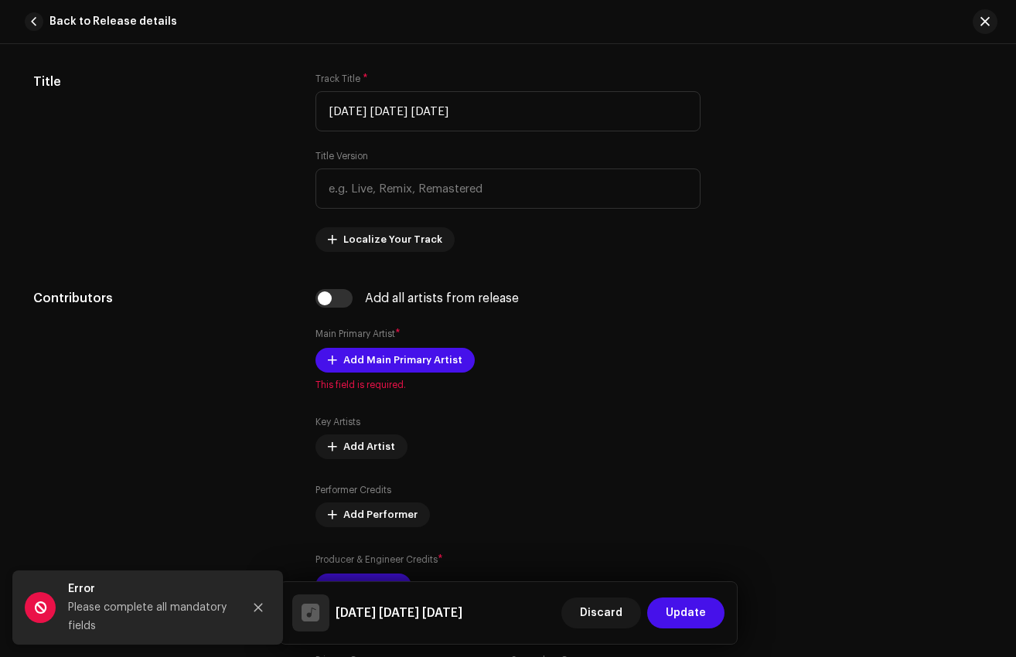
scroll to position [770, 0]
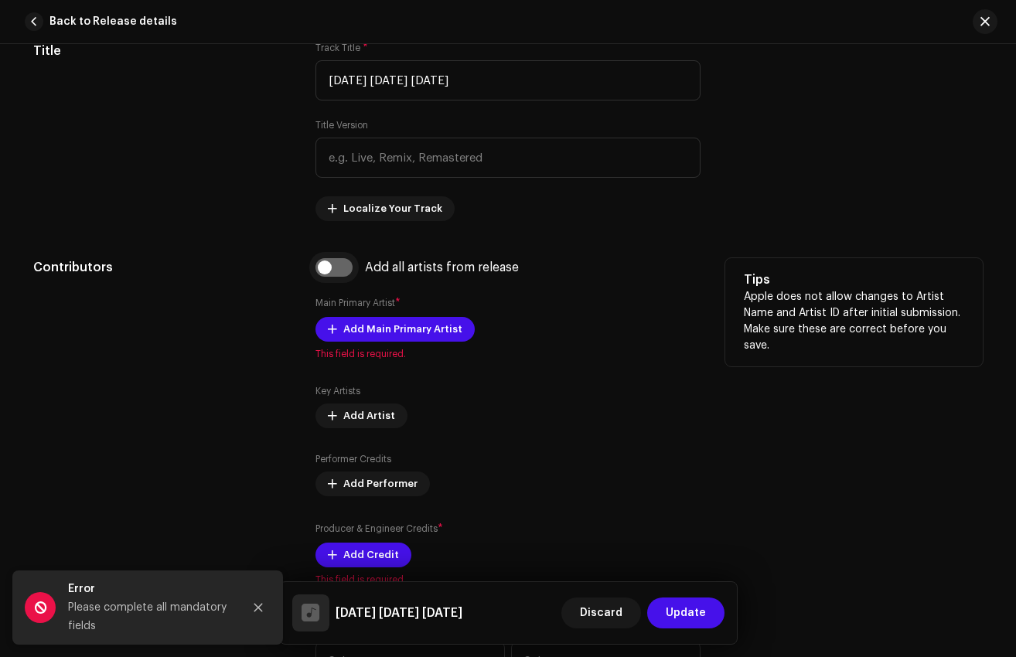
click at [324, 270] on input "checkbox" at bounding box center [334, 267] width 37 height 19
checkbox input "true"
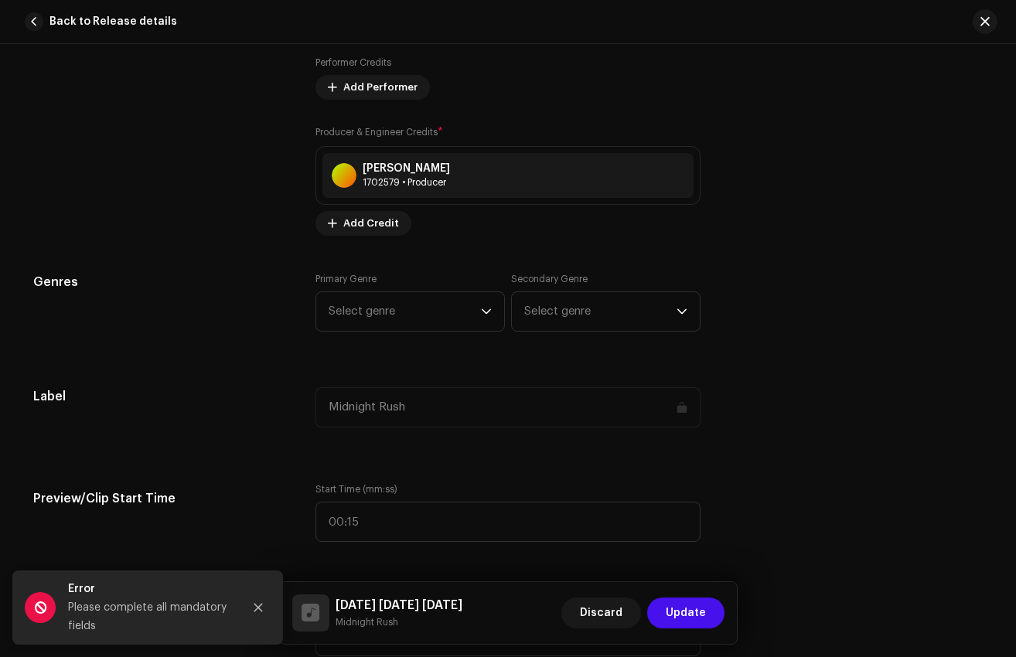
scroll to position [1225, 0]
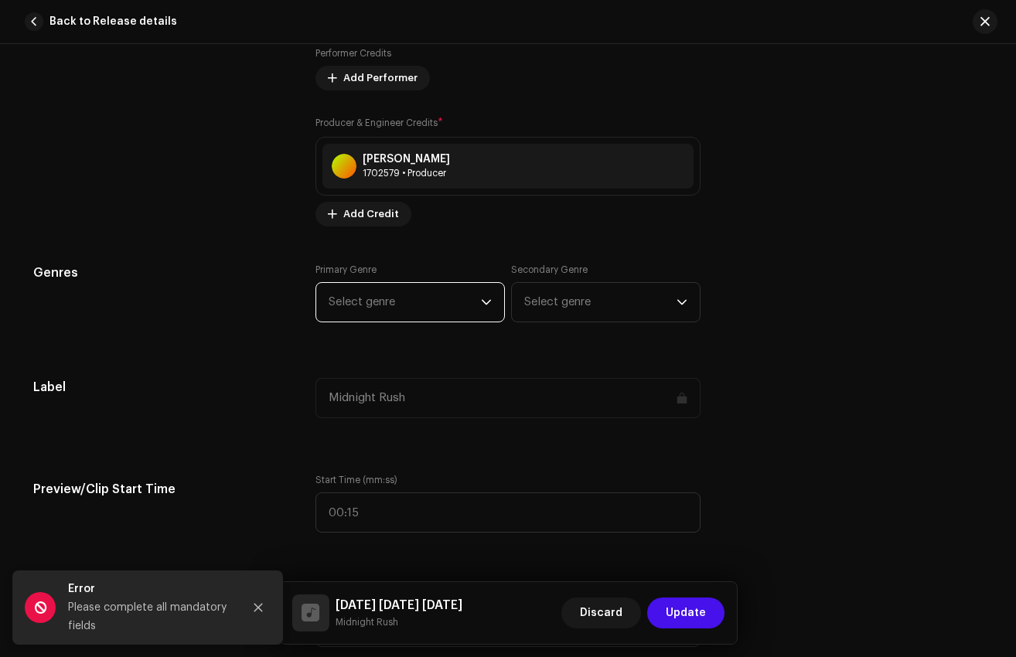
click at [402, 309] on span "Select genre" at bounding box center [405, 302] width 152 height 39
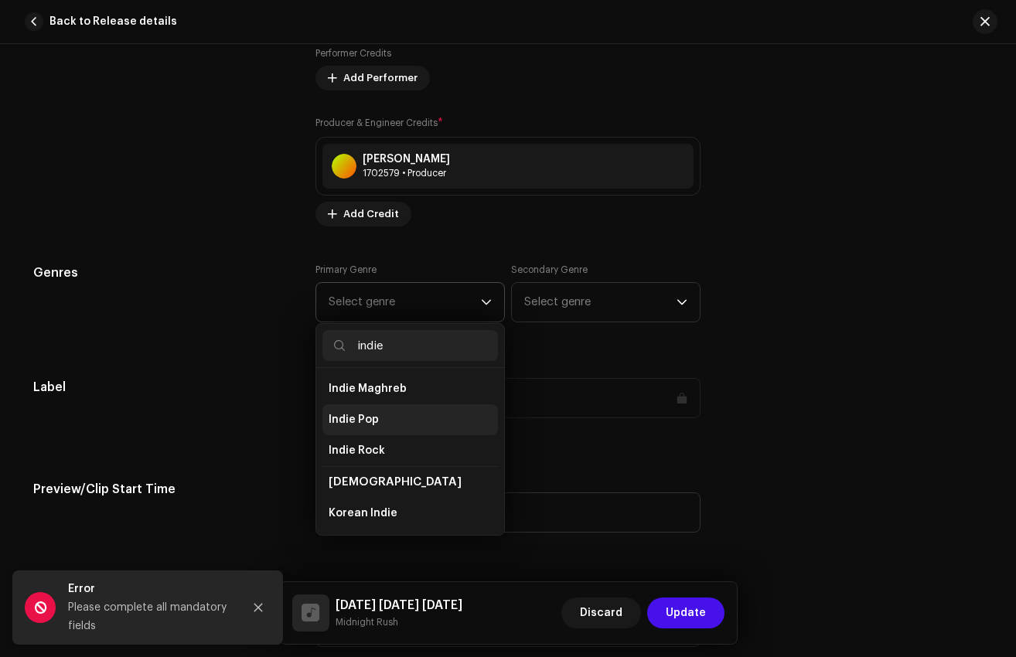
scroll to position [68, 0]
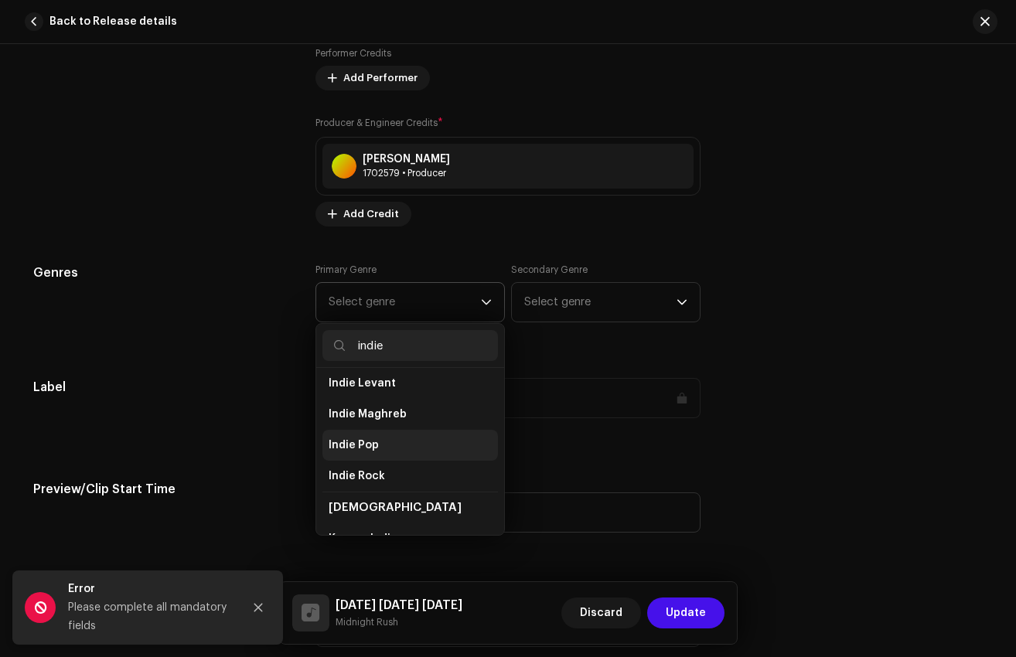
type input "indie"
click at [387, 453] on li "Indie Pop" at bounding box center [410, 445] width 176 height 31
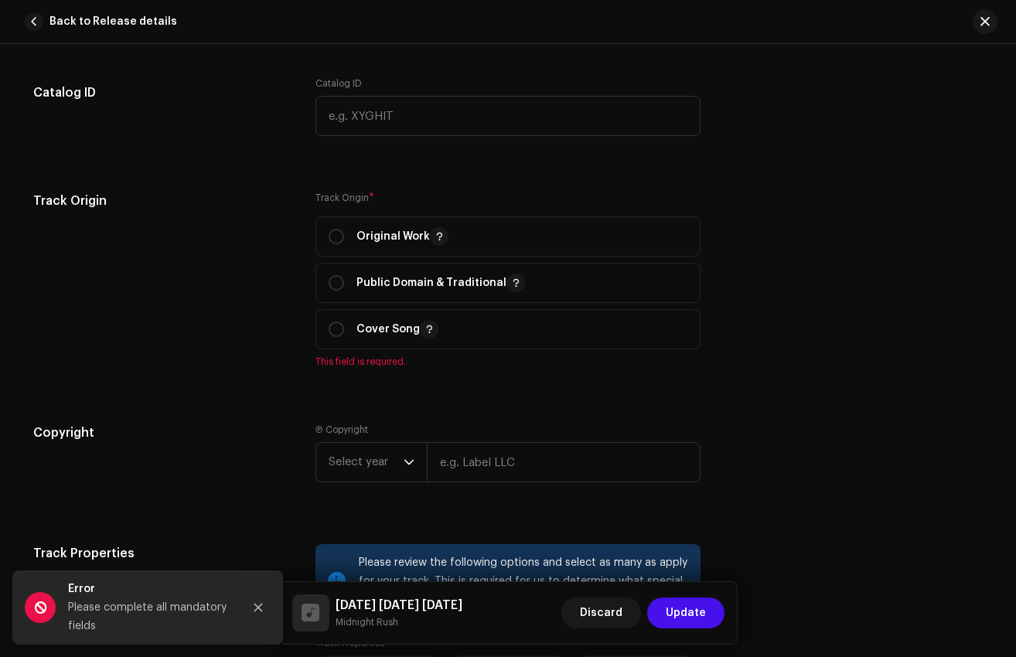
scroll to position [1743, 0]
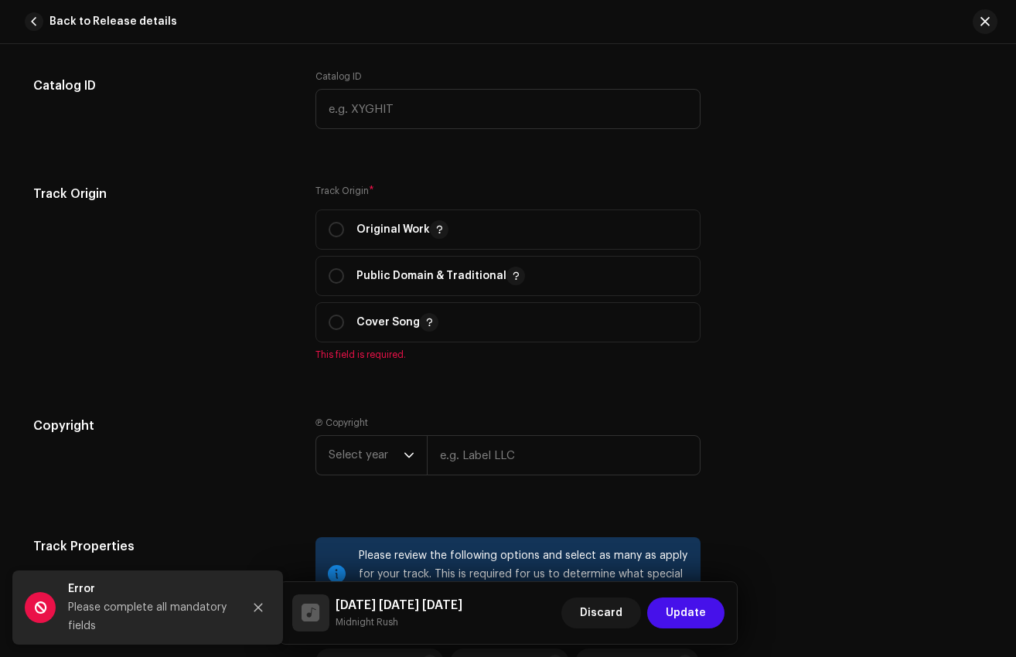
click at [311, 231] on div "Track Origin Track Origin * Original Work Public Domain & Traditional Cover Son…" at bounding box center [508, 282] width 950 height 195
click at [329, 239] on div "Original Work" at bounding box center [389, 229] width 120 height 19
radio input "true"
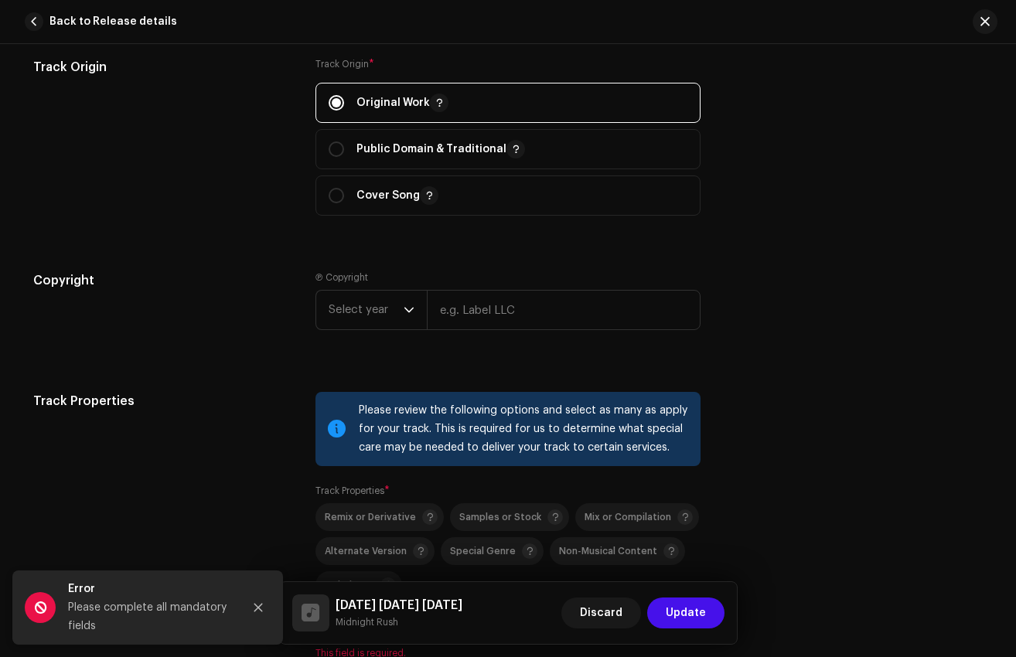
scroll to position [1872, 0]
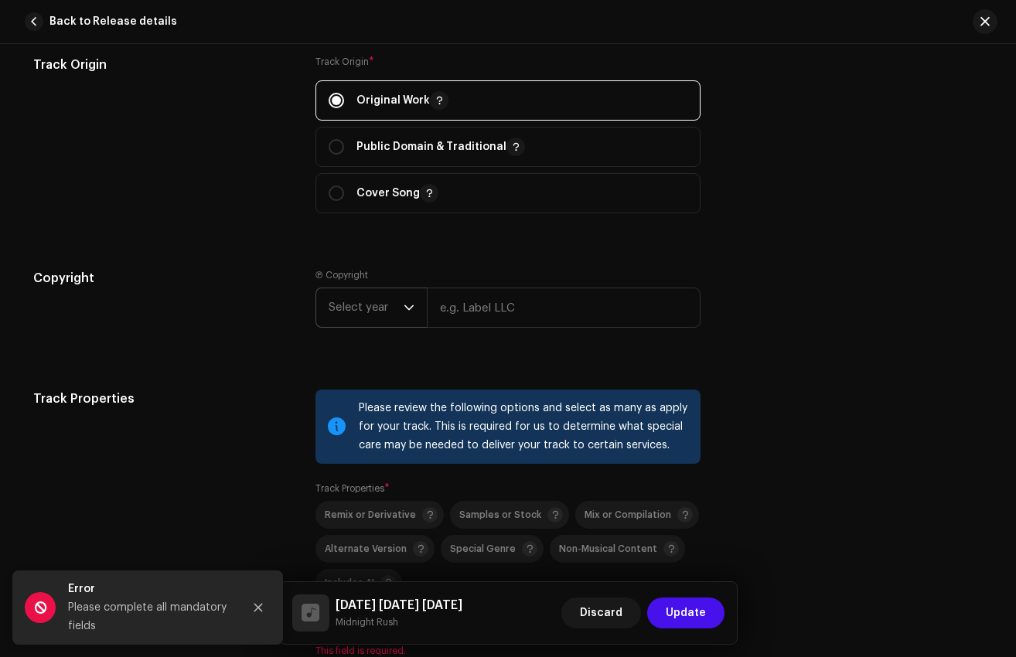
click at [368, 316] on span "Select year" at bounding box center [366, 307] width 75 height 39
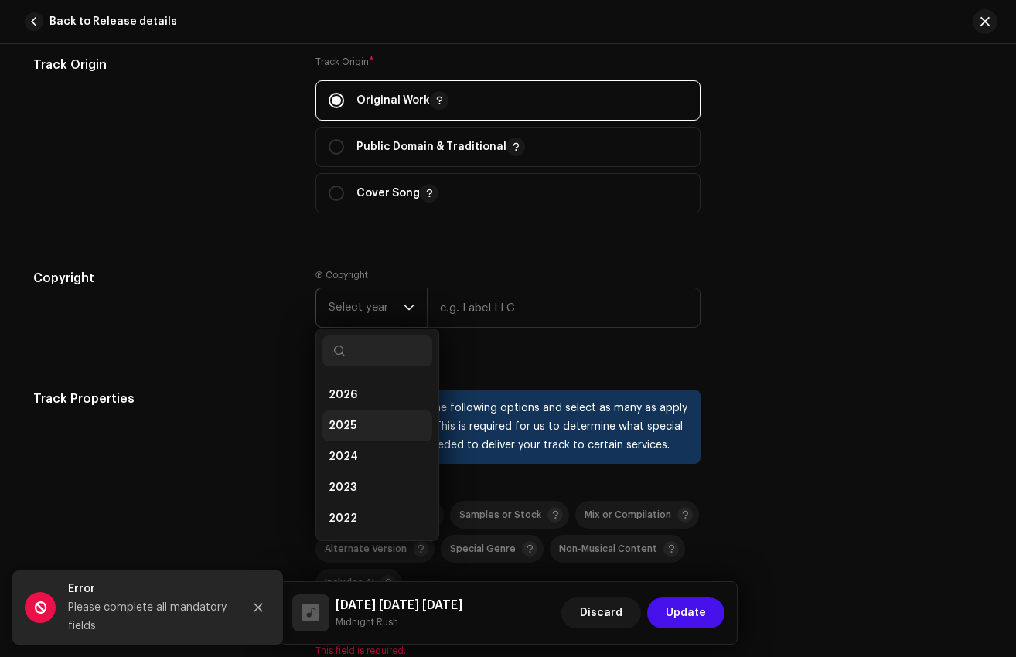
click at [373, 435] on li "2025" at bounding box center [377, 426] width 110 height 31
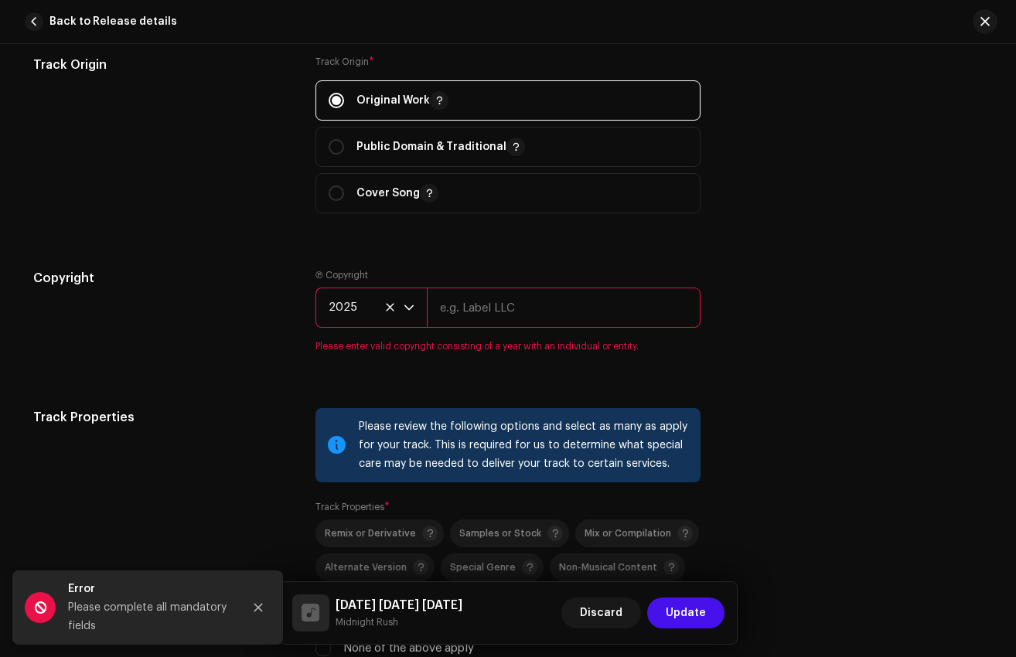
click at [473, 312] on input "text" at bounding box center [564, 308] width 274 height 40
type input "Midnight Rush"
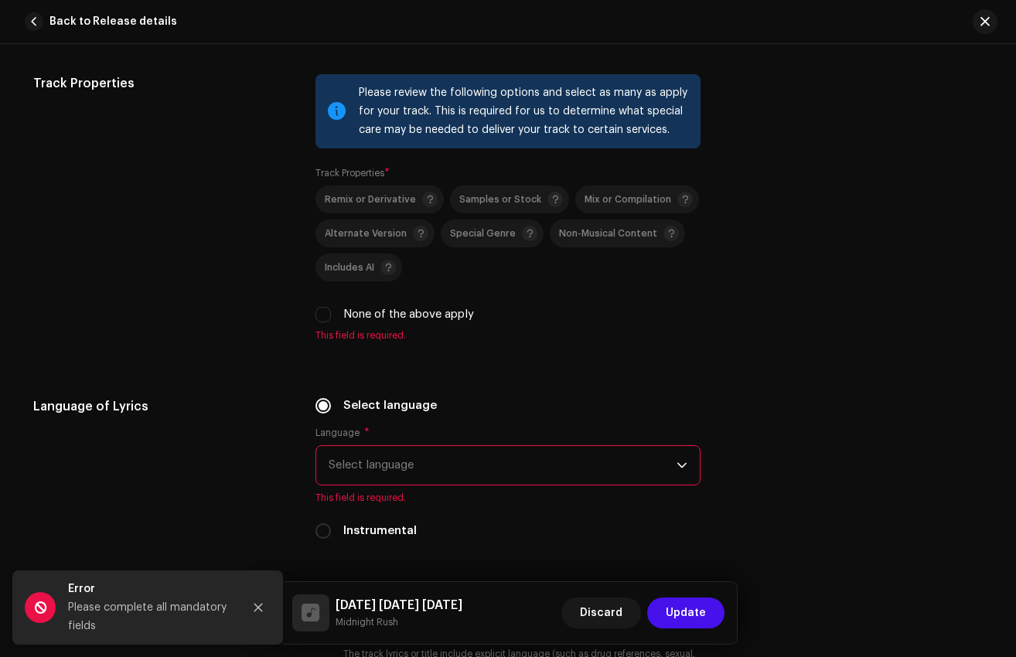
scroll to position [2189, 0]
click at [384, 320] on label "None of the above apply" at bounding box center [408, 313] width 131 height 17
click at [331, 320] on input "None of the above apply" at bounding box center [323, 313] width 15 height 15
checkbox input "true"
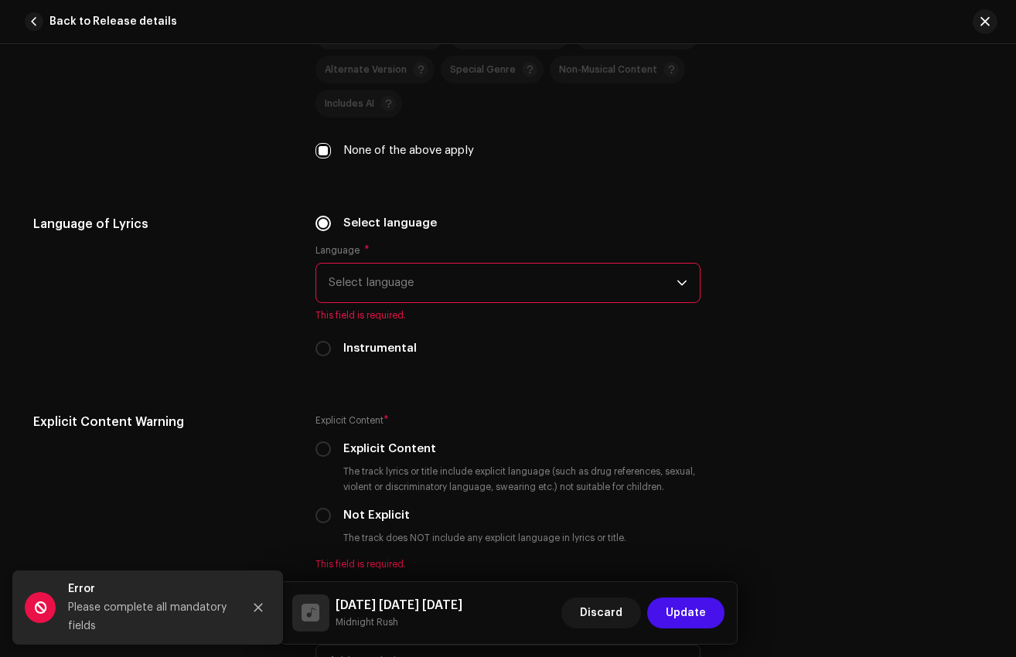
scroll to position [2355, 0]
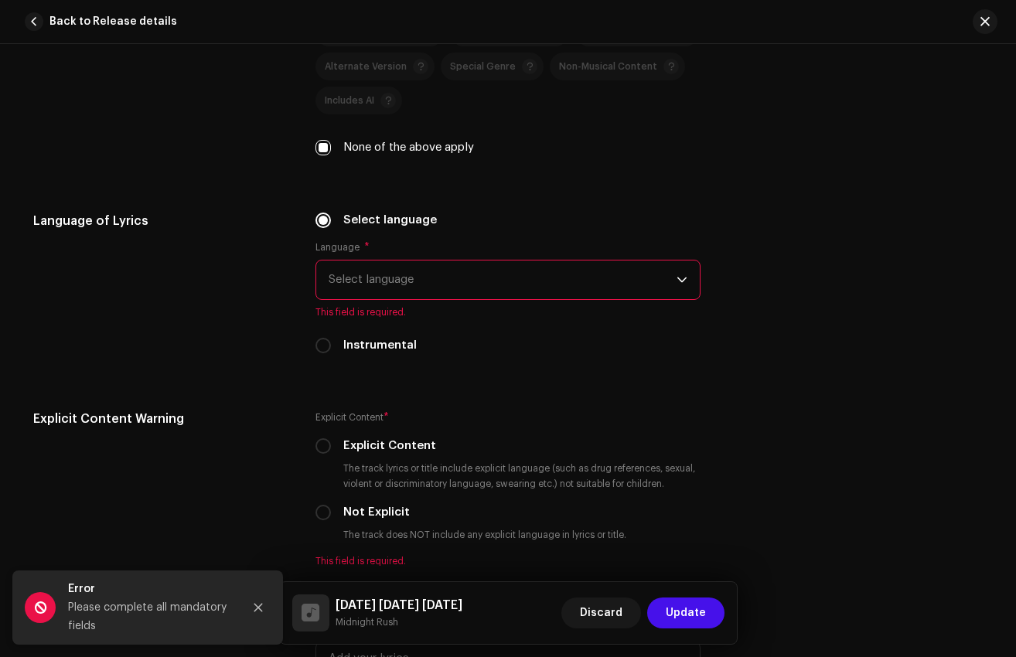
click at [425, 281] on span "Select language" at bounding box center [503, 280] width 348 height 39
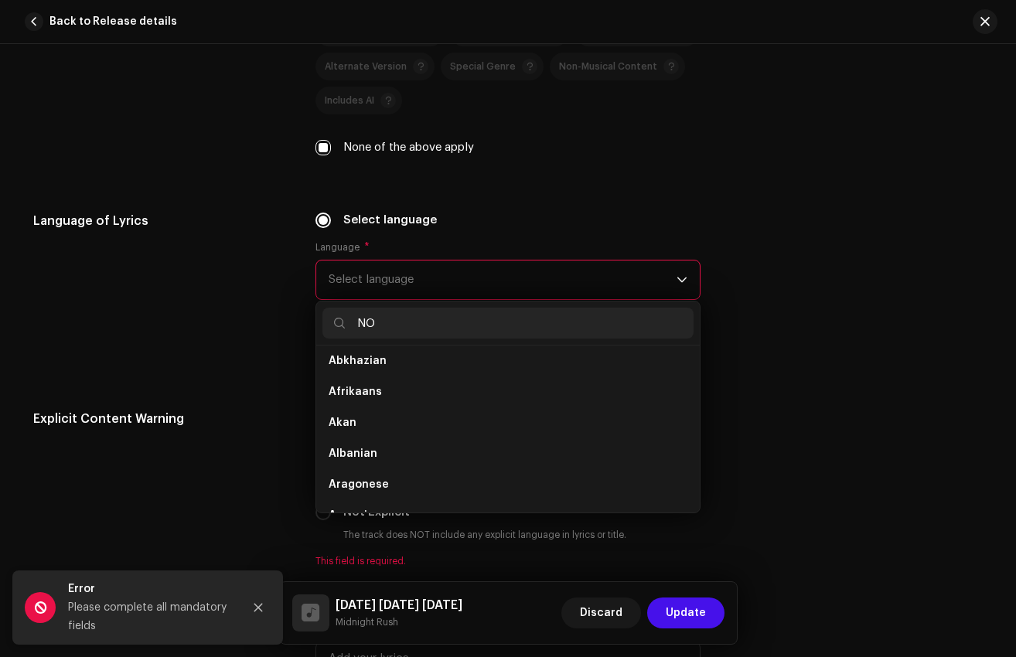
scroll to position [0, 0]
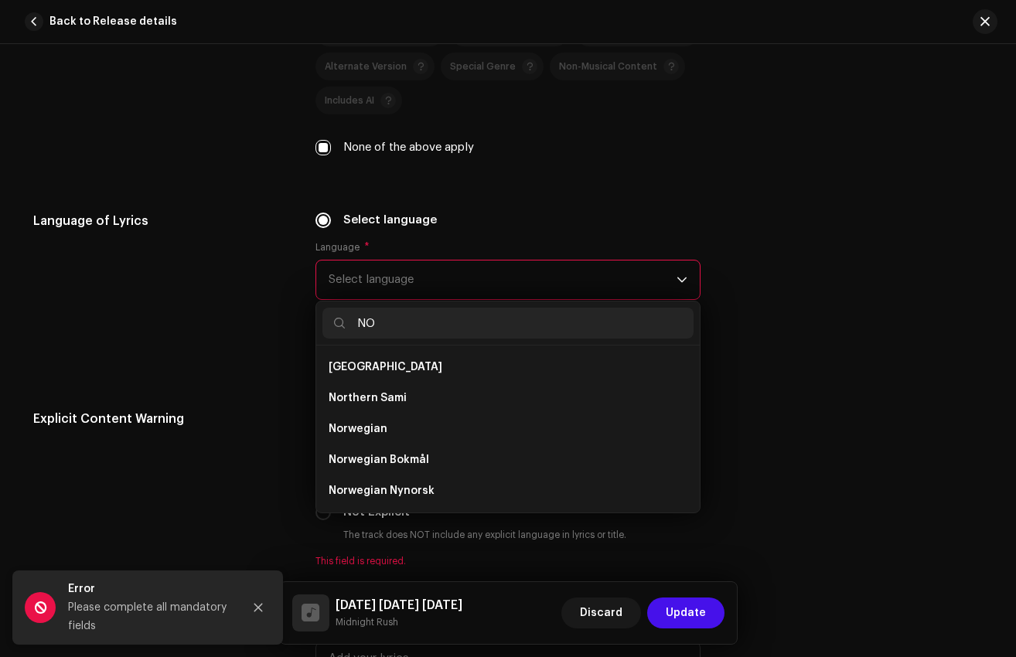
type input "N"
type input "I"
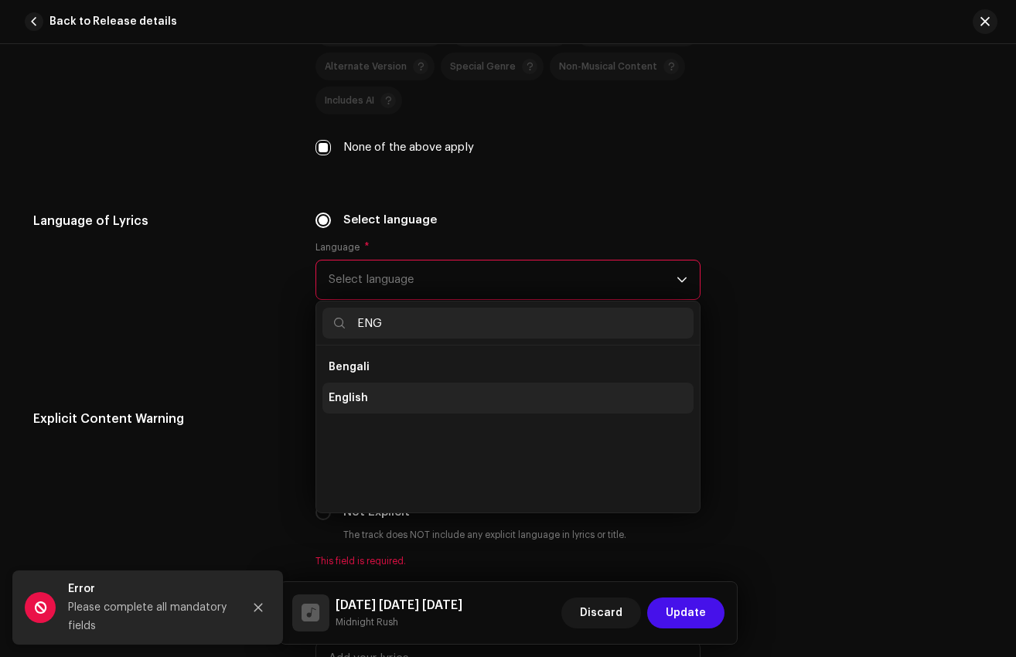
type input "ENG"
click at [413, 407] on li "English" at bounding box center [507, 398] width 371 height 31
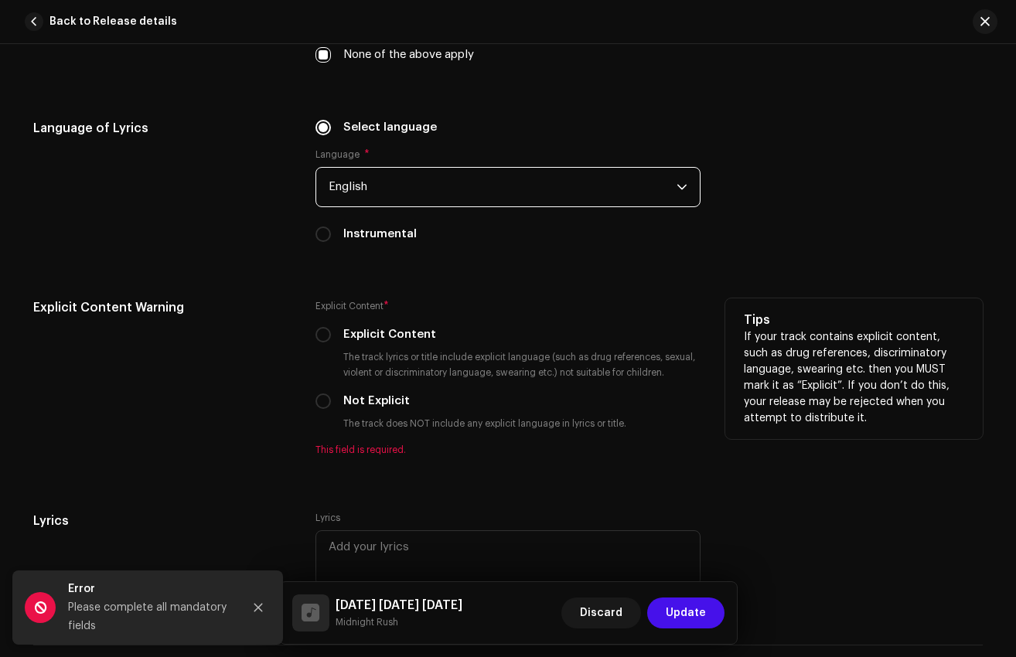
scroll to position [2473, 0]
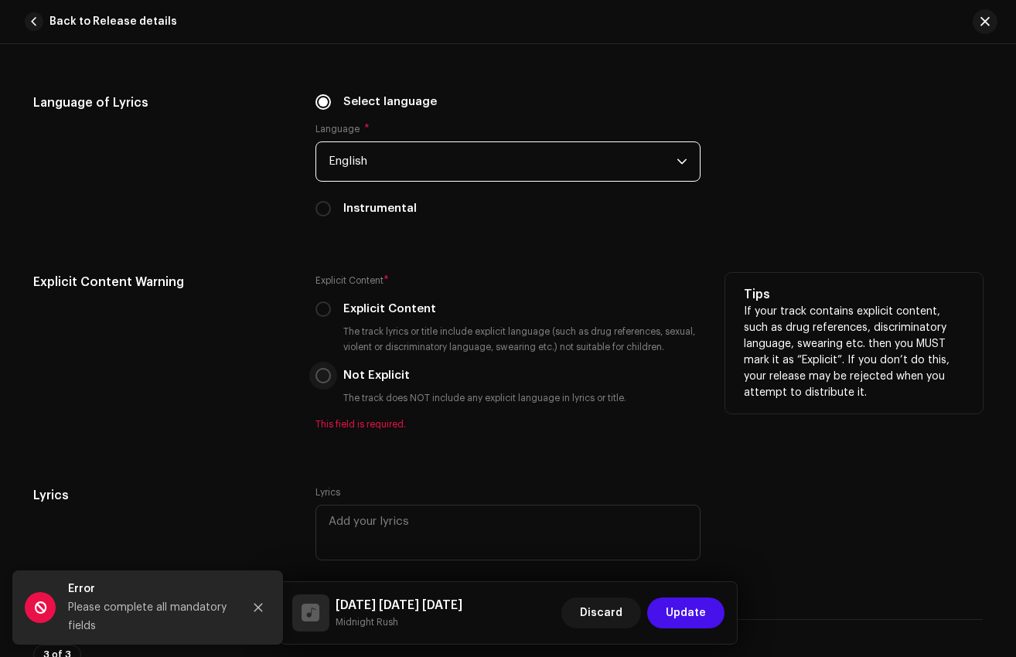
click at [319, 378] on input "Not Explicit" at bounding box center [323, 375] width 15 height 15
radio input "true"
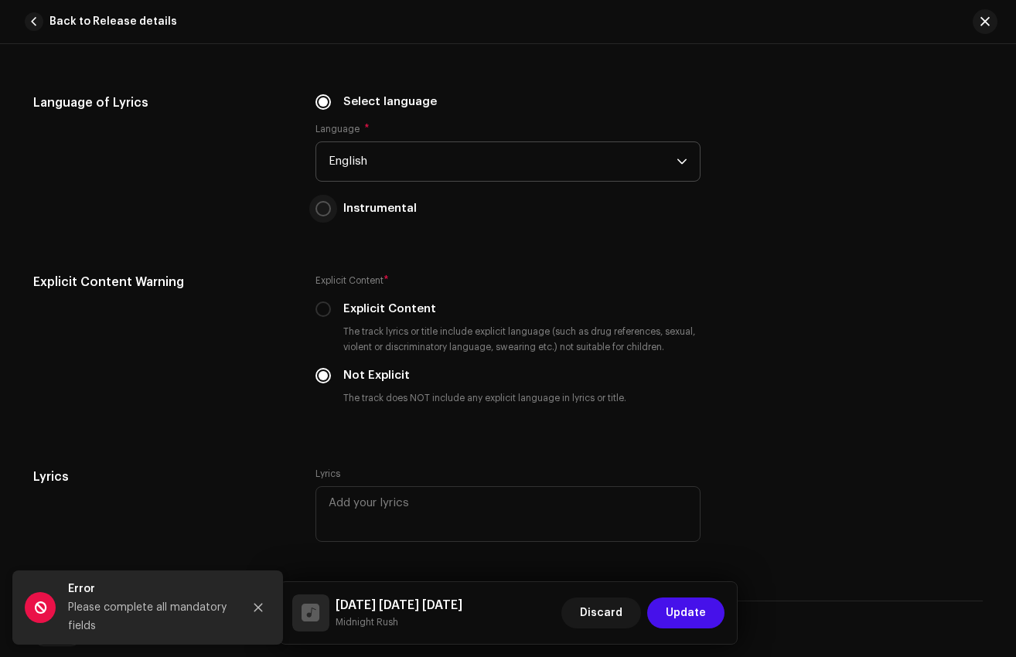
click at [324, 217] on p-radiobutton at bounding box center [323, 208] width 15 height 15
click at [322, 222] on div "Select language Language * English Instrumental" at bounding box center [508, 165] width 385 height 142
click at [321, 212] on input "Instrumental" at bounding box center [323, 208] width 15 height 15
radio input "true"
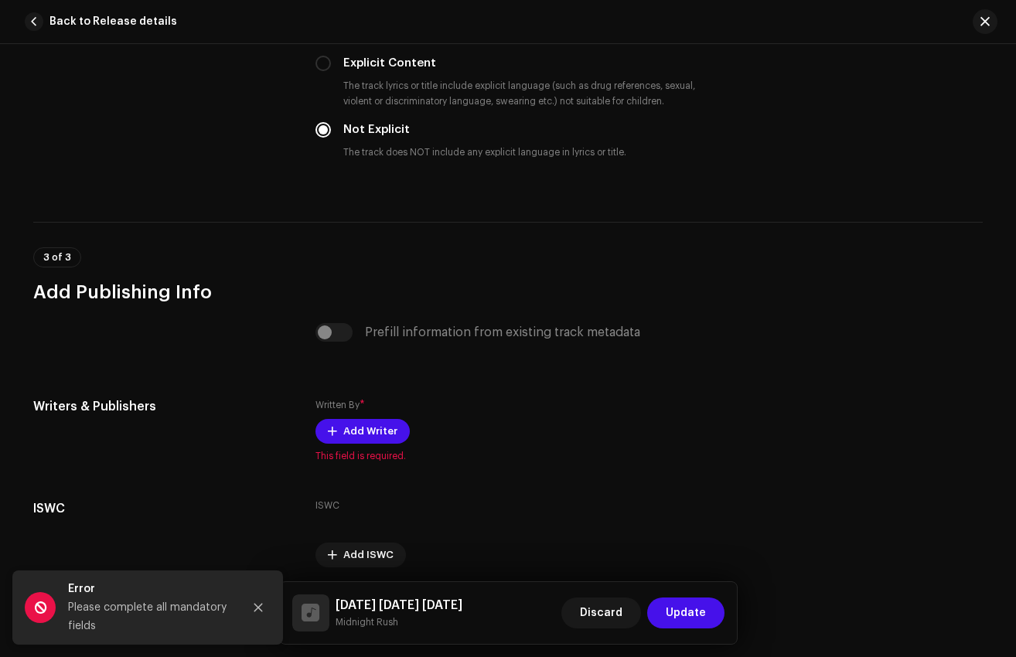
scroll to position [2704, 0]
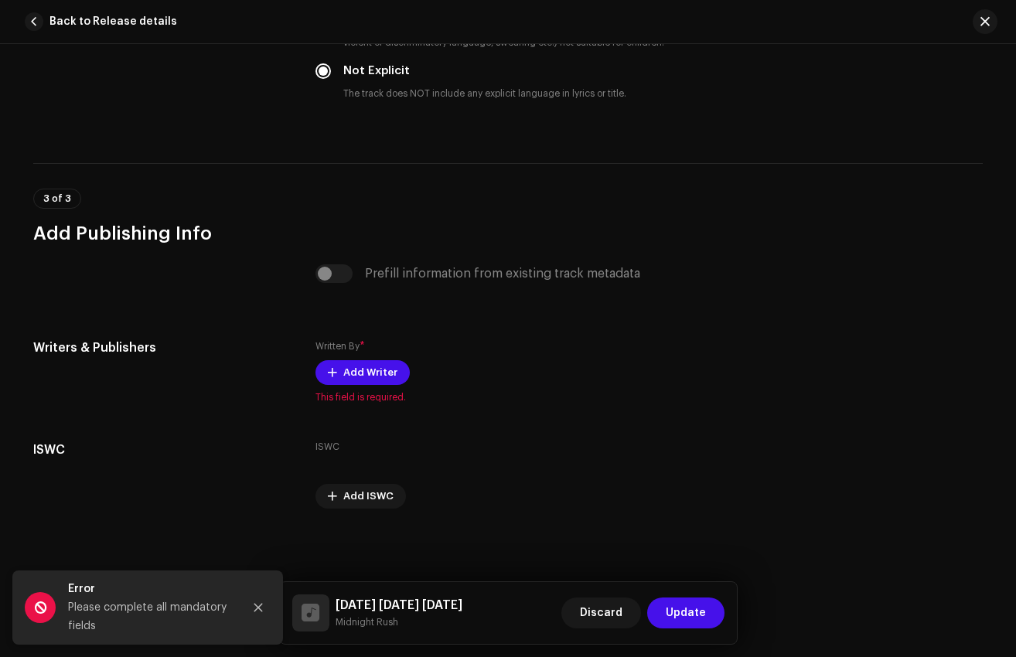
click at [321, 271] on div "Prefill information from existing track metadata" at bounding box center [508, 273] width 385 height 19
click at [355, 376] on span "Add Writer" at bounding box center [370, 372] width 54 height 31
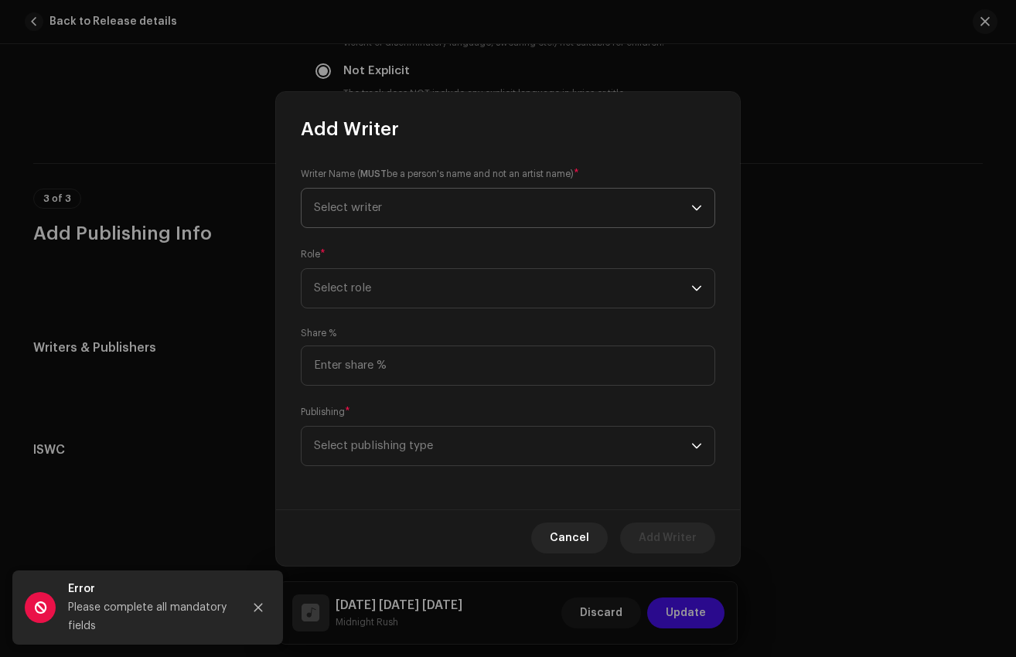
click at [367, 208] on span "Select writer" at bounding box center [348, 208] width 68 height 12
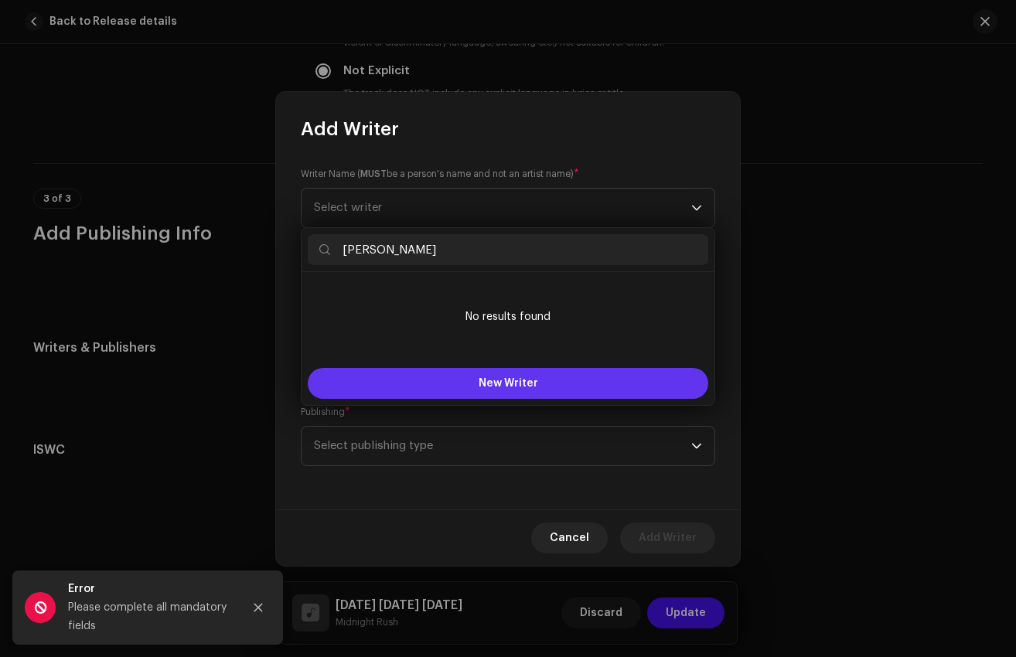
type input "[PERSON_NAME]"
click at [517, 383] on span "New Writer" at bounding box center [509, 383] width 60 height 11
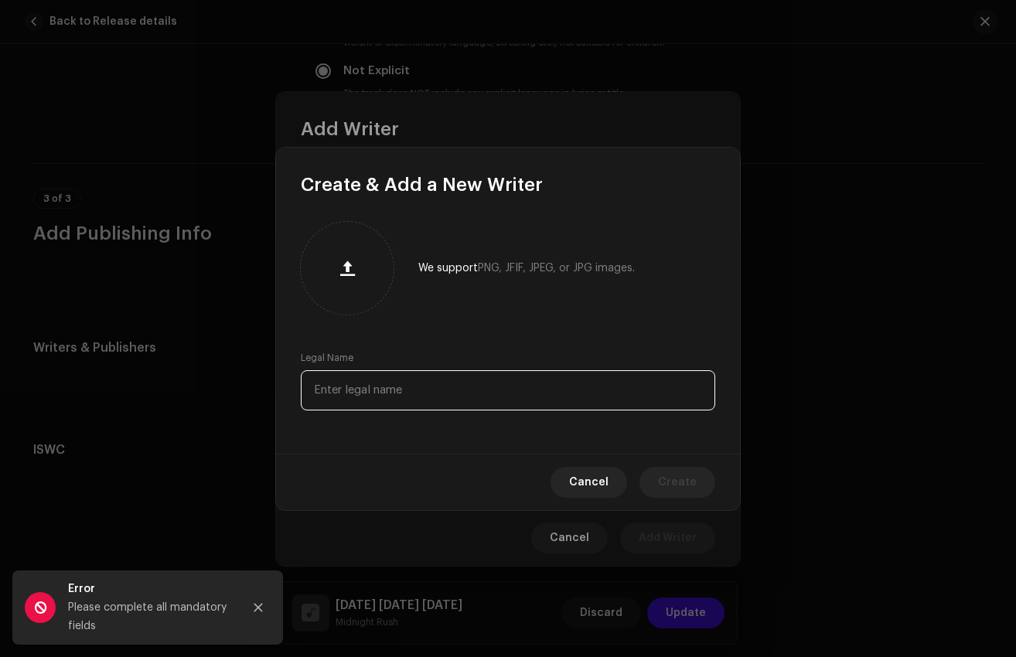
click at [479, 388] on input "text" at bounding box center [508, 390] width 415 height 40
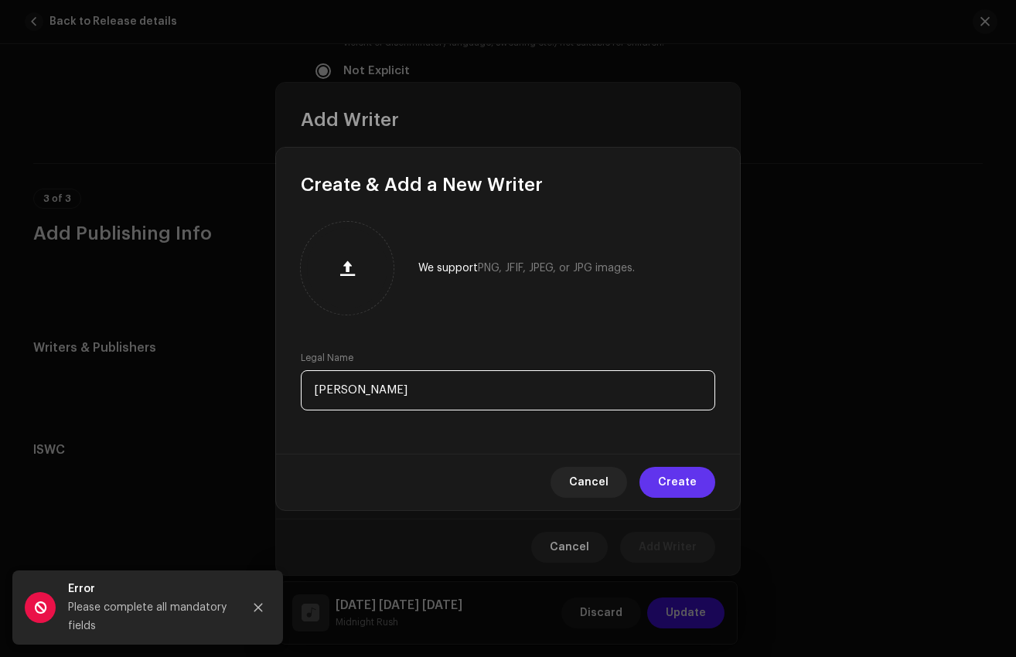
type input "[PERSON_NAME]"
click at [693, 479] on span "Create" at bounding box center [677, 482] width 39 height 31
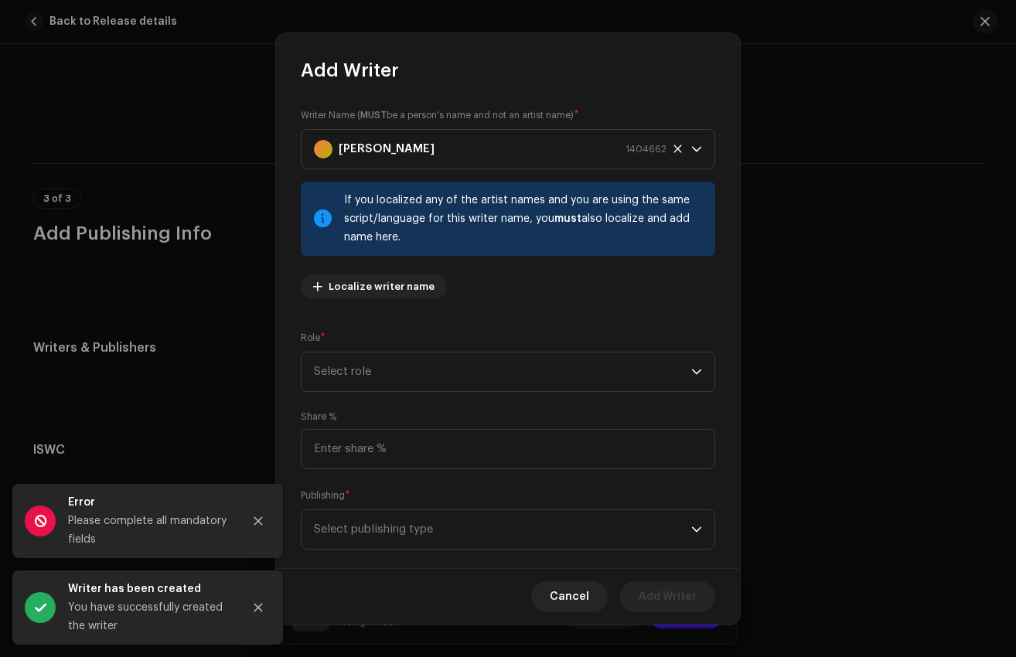
scroll to position [25, 0]
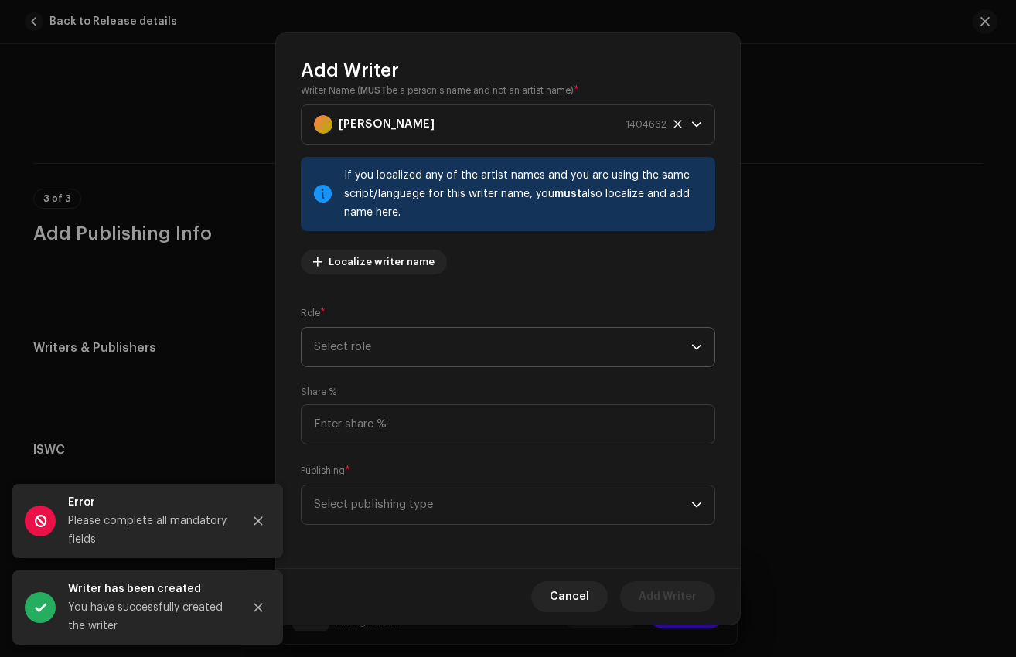
click at [446, 354] on span "Select role" at bounding box center [502, 347] width 377 height 39
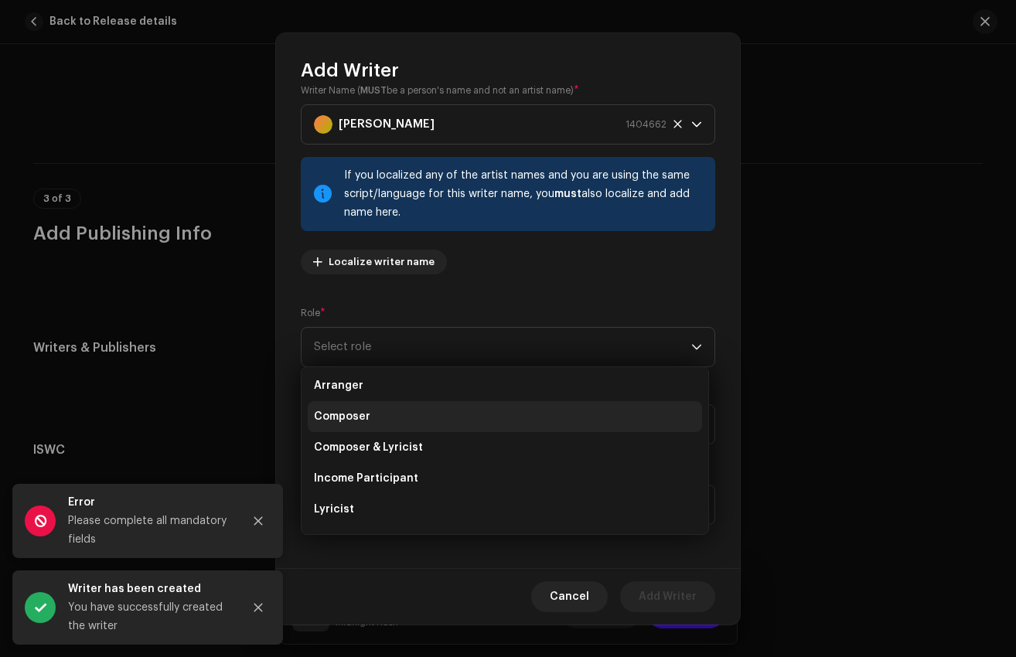
scroll to position [53, 0]
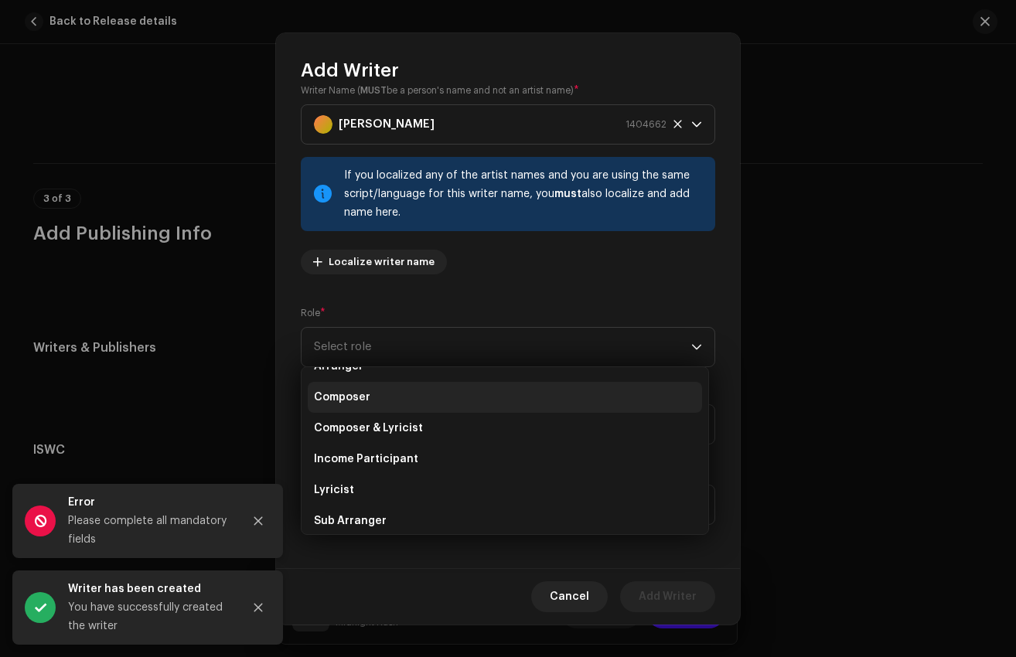
click at [373, 405] on li "Composer" at bounding box center [505, 397] width 394 height 31
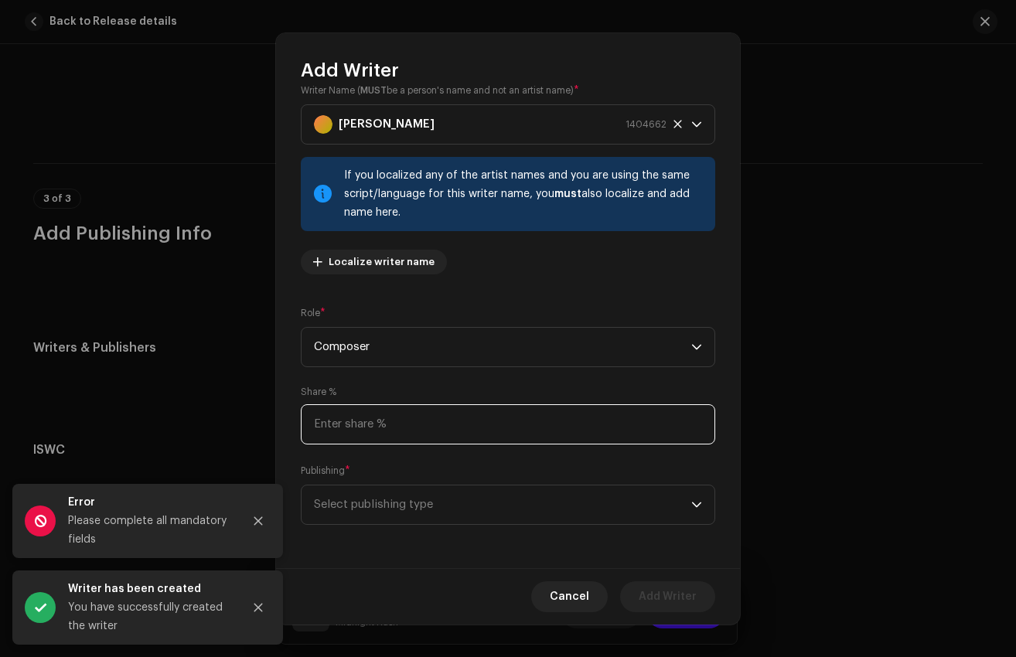
click at [386, 435] on input at bounding box center [508, 424] width 415 height 40
type input "100.00"
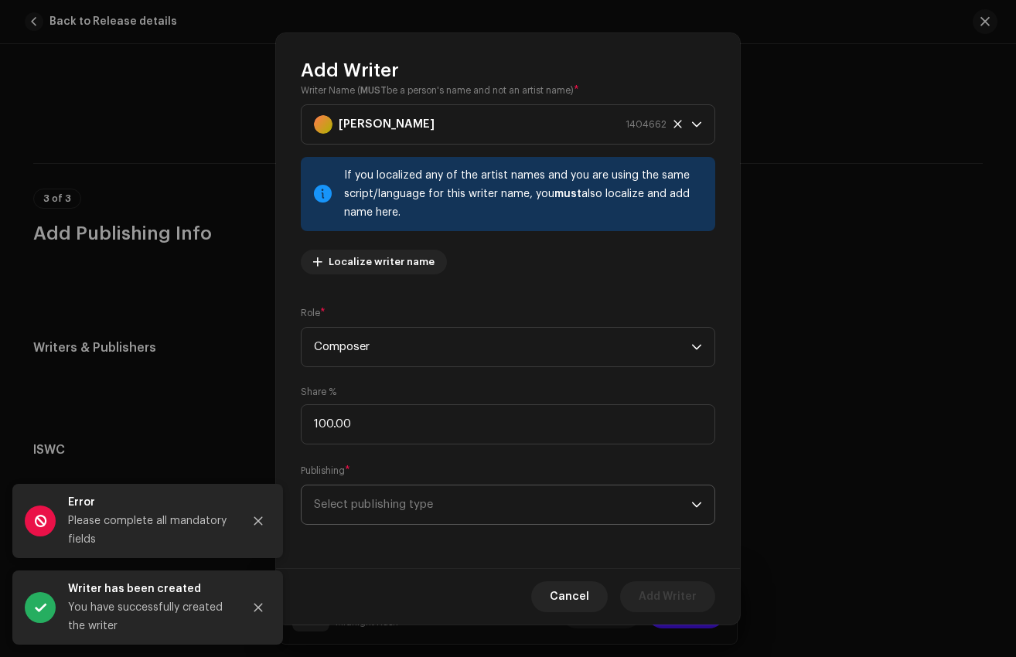
click at [417, 512] on span "Select publishing type" at bounding box center [502, 505] width 377 height 39
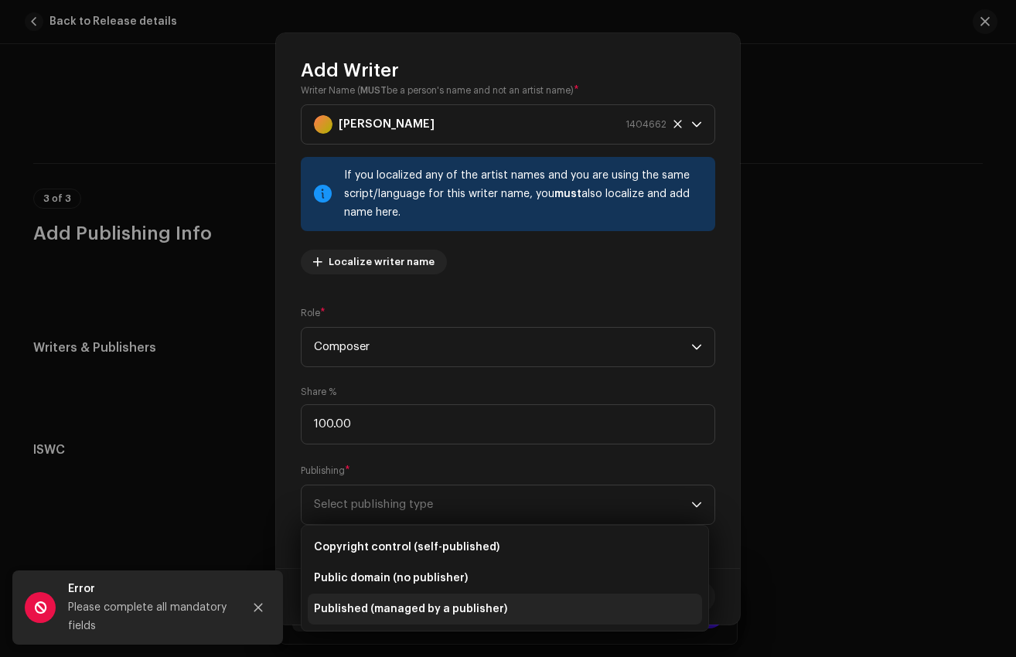
click at [418, 616] on span "Published (managed by a publisher)" at bounding box center [410, 609] width 193 height 15
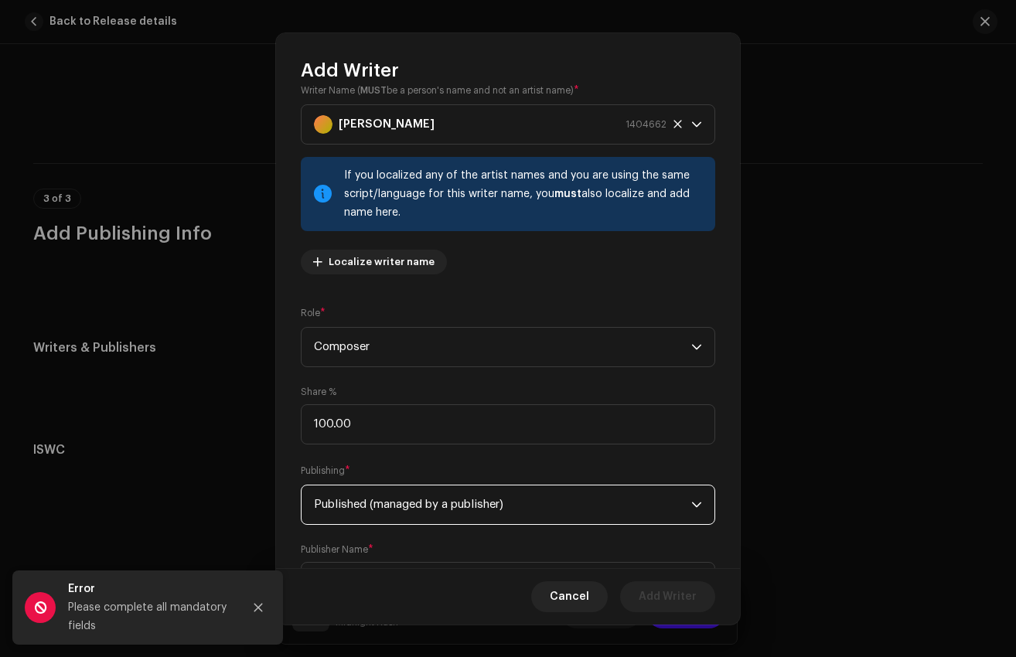
scroll to position [103, 0]
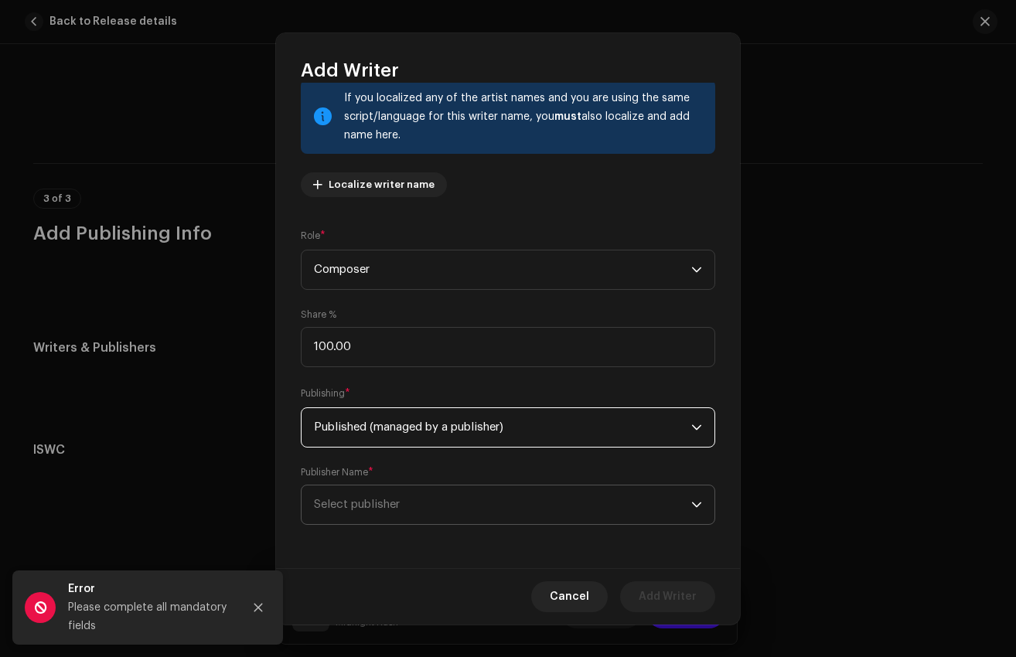
click at [394, 507] on span "Select publisher" at bounding box center [357, 505] width 86 height 12
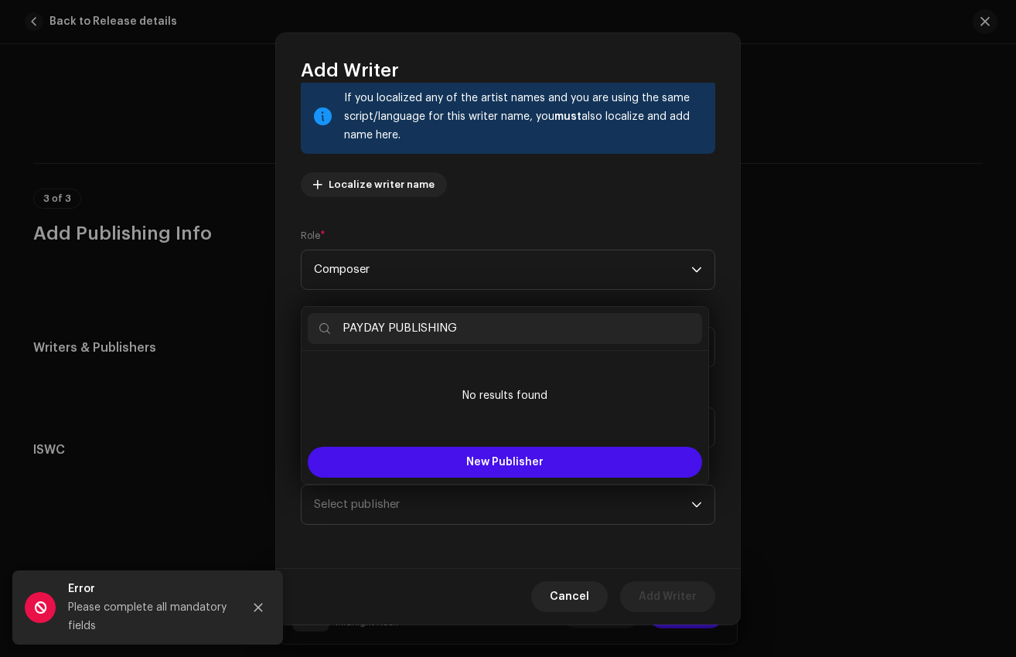
type input "PAYDAY PUBLISHING"
click at [584, 483] on div "PAYDAY PUBLISHING No results found New Publisher" at bounding box center [505, 395] width 408 height 179
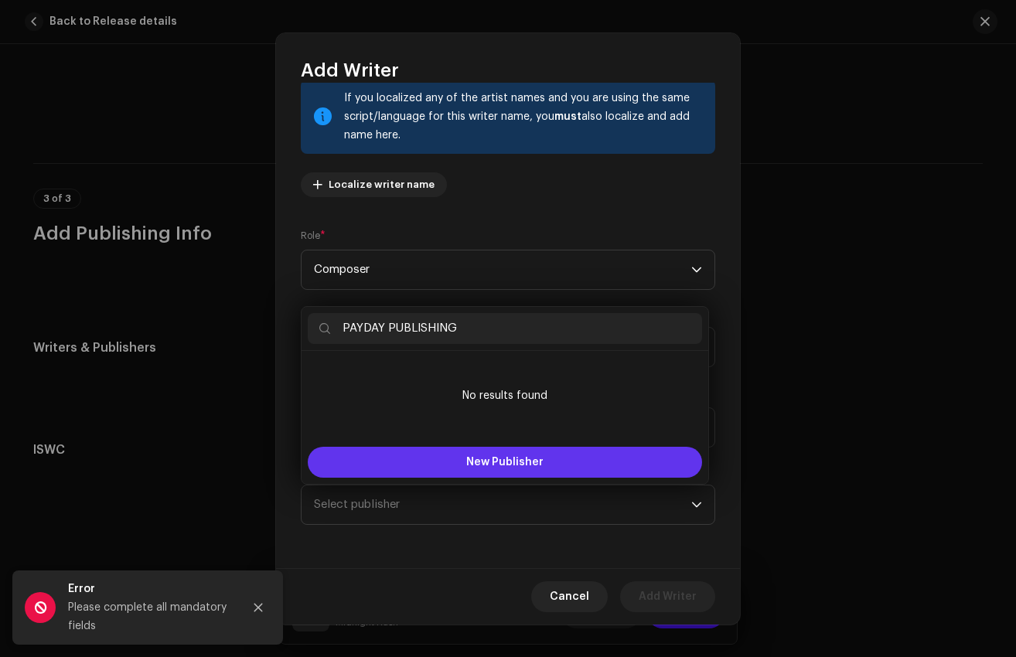
click at [570, 469] on button "New Publisher" at bounding box center [505, 462] width 394 height 31
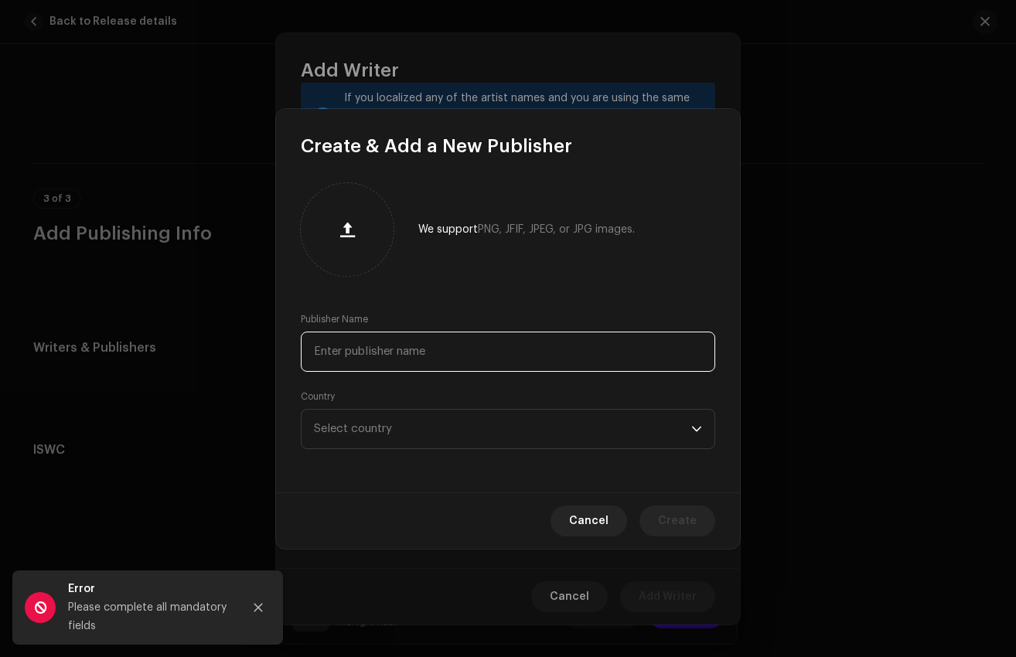
click at [422, 357] on input "text" at bounding box center [508, 352] width 415 height 40
type input "PAYDAY PUBLISHING"
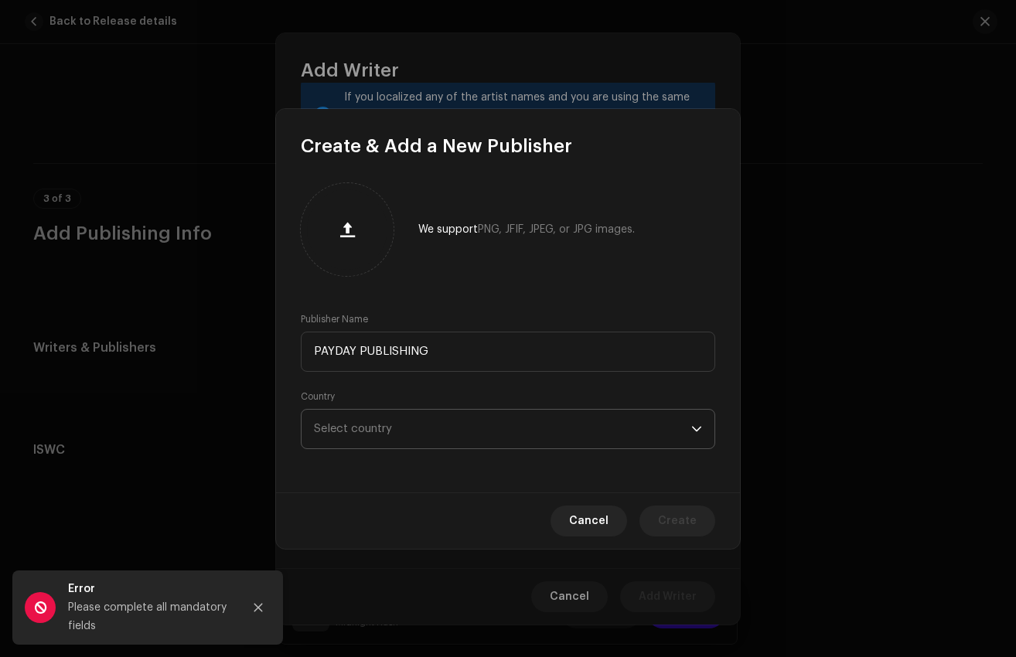
click at [422, 437] on span "Select country" at bounding box center [502, 429] width 377 height 39
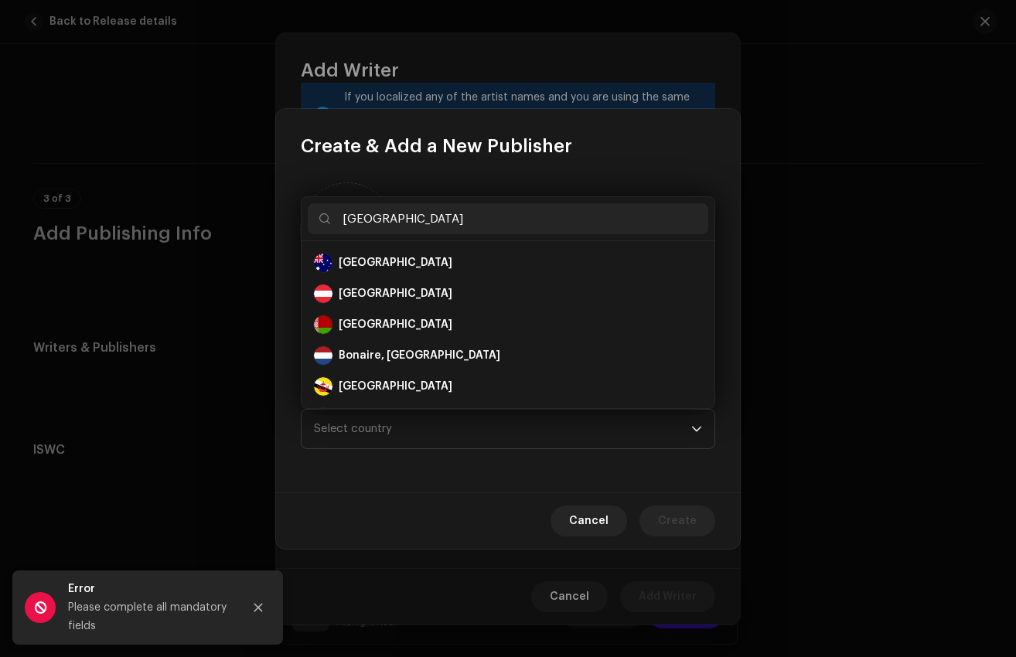
scroll to position [0, 0]
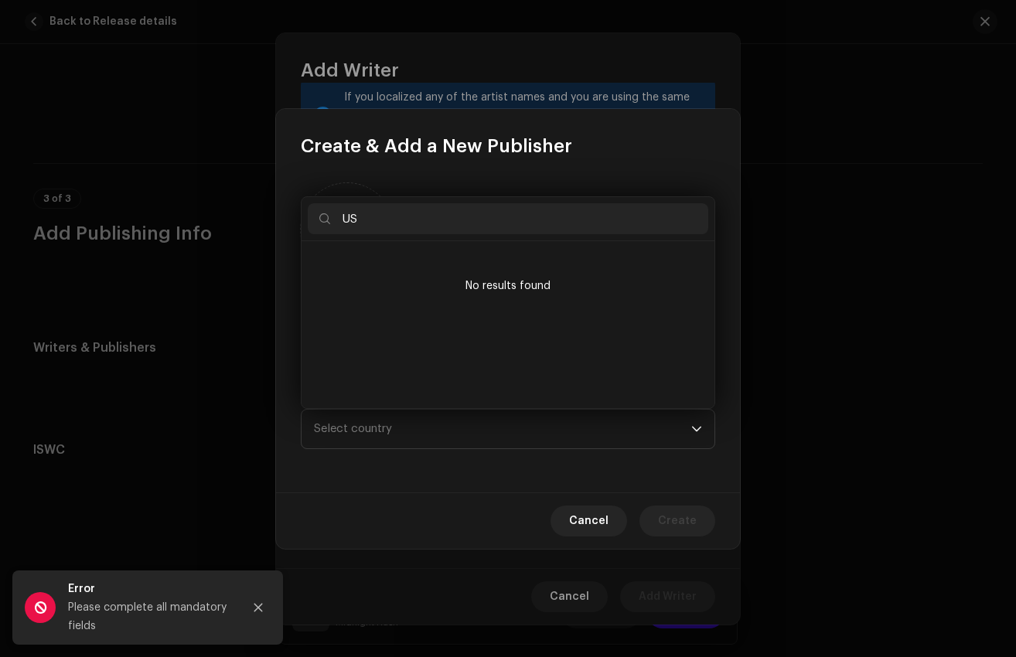
type input "U"
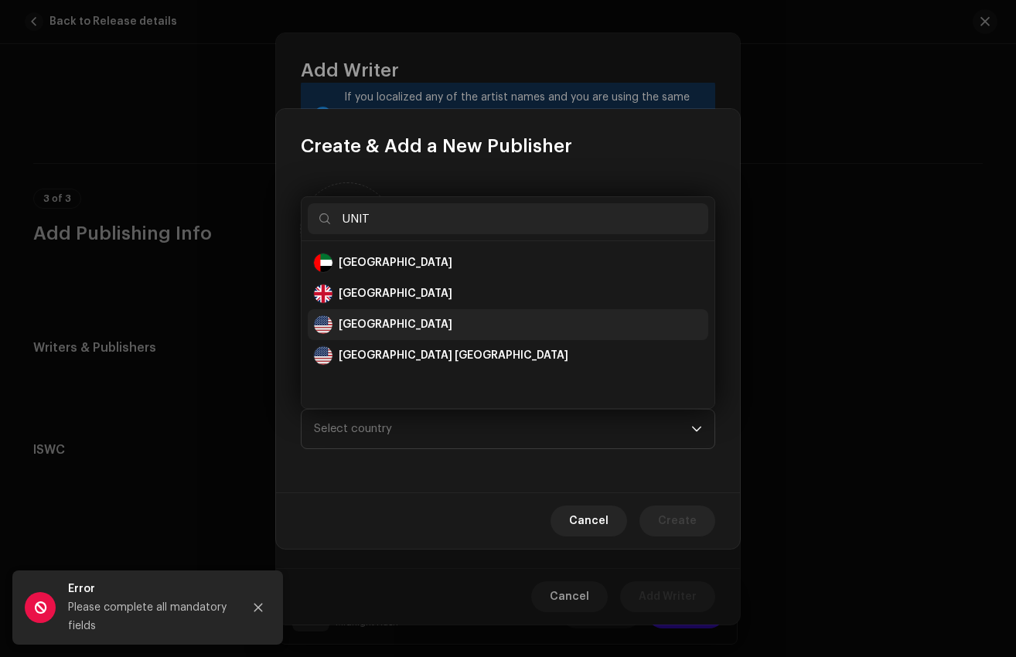
type input "UNIT"
click at [467, 322] on div "[GEOGRAPHIC_DATA]" at bounding box center [508, 325] width 388 height 19
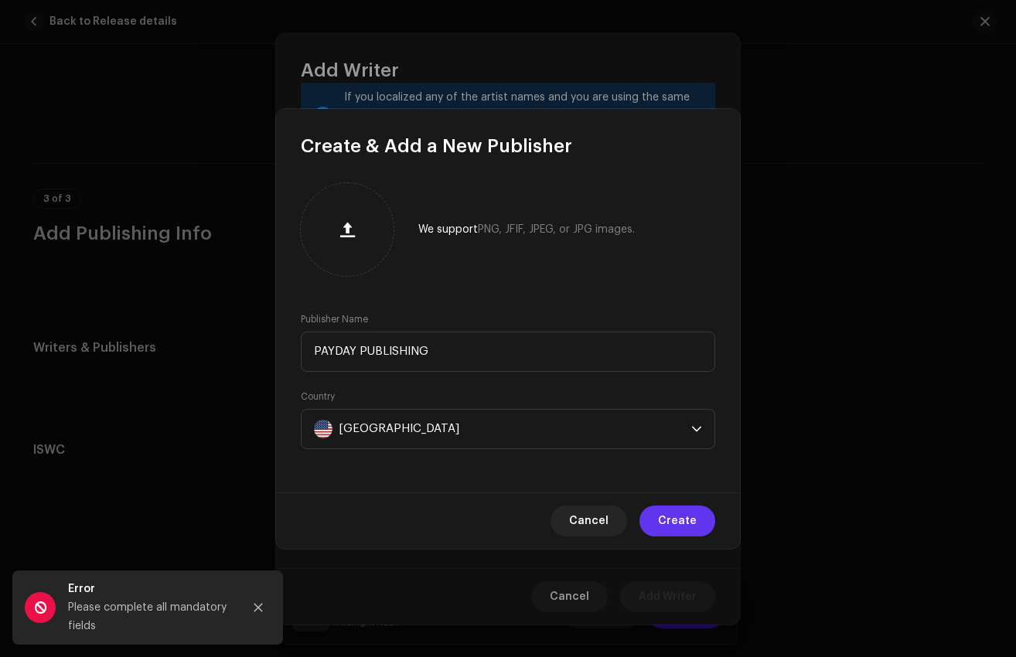
click at [681, 526] on span "Create" at bounding box center [677, 521] width 39 height 31
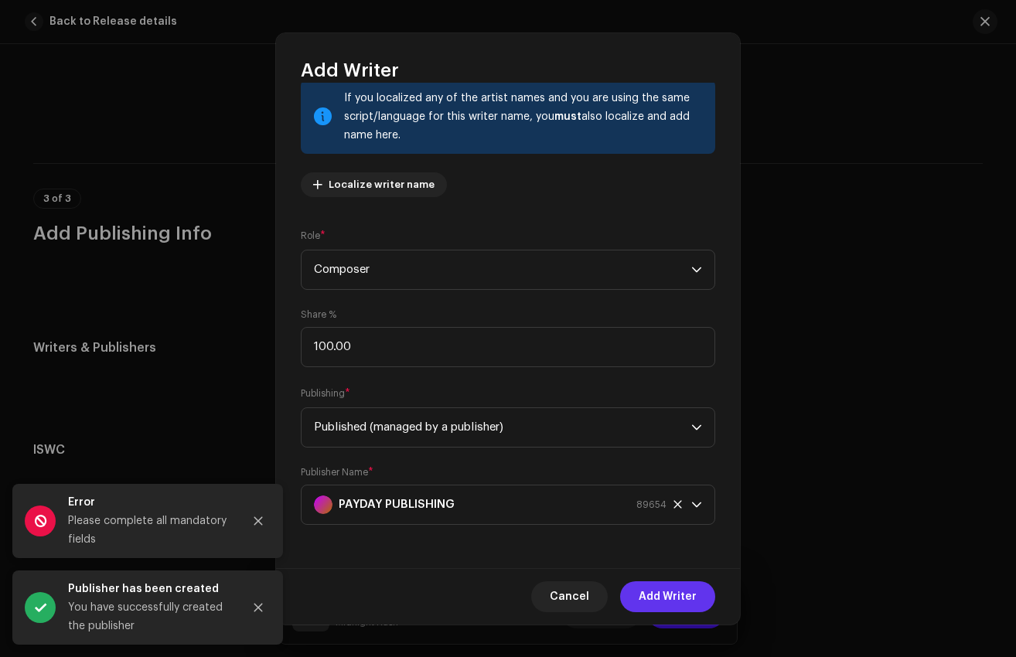
click at [674, 601] on span "Add Writer" at bounding box center [668, 597] width 58 height 31
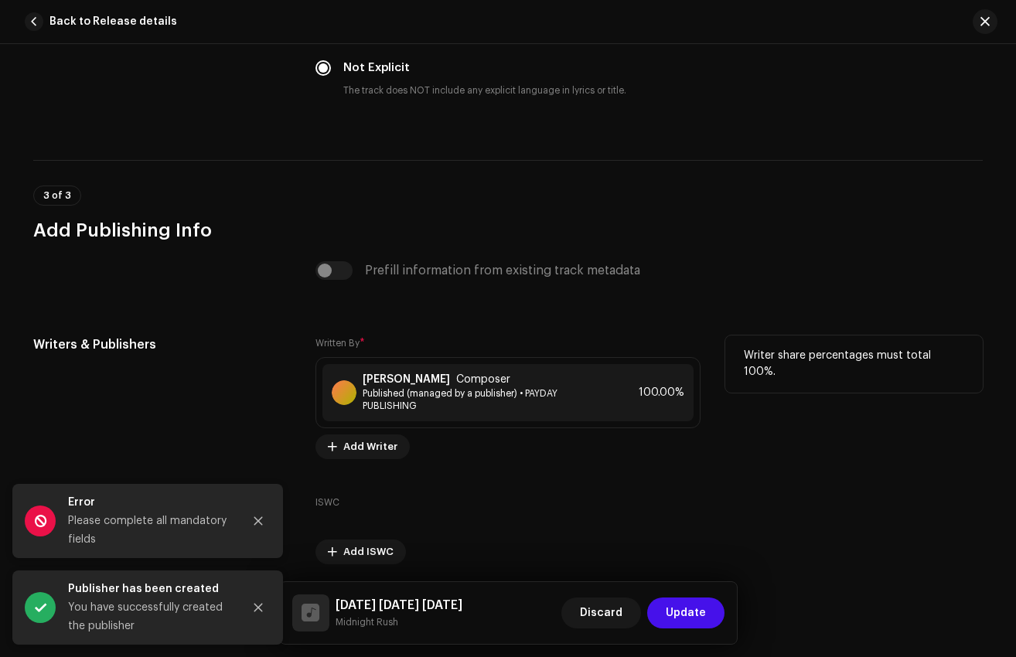
scroll to position [2762, 0]
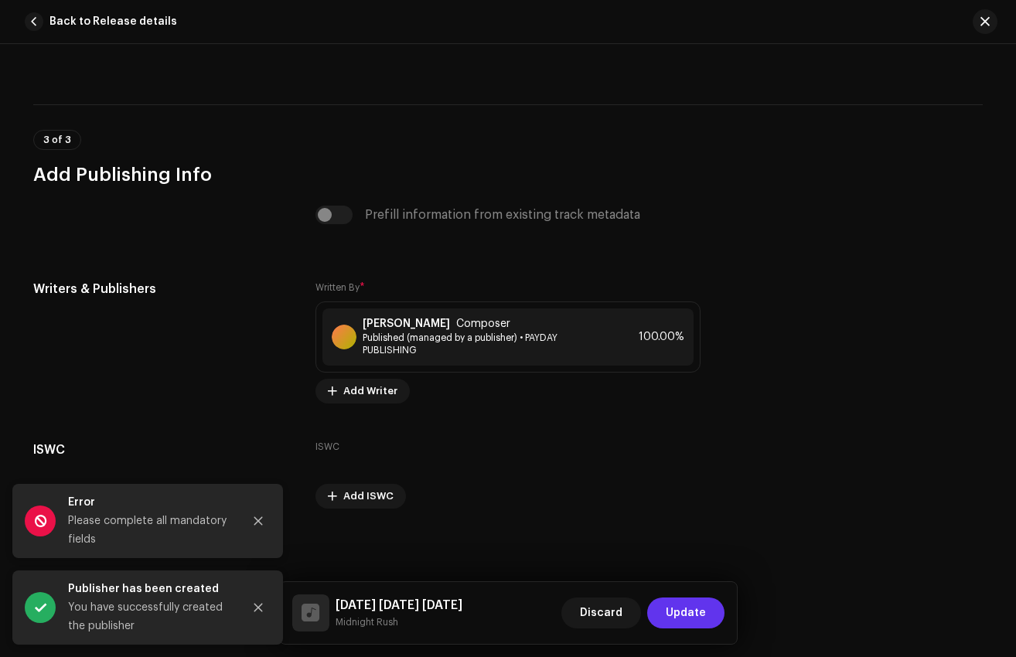
click at [699, 612] on span "Update" at bounding box center [686, 613] width 40 height 31
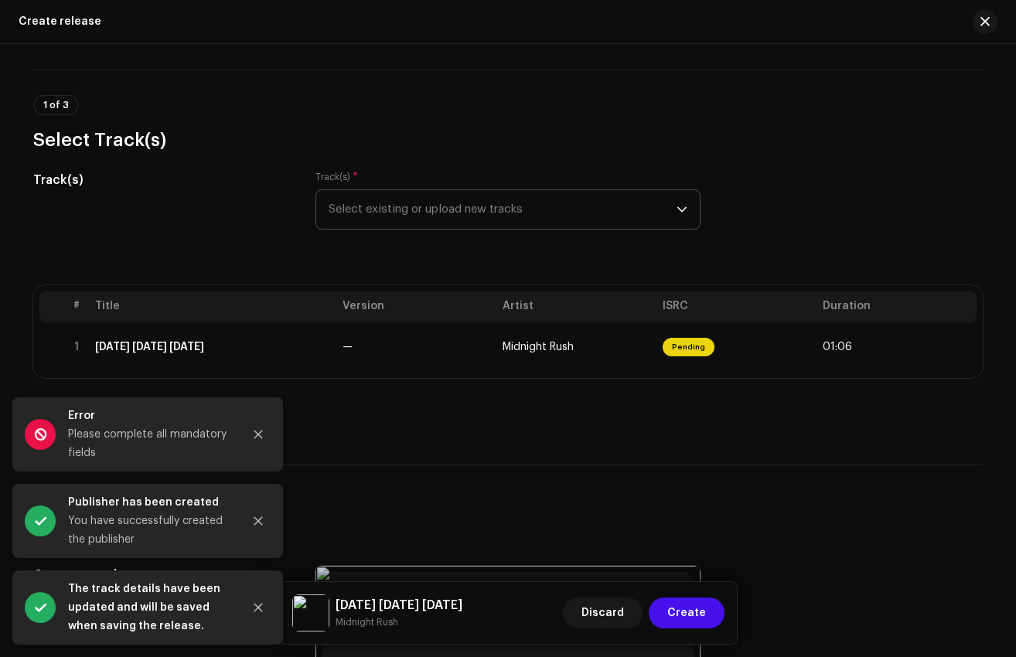
click at [495, 224] on span "Select existing or upload new tracks" at bounding box center [503, 209] width 348 height 39
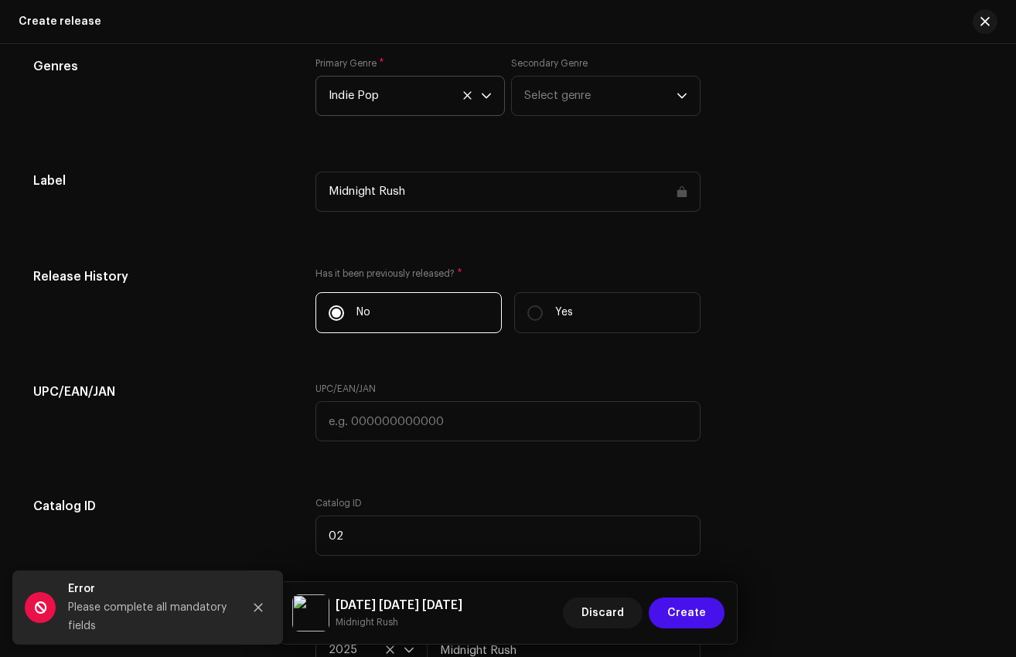
scroll to position [2389, 0]
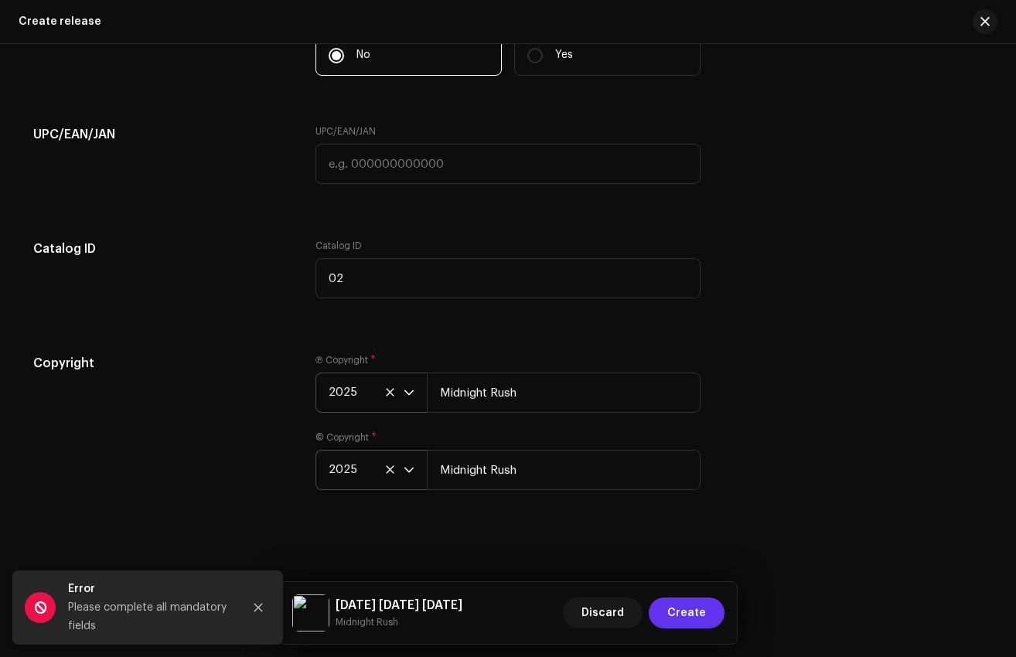
click at [688, 619] on span "Create" at bounding box center [686, 613] width 39 height 31
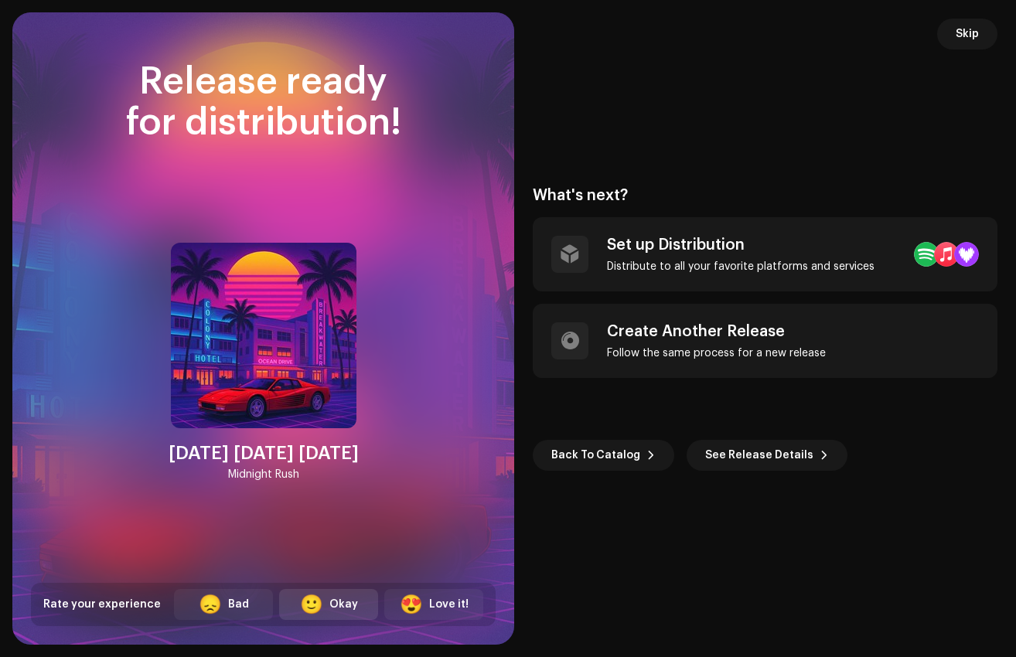
click at [334, 603] on div "Okay" at bounding box center [343, 605] width 29 height 16
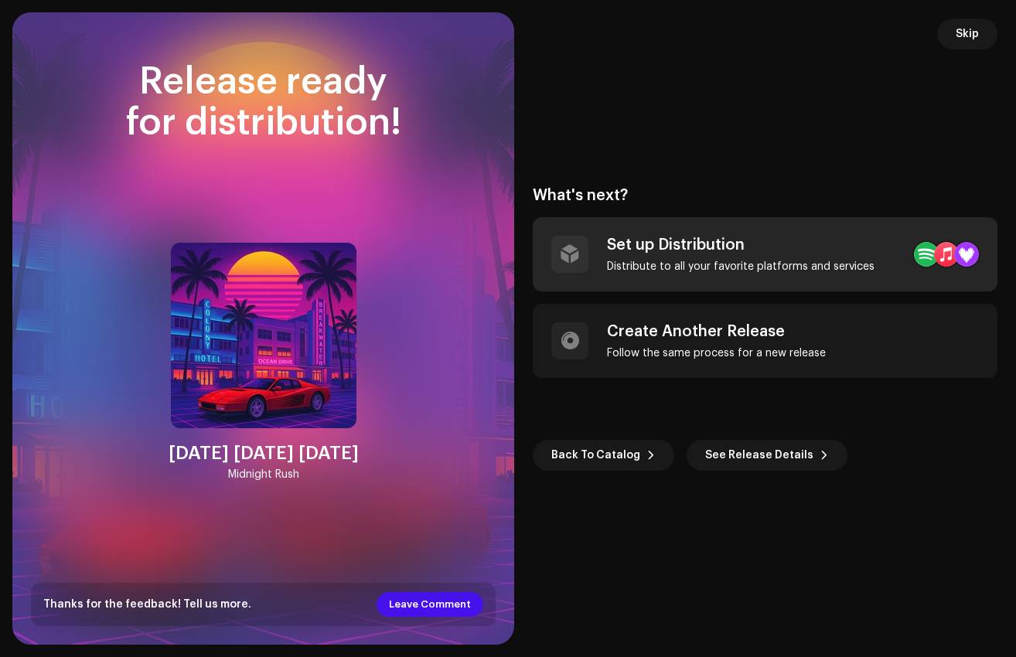
click at [733, 264] on div "Distribute to all your favorite platforms and services" at bounding box center [741, 267] width 268 height 12
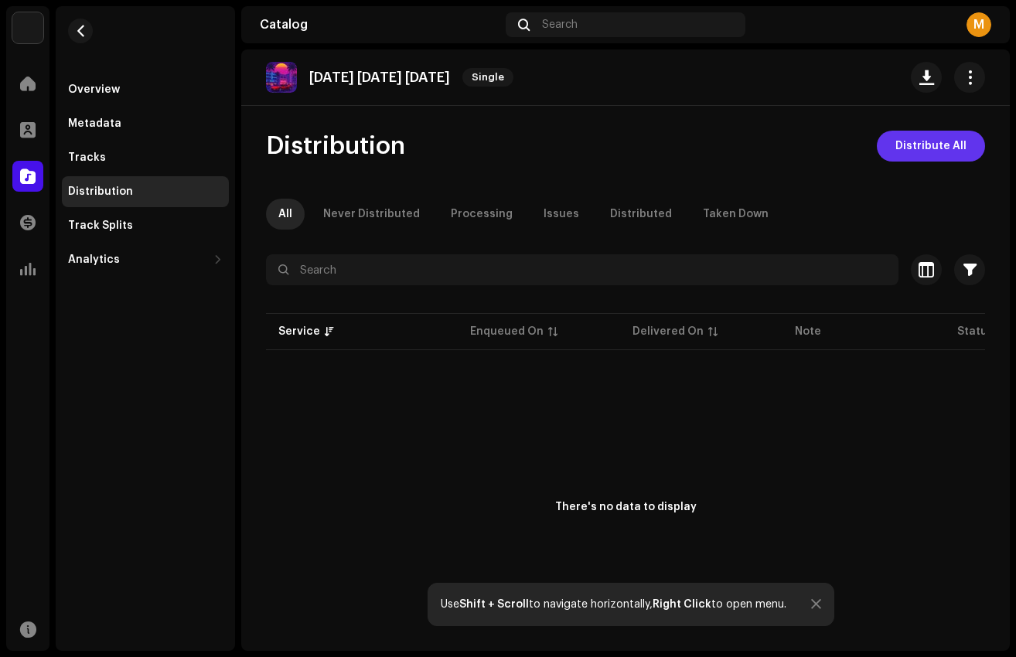
click at [916, 143] on span "Distribute All" at bounding box center [931, 146] width 71 height 31
click at [503, 156] on div "Not Eligible For Distribution The selected services are not eligible for distri…" at bounding box center [508, 328] width 1016 height 657
click at [117, 87] on div "Overview" at bounding box center [145, 90] width 155 height 12
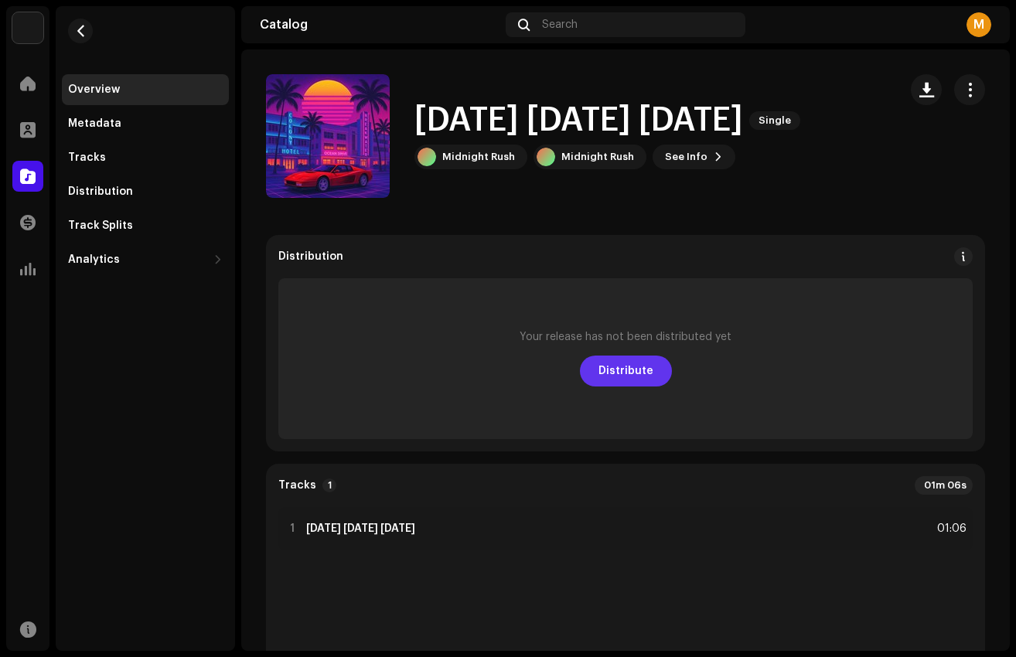
click at [647, 364] on button "Distribute" at bounding box center [626, 371] width 92 height 31
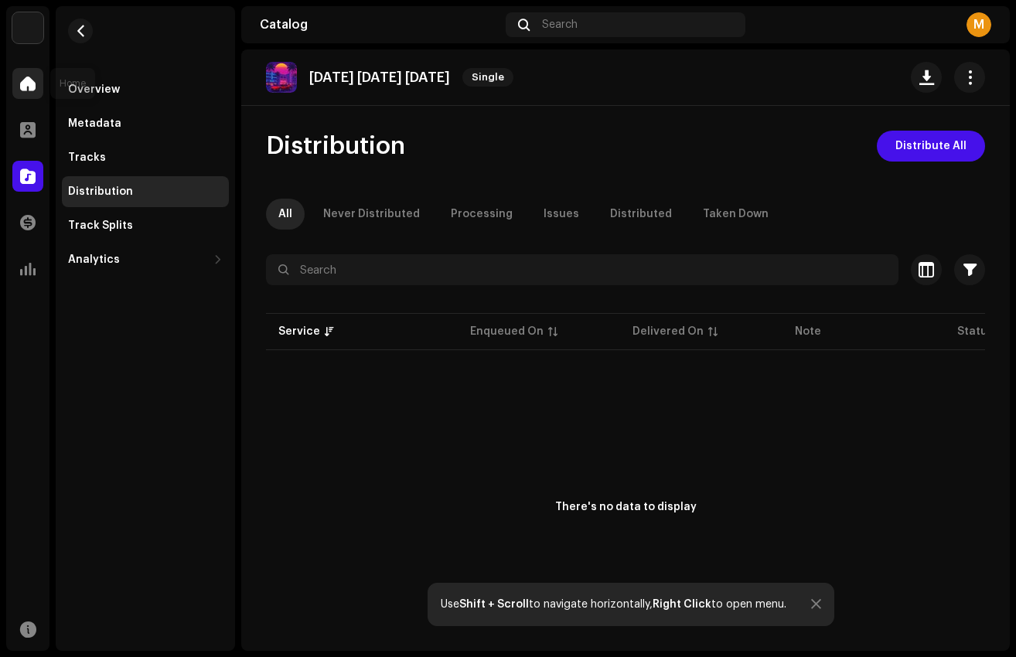
click at [37, 94] on div at bounding box center [27, 83] width 31 height 31
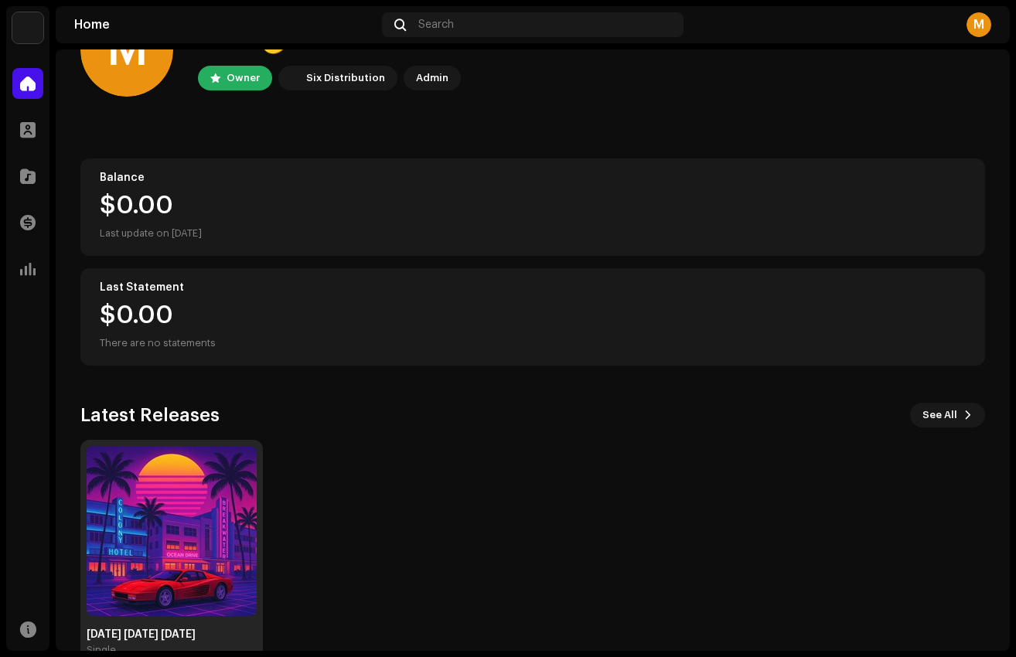
click at [169, 529] on img at bounding box center [172, 531] width 170 height 170
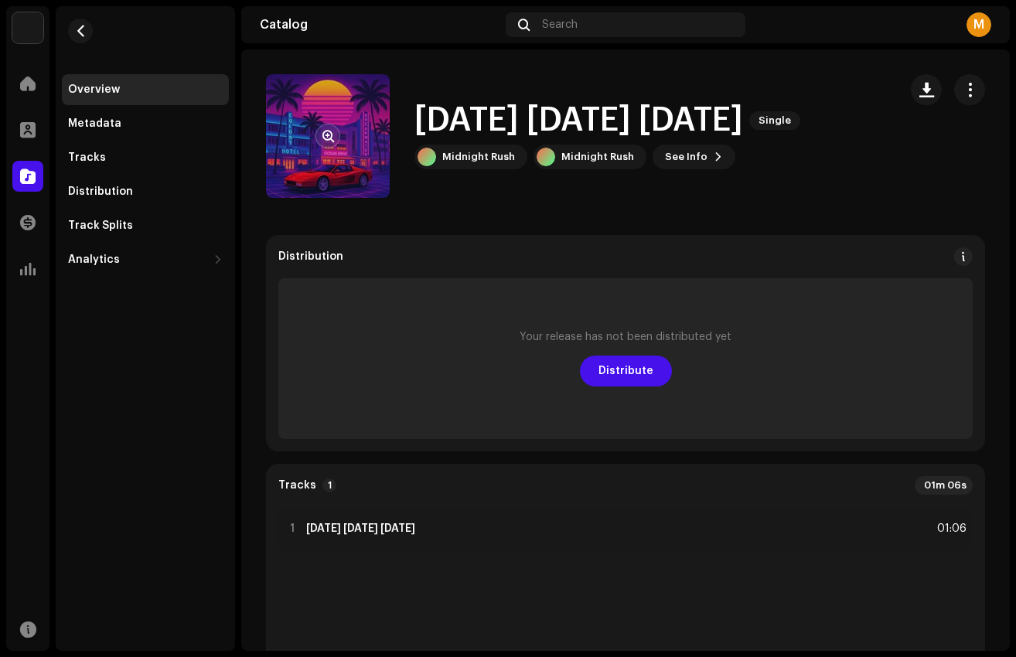
click at [336, 121] on re-a-cover at bounding box center [328, 136] width 124 height 124
click at [328, 135] on span "button" at bounding box center [328, 136] width 12 height 12
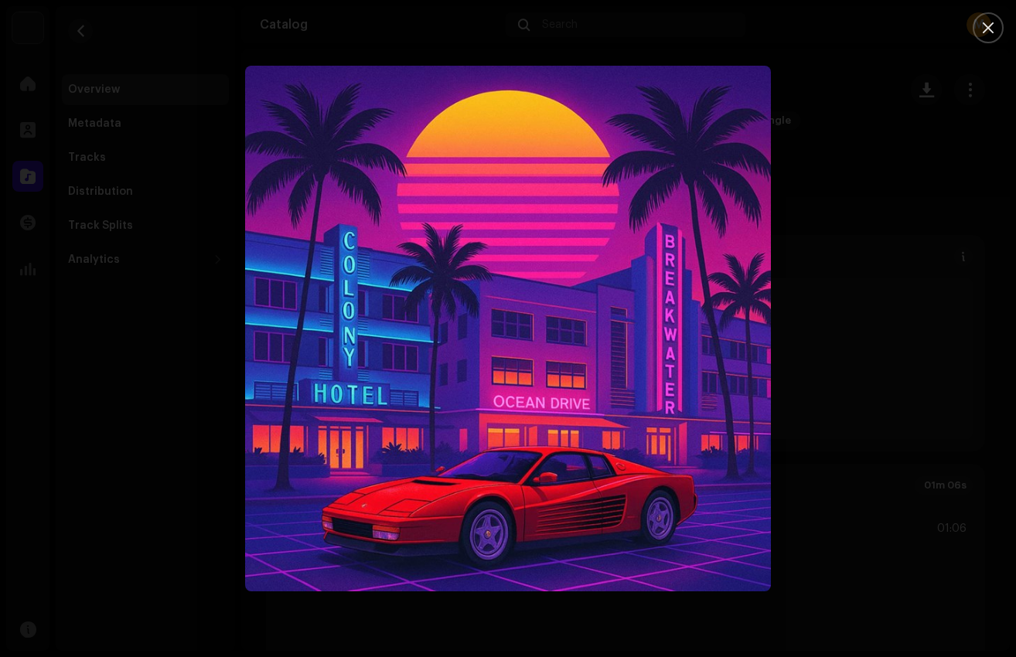
click at [876, 244] on div at bounding box center [508, 328] width 1016 height 657
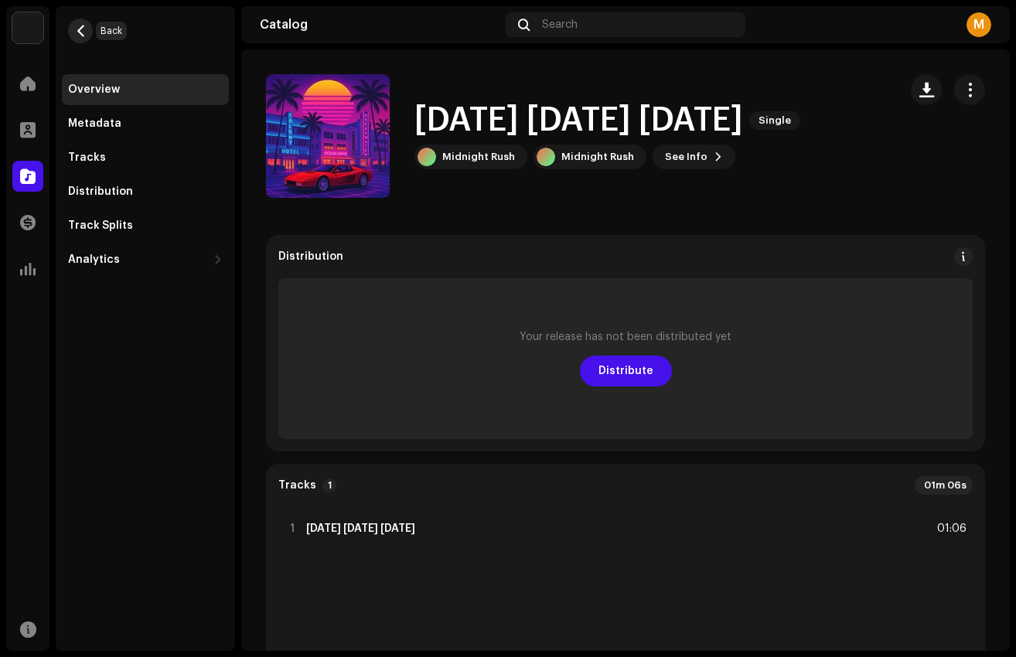
click at [84, 32] on span "button" at bounding box center [81, 31] width 12 height 12
